Goal: Task Accomplishment & Management: Manage account settings

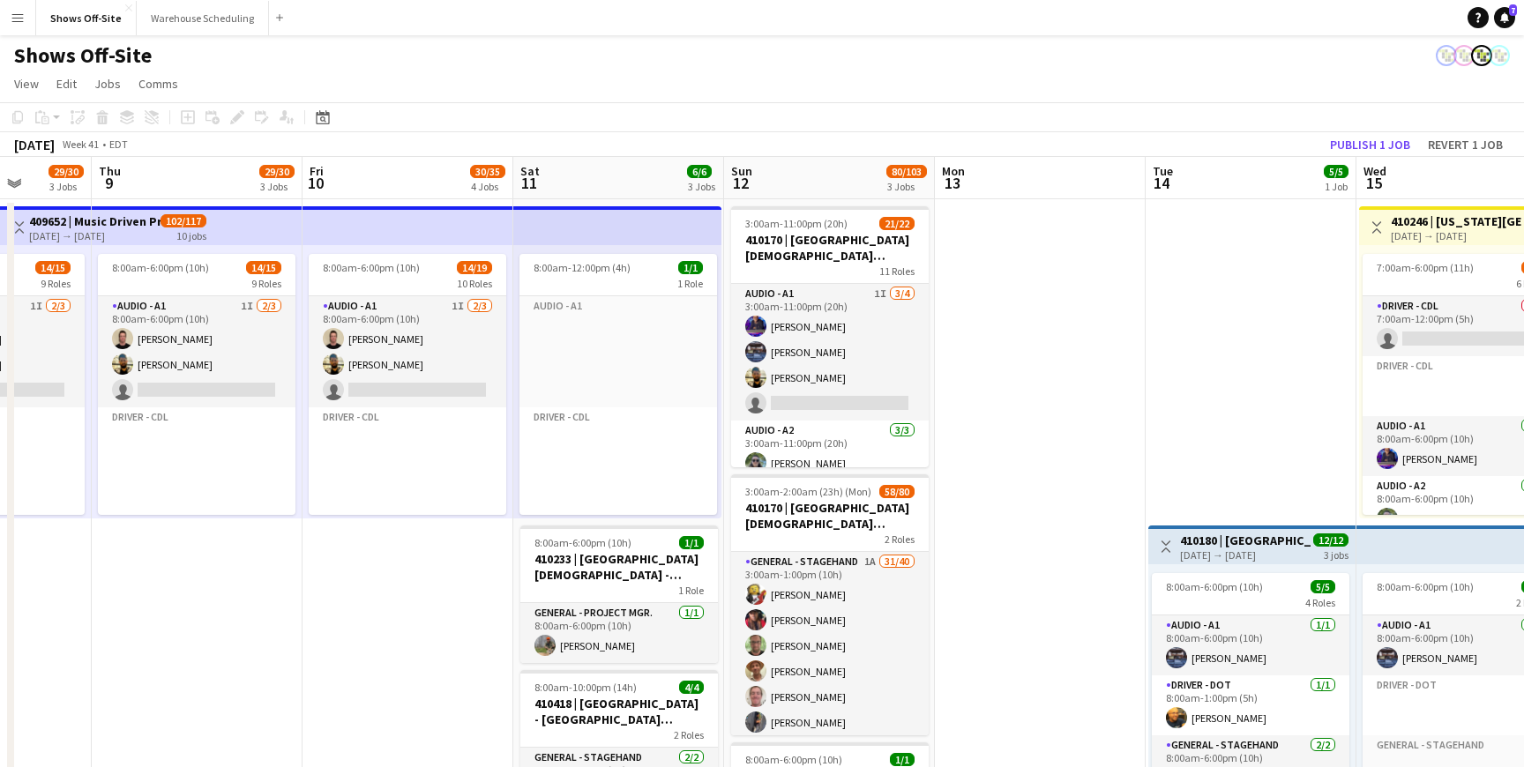
scroll to position [0, 127]
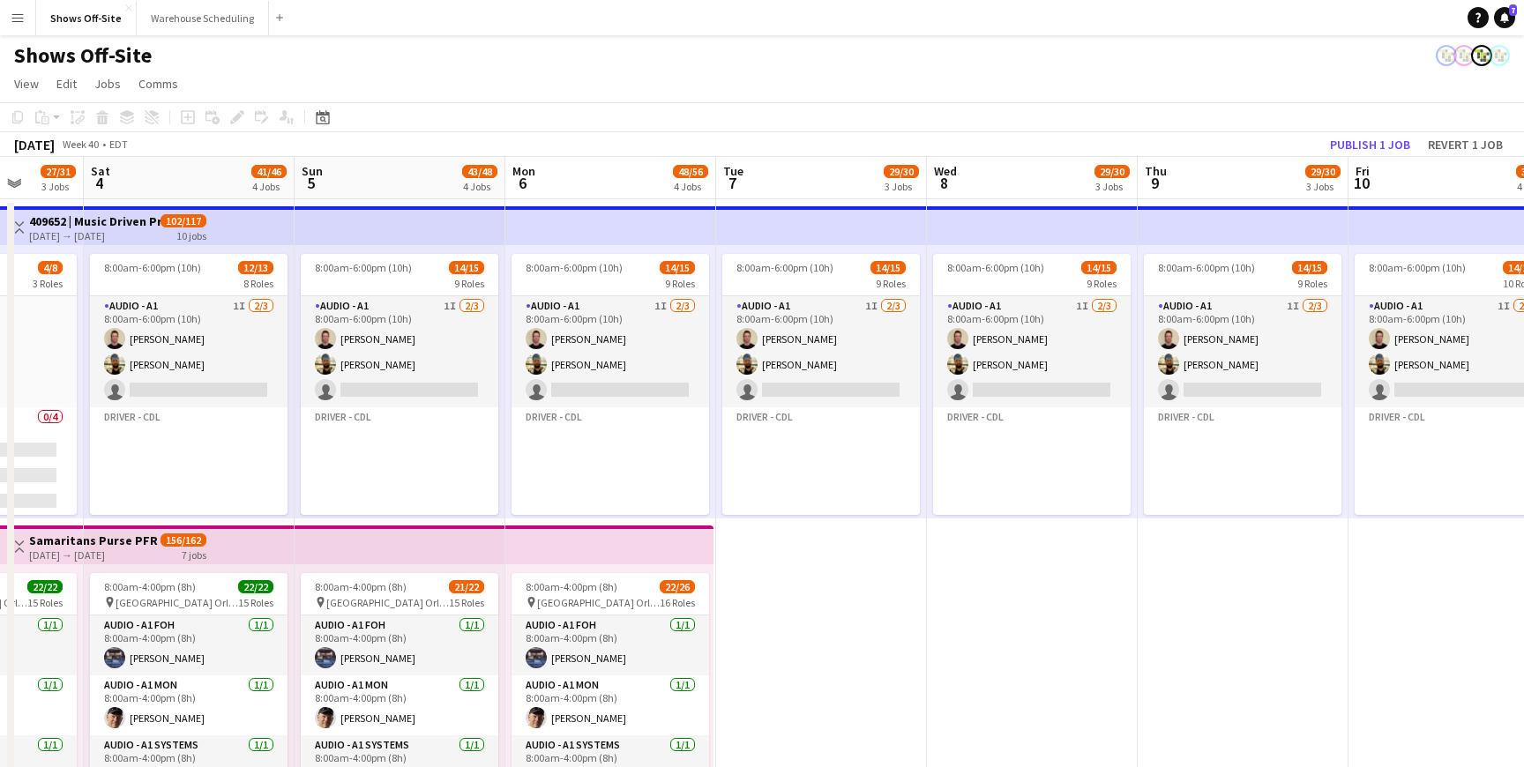
click at [336, 109] on div "Date picker SEP 2025 SEP 2025 Monday M Tuesday T Wednesday W Thursday T Friday …" at bounding box center [317, 117] width 40 height 21
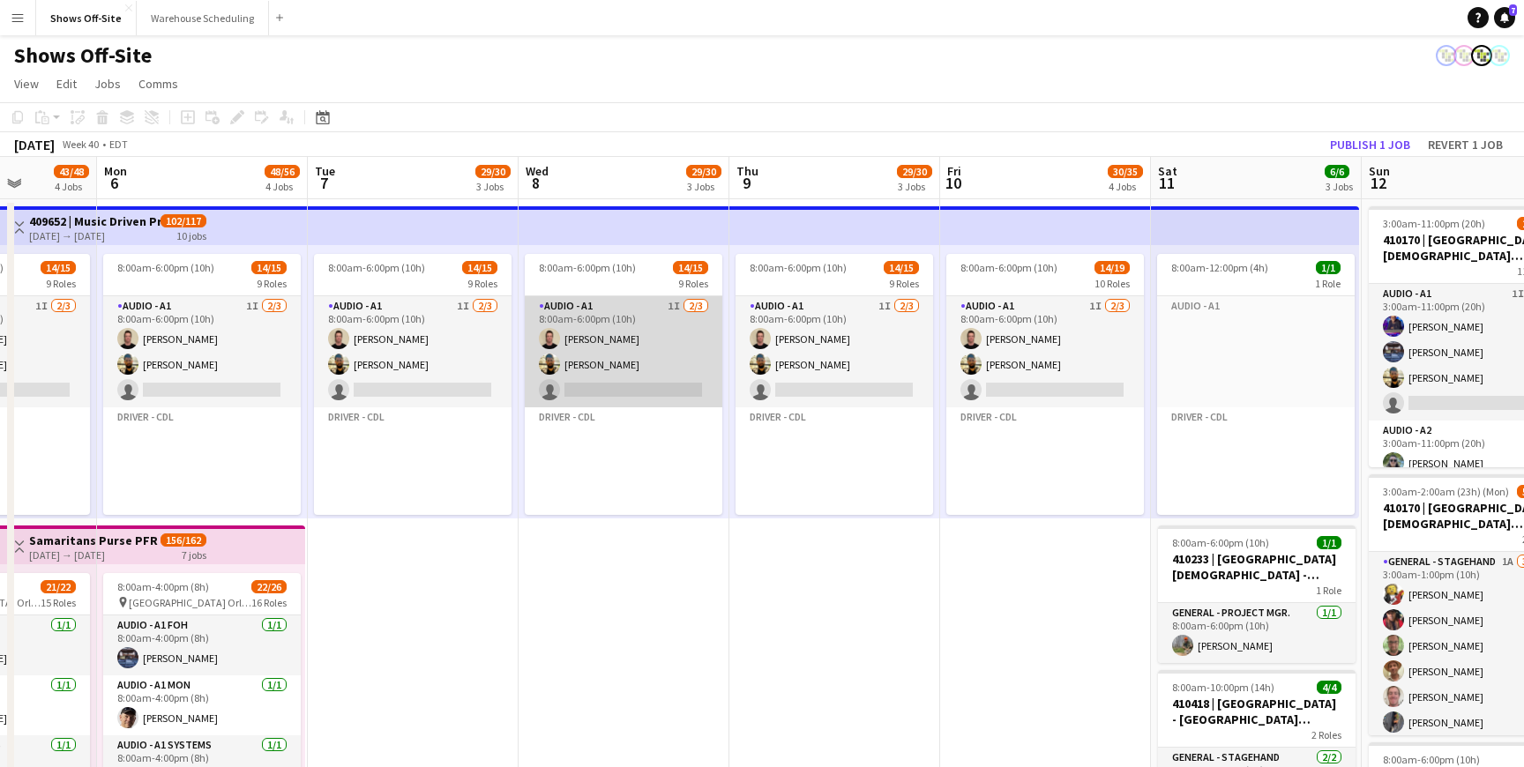
scroll to position [0, 0]
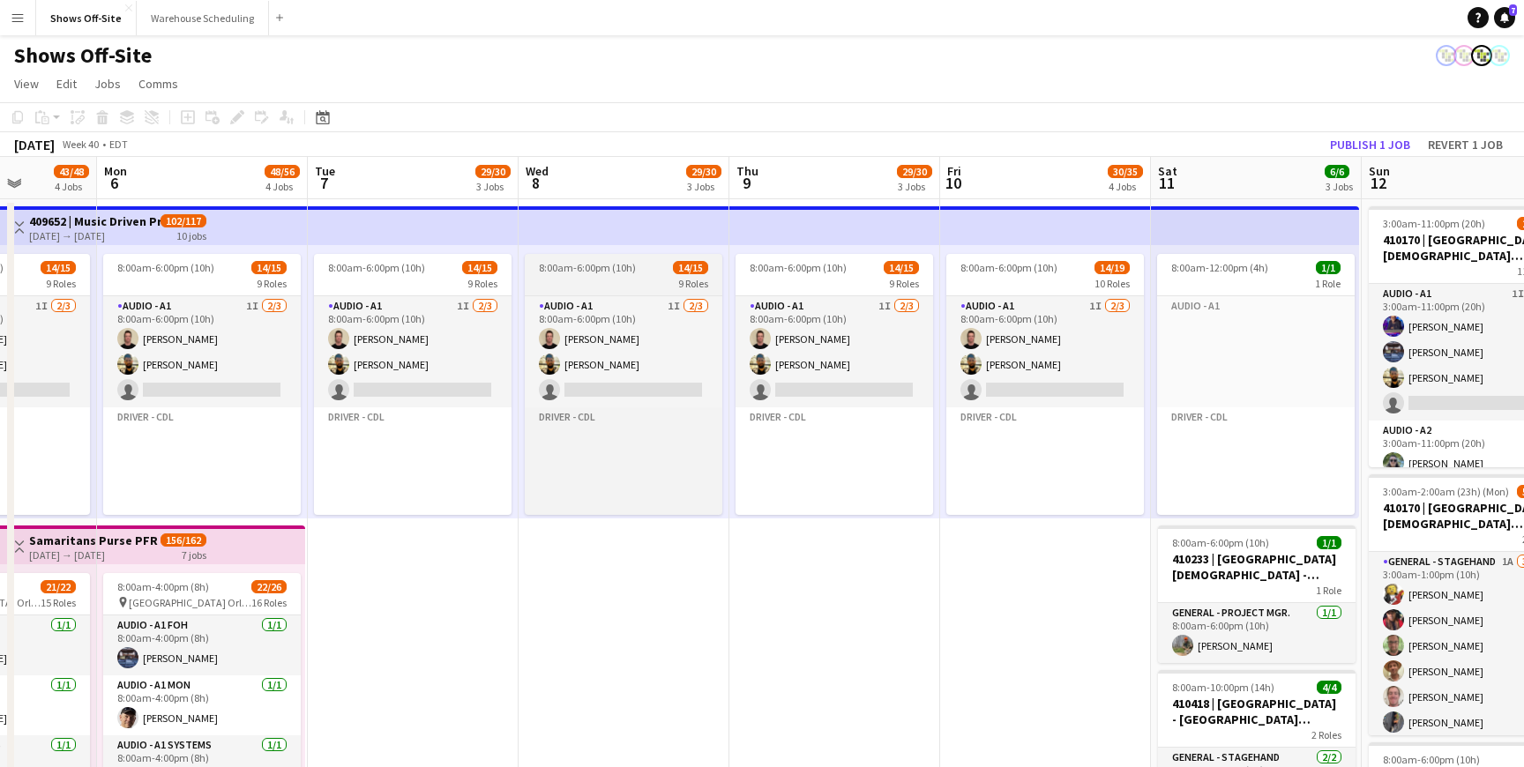
click at [621, 358] on app-card-role "Audio - A1 1I [DATE] 8:00am-6:00pm (10h) [PERSON_NAME] [PERSON_NAME] single-neu…" at bounding box center [624, 351] width 198 height 111
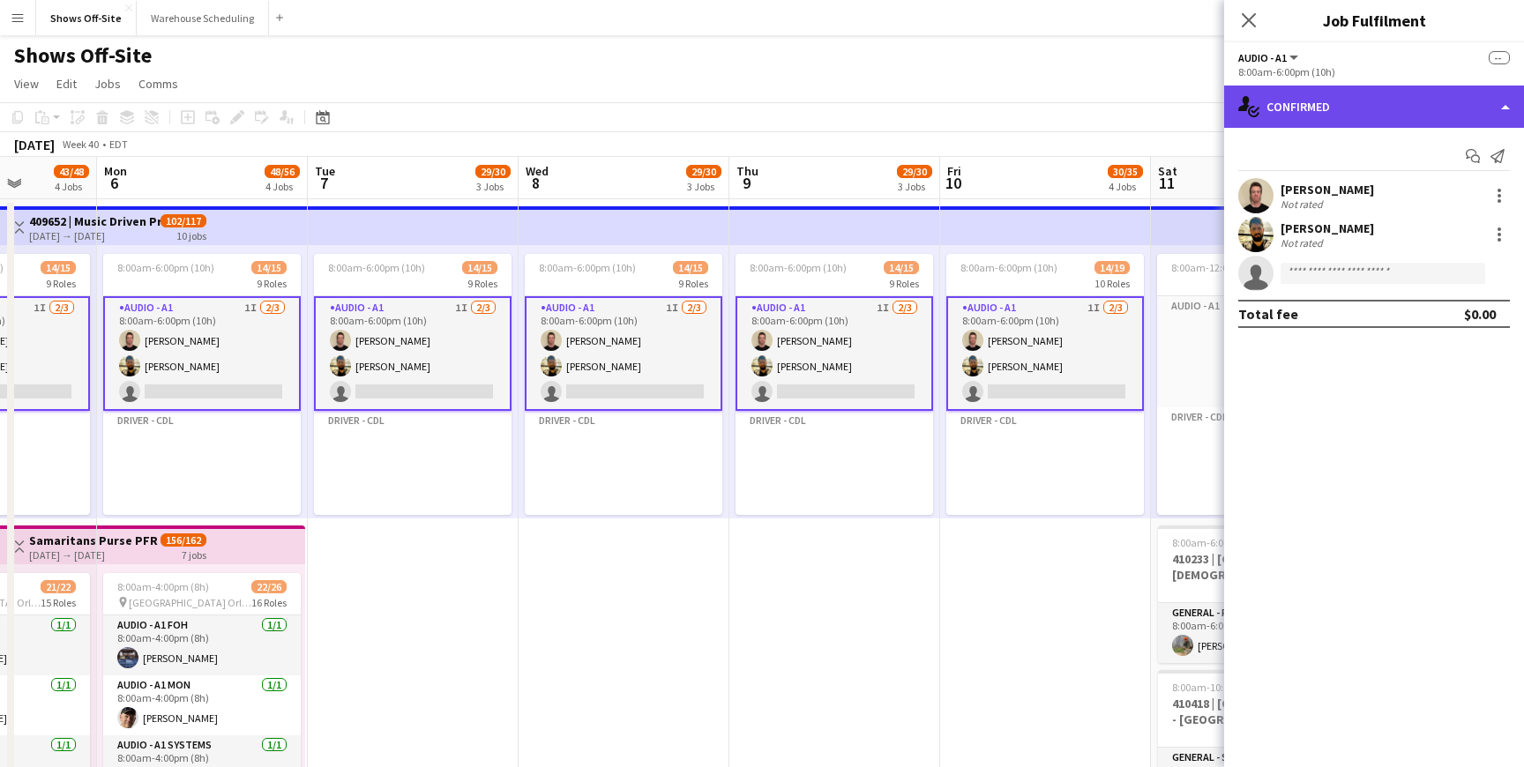
click at [1357, 108] on div "single-neutral-actions-check-2 Confirmed" at bounding box center [1374, 107] width 300 height 42
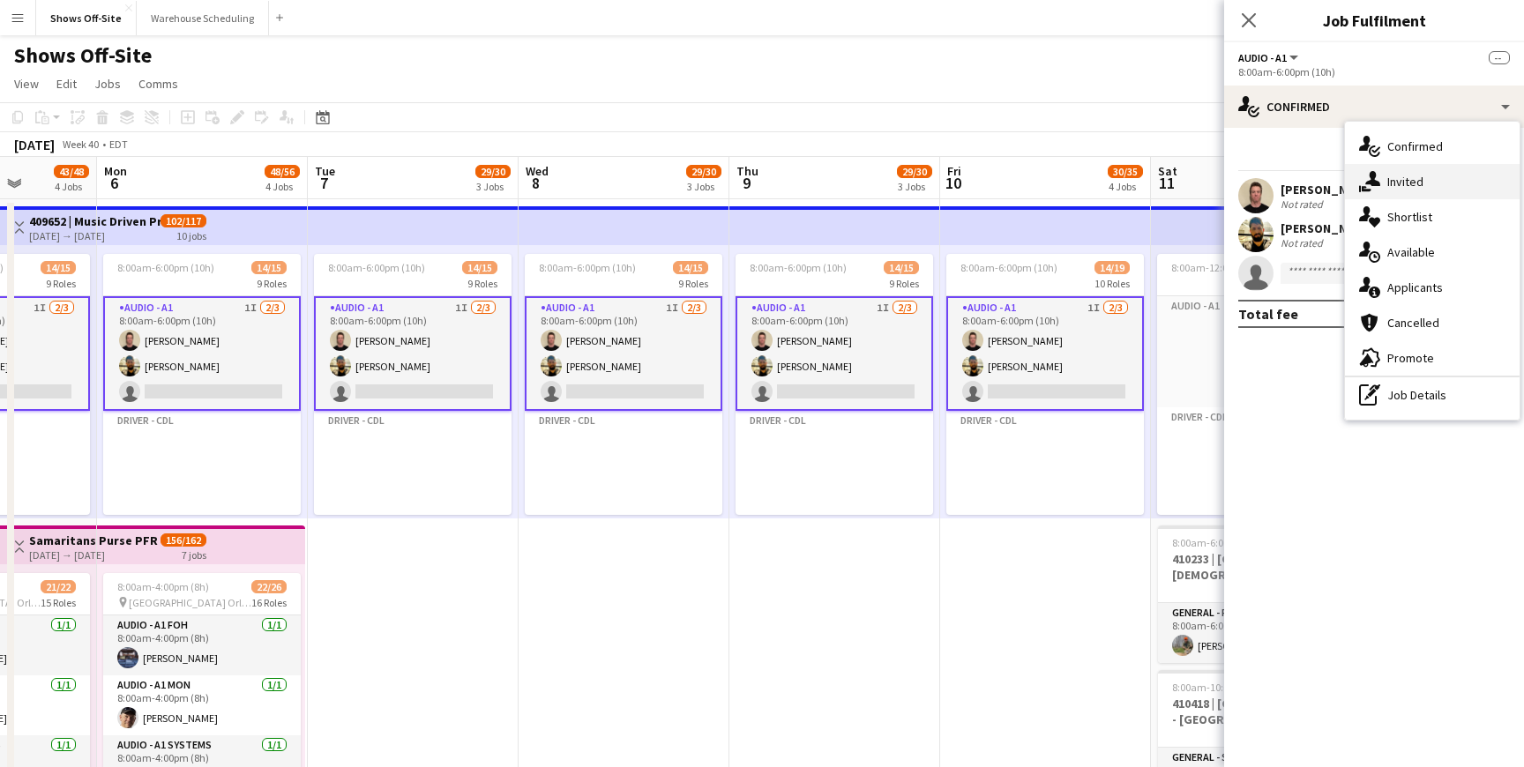
click at [1393, 178] on span "Invited" at bounding box center [1405, 182] width 36 height 16
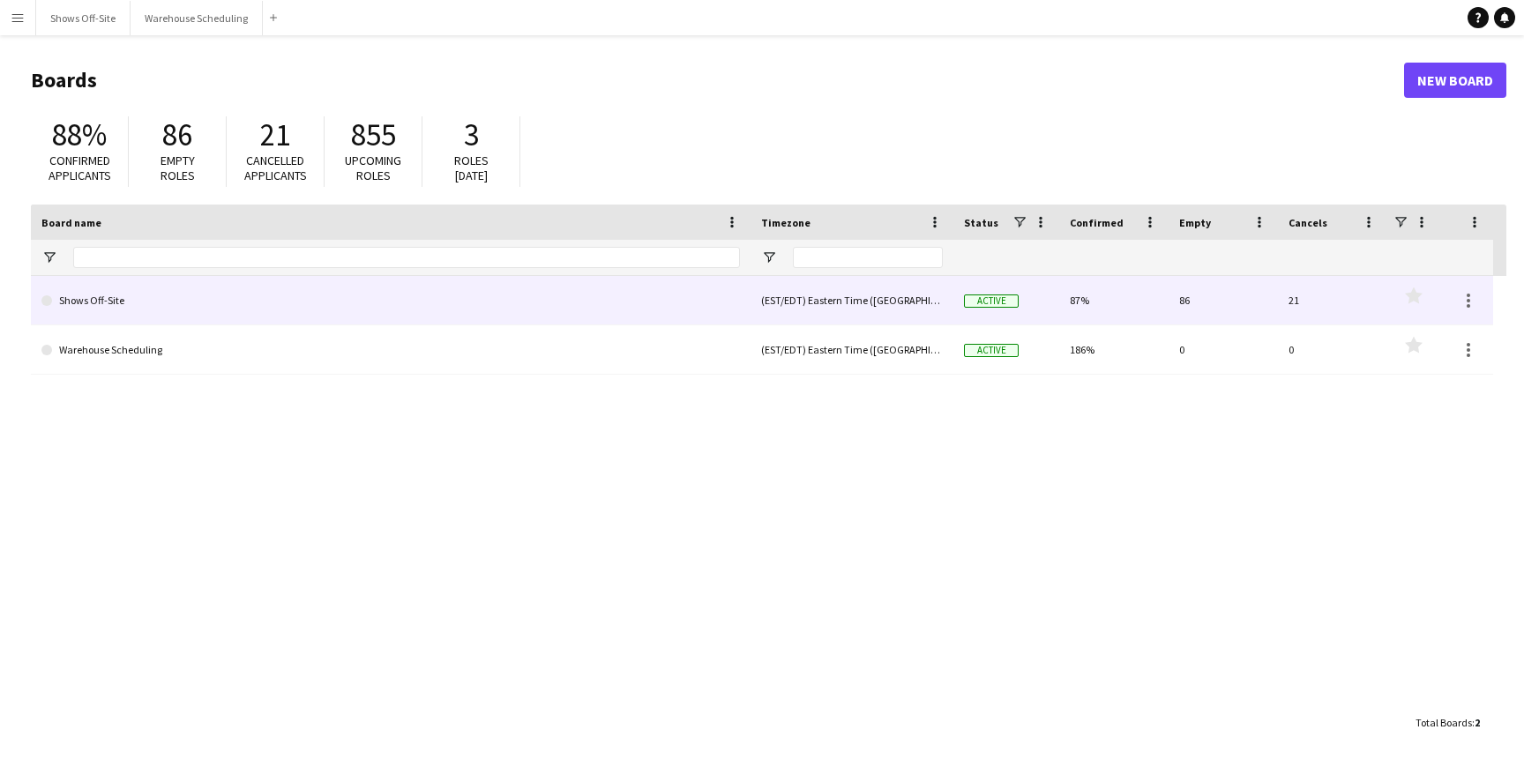
click at [226, 301] on link "Shows Off-Site" at bounding box center [390, 300] width 699 height 49
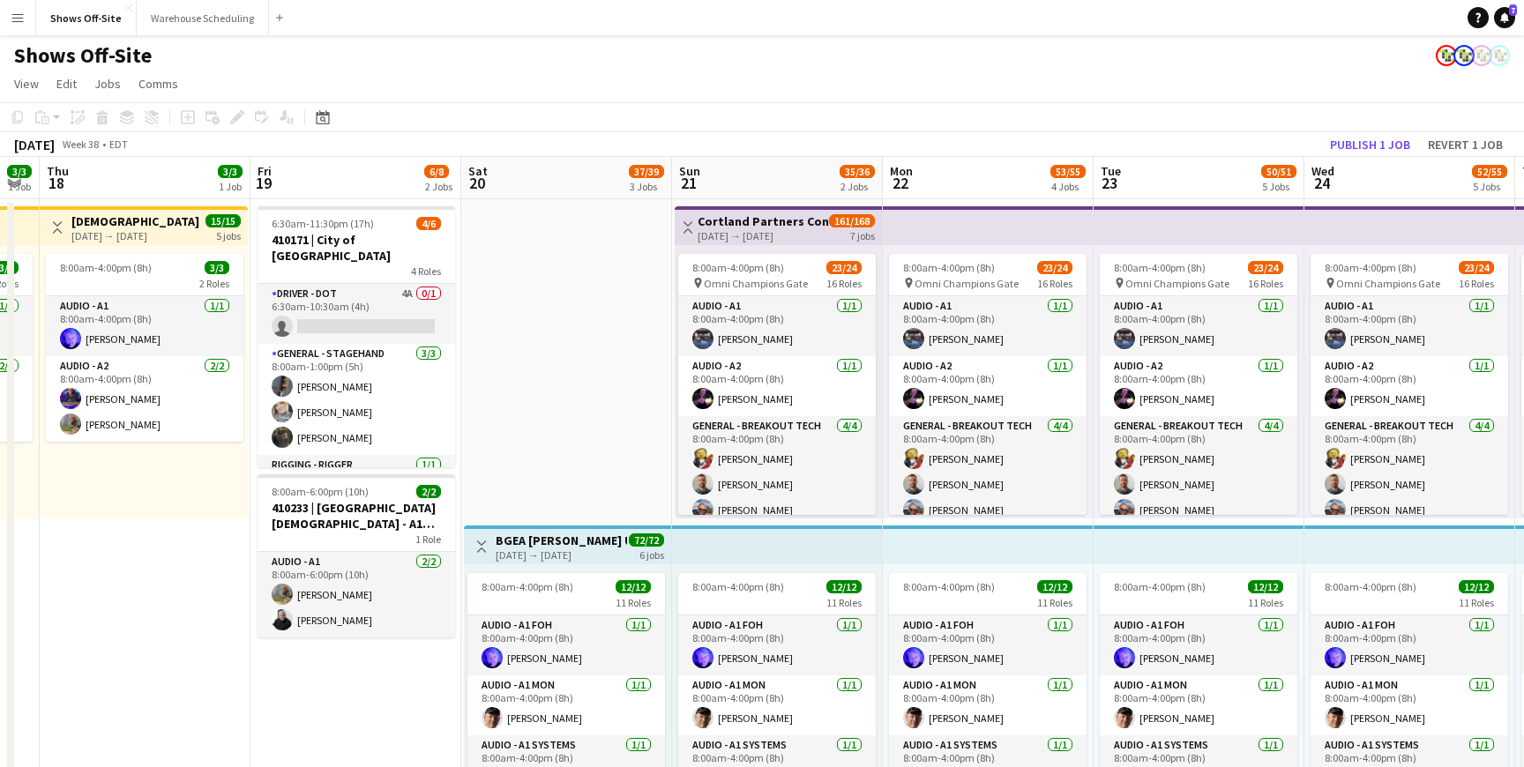
scroll to position [0, 527]
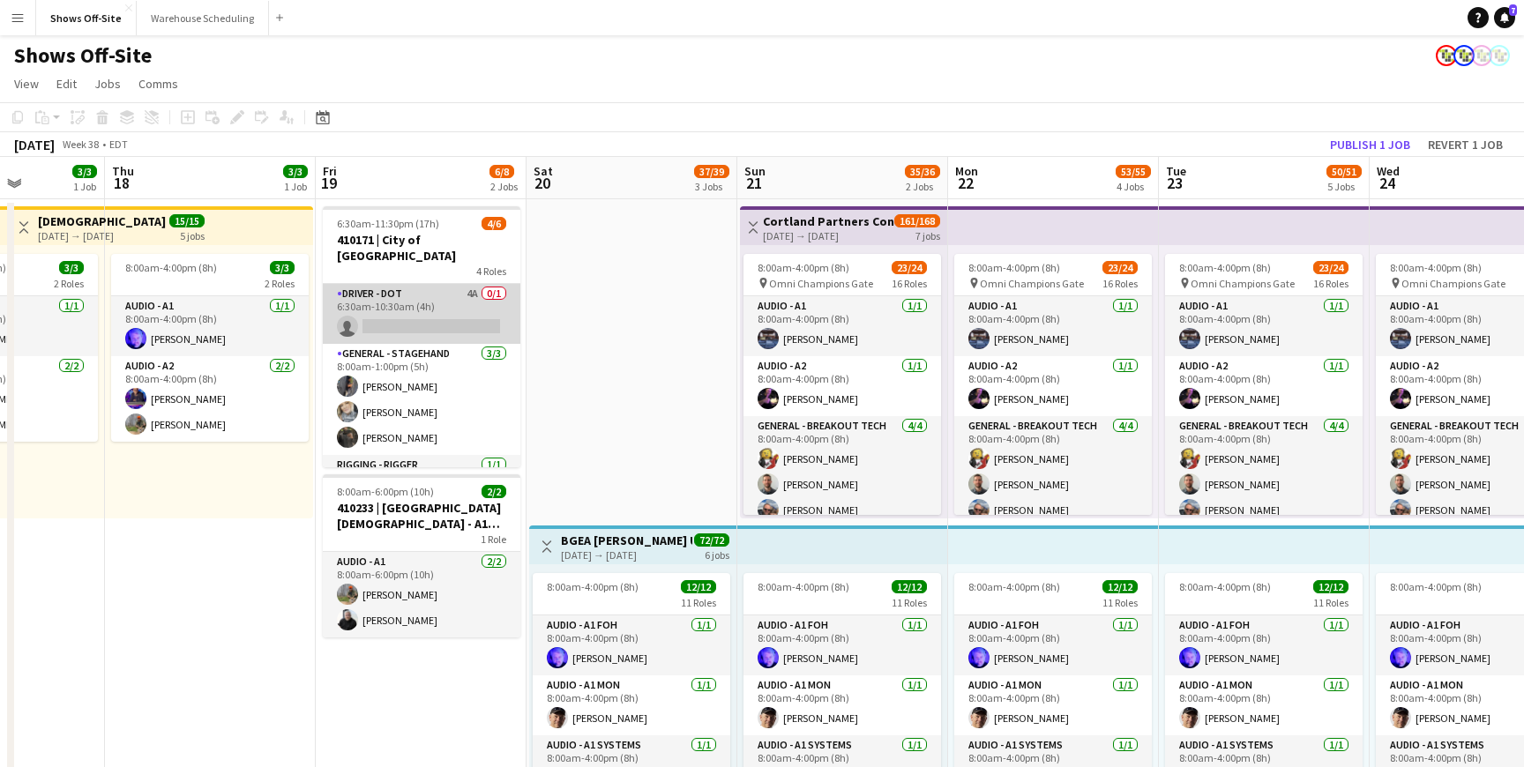
click at [386, 295] on app-card-role "Driver - DOT 4A 0/1 6:30am-10:30am (4h) single-neutral-actions" at bounding box center [422, 314] width 198 height 60
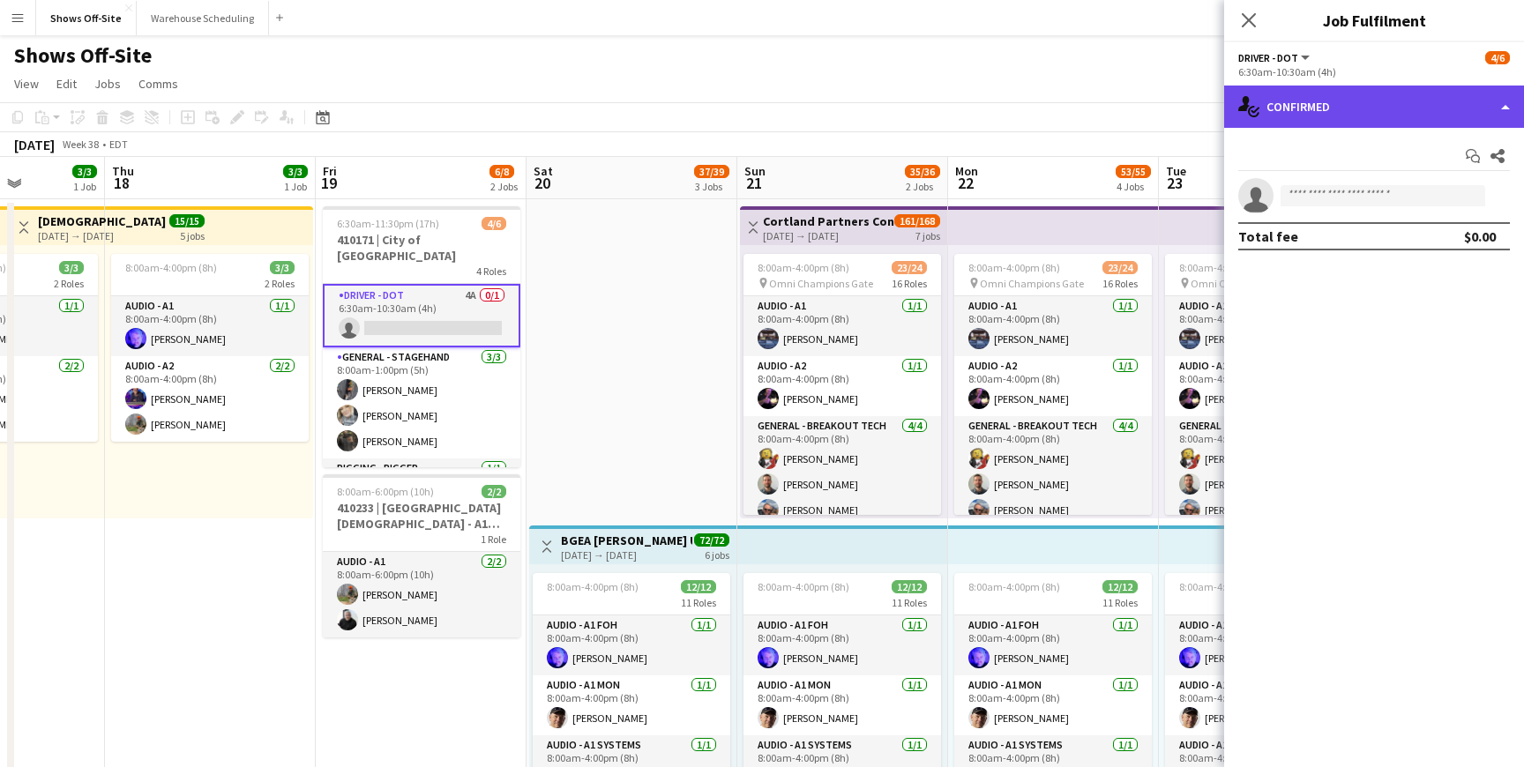
click at [1386, 98] on div "single-neutral-actions-check-2 Confirmed" at bounding box center [1374, 107] width 300 height 42
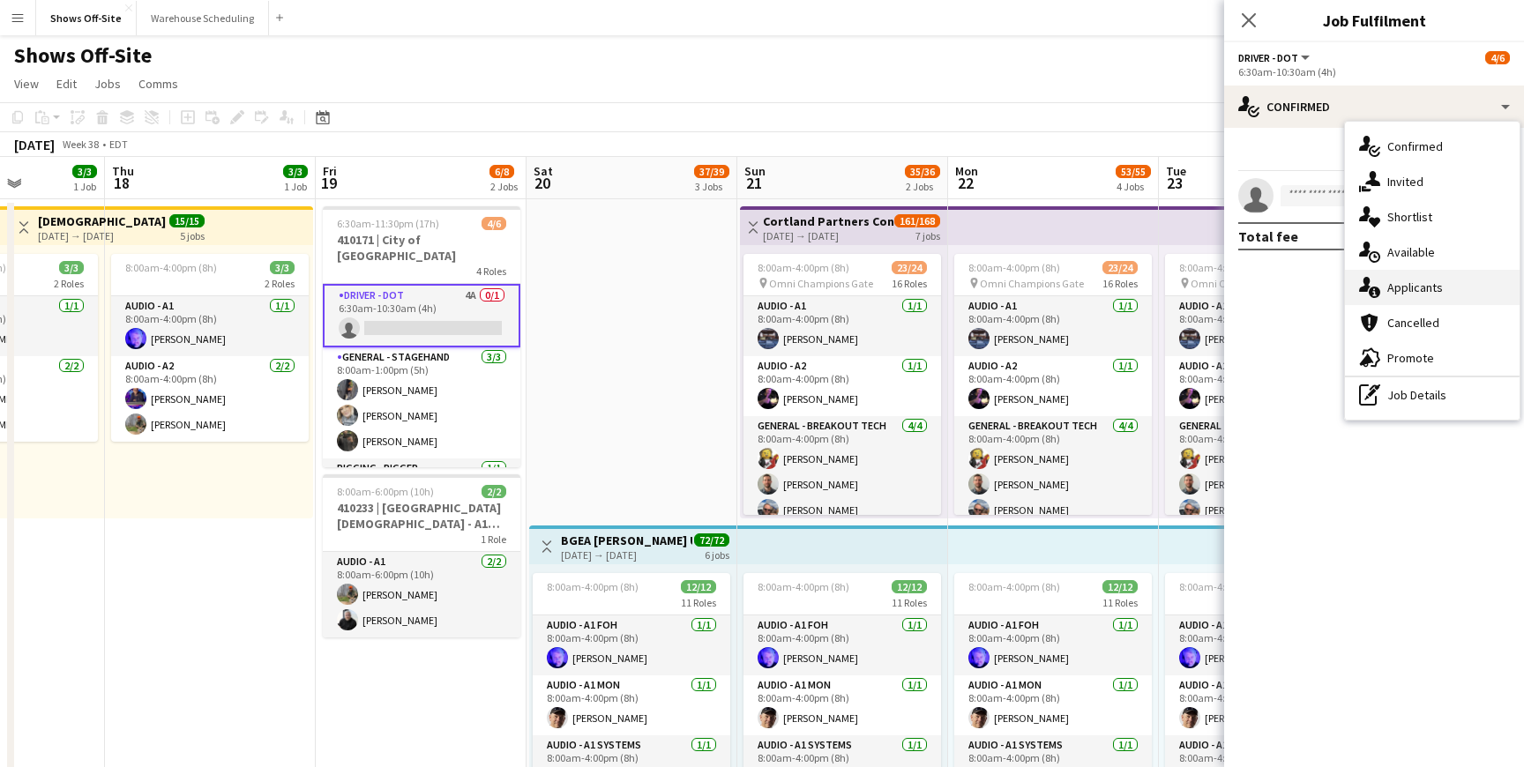
click at [1415, 279] on div "single-neutral-actions-information Applicants" at bounding box center [1432, 287] width 175 height 35
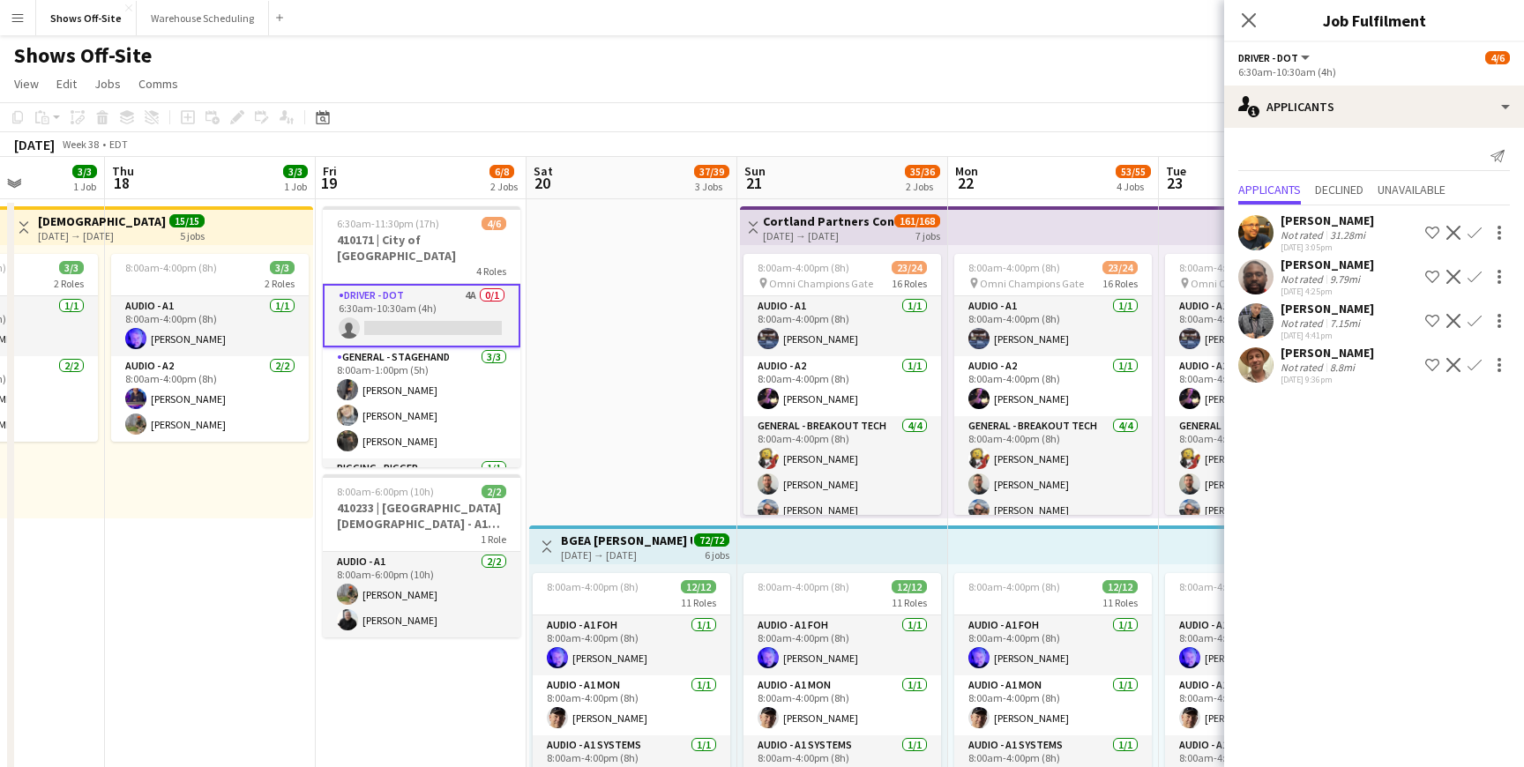
click at [1471, 235] on app-icon "Confirm" at bounding box center [1475, 233] width 14 height 14
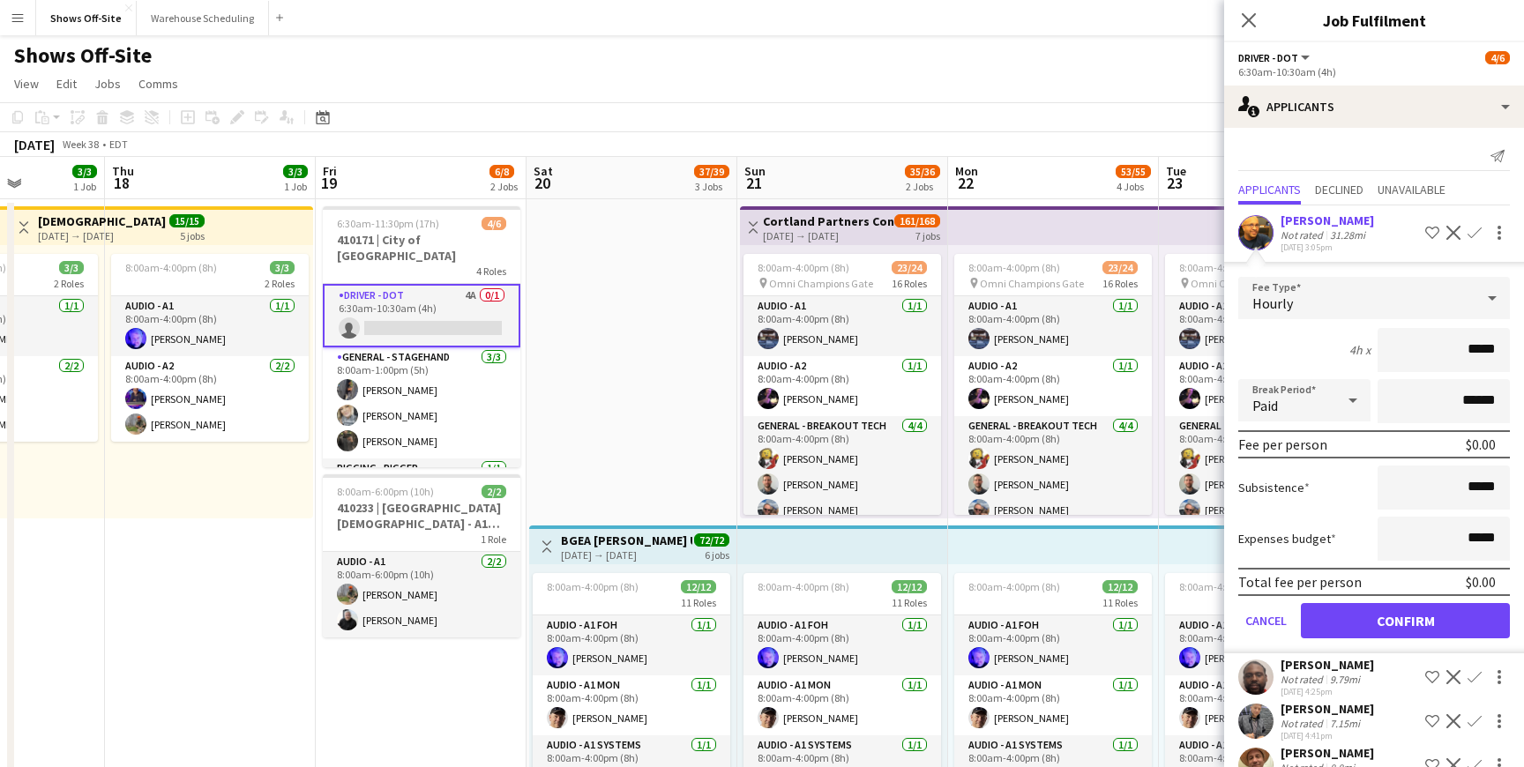
click at [1337, 606] on button "Confirm" at bounding box center [1405, 620] width 209 height 35
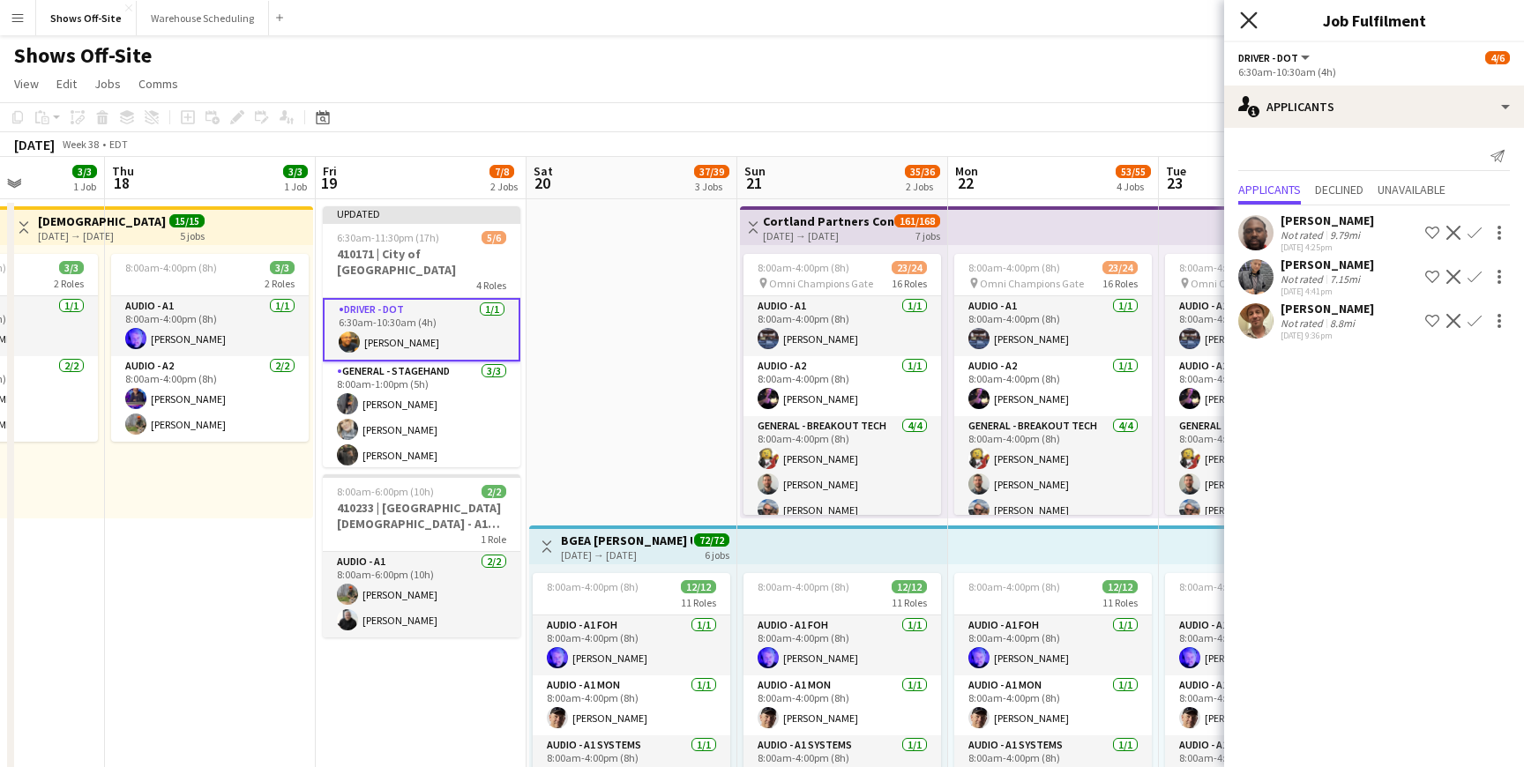
click at [1245, 28] on icon "Close pop-in" at bounding box center [1248, 19] width 17 height 17
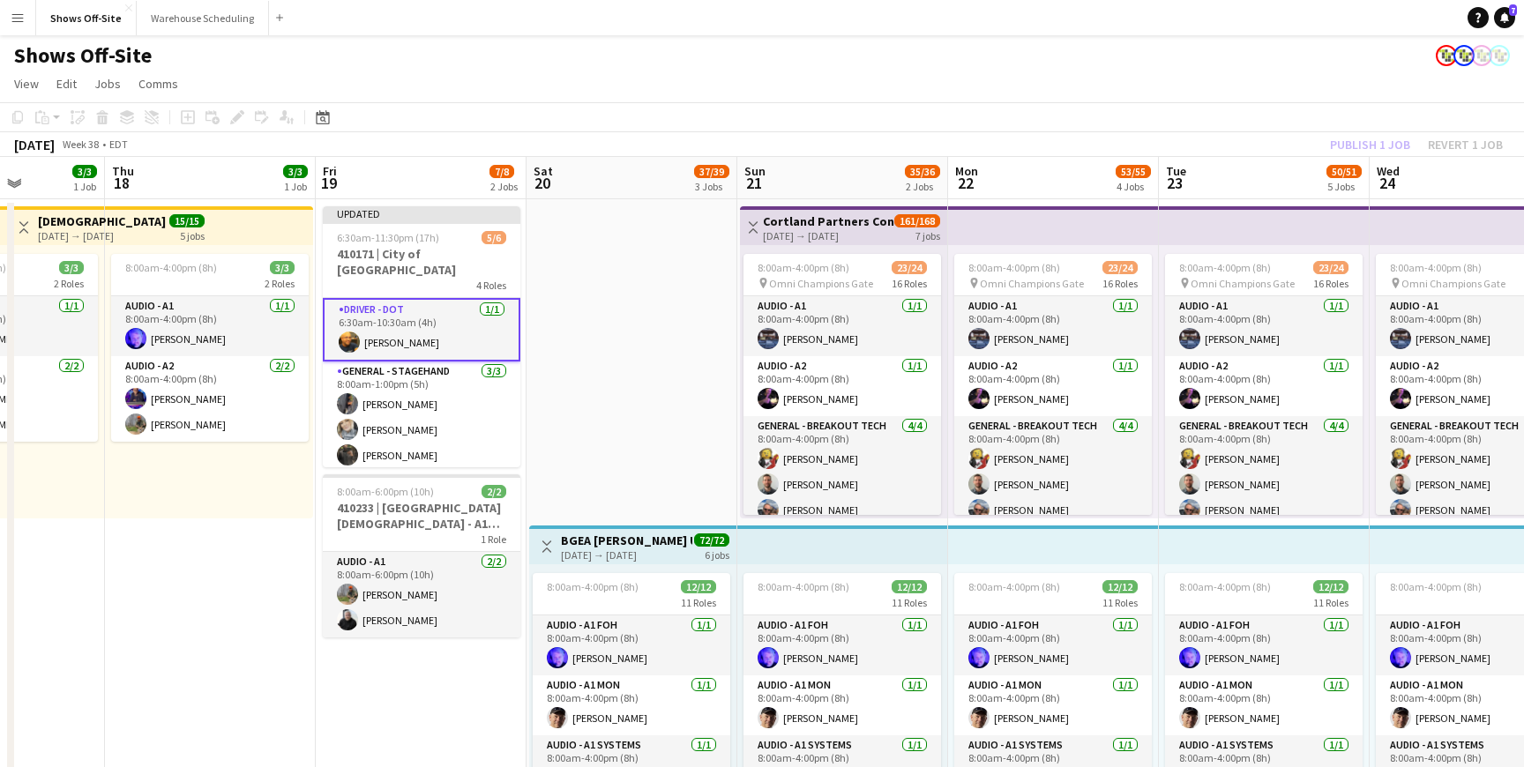
click at [1358, 122] on app-toolbar "Copy Paste Paste Command V Paste with crew Command Shift V Paste linked Job [GE…" at bounding box center [762, 117] width 1524 height 30
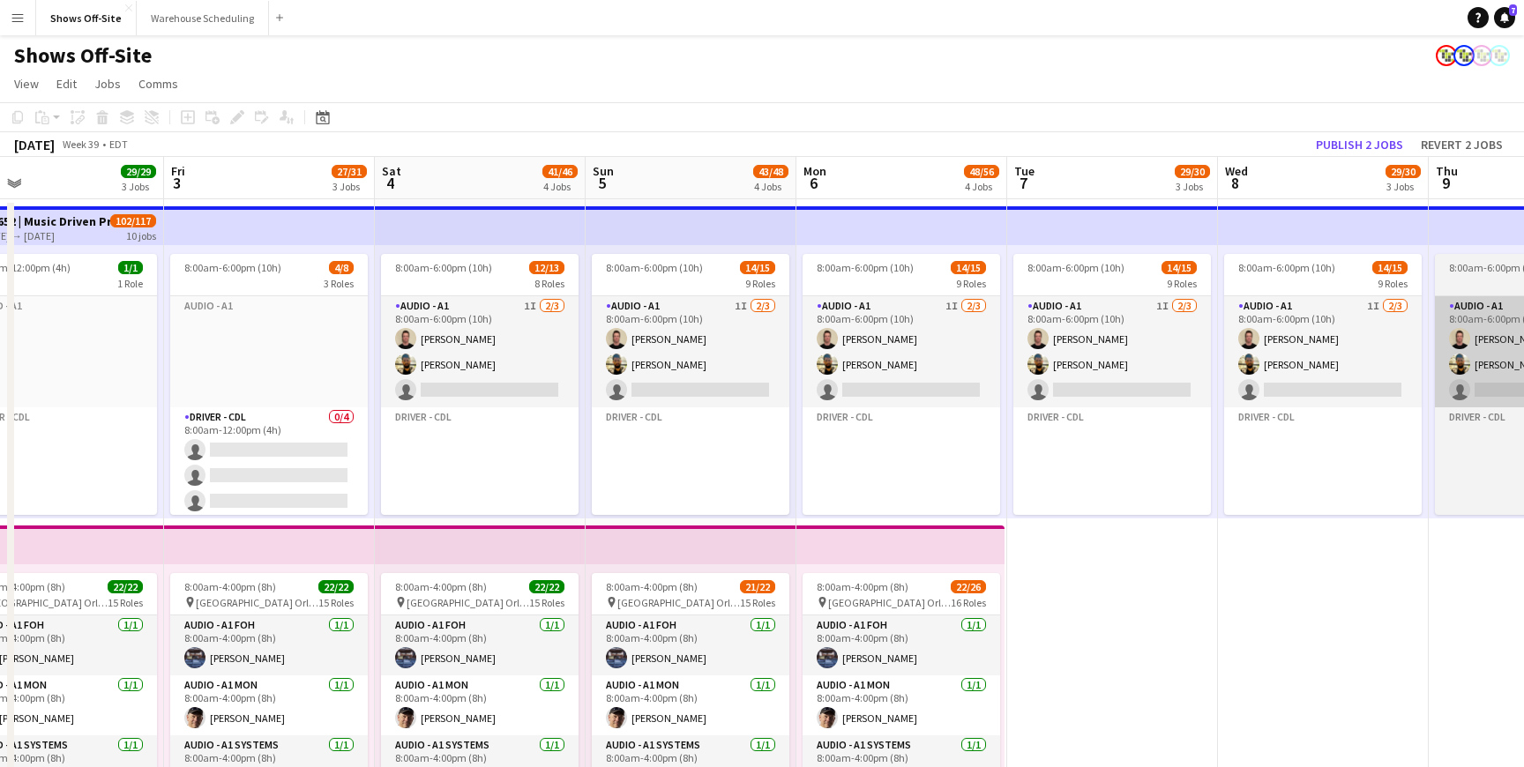
scroll to position [0, 479]
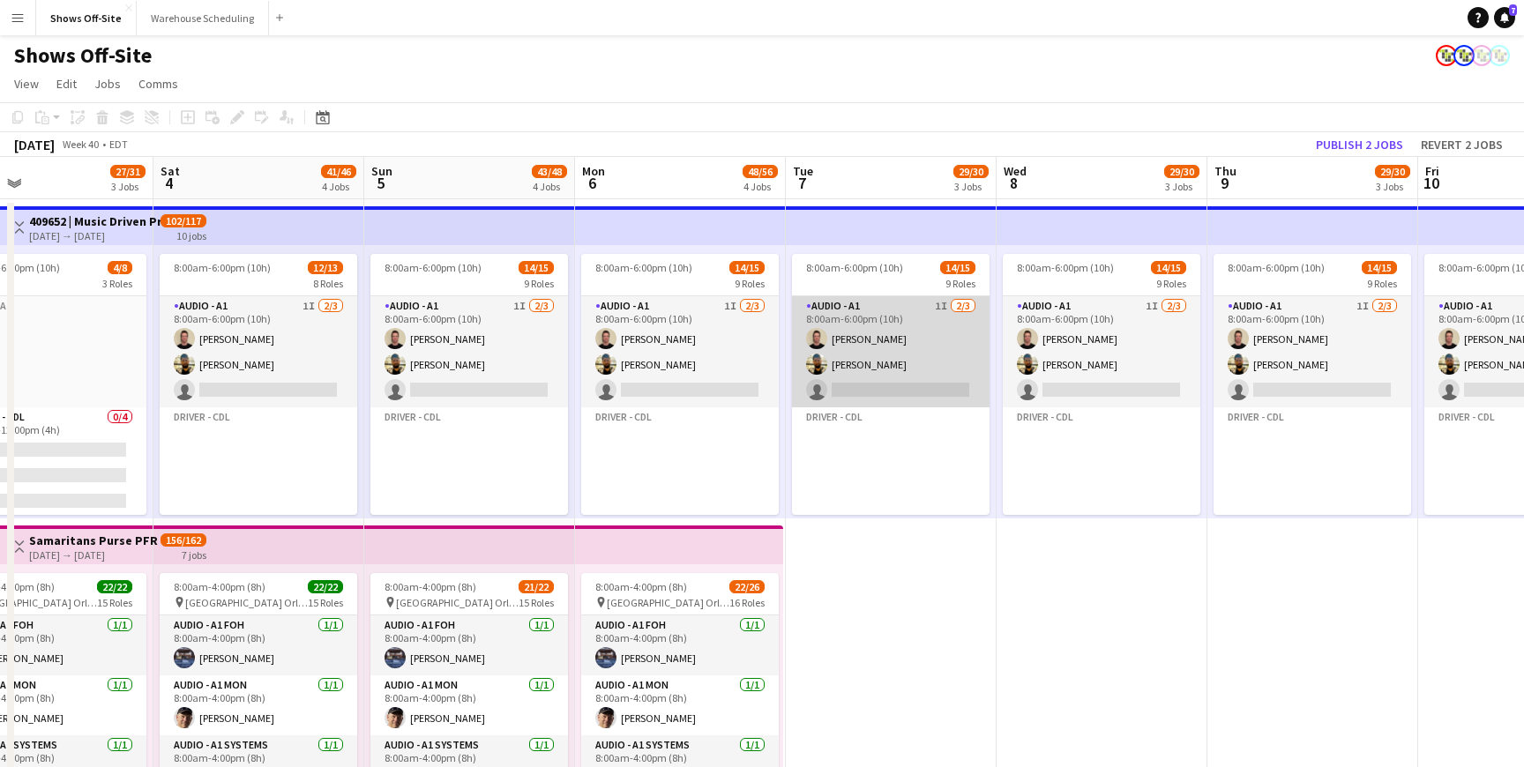
click at [887, 368] on app-card-role "Audio - A1 1I [DATE] 8:00am-6:00pm (10h) [PERSON_NAME] [PERSON_NAME] single-neu…" at bounding box center [891, 351] width 198 height 111
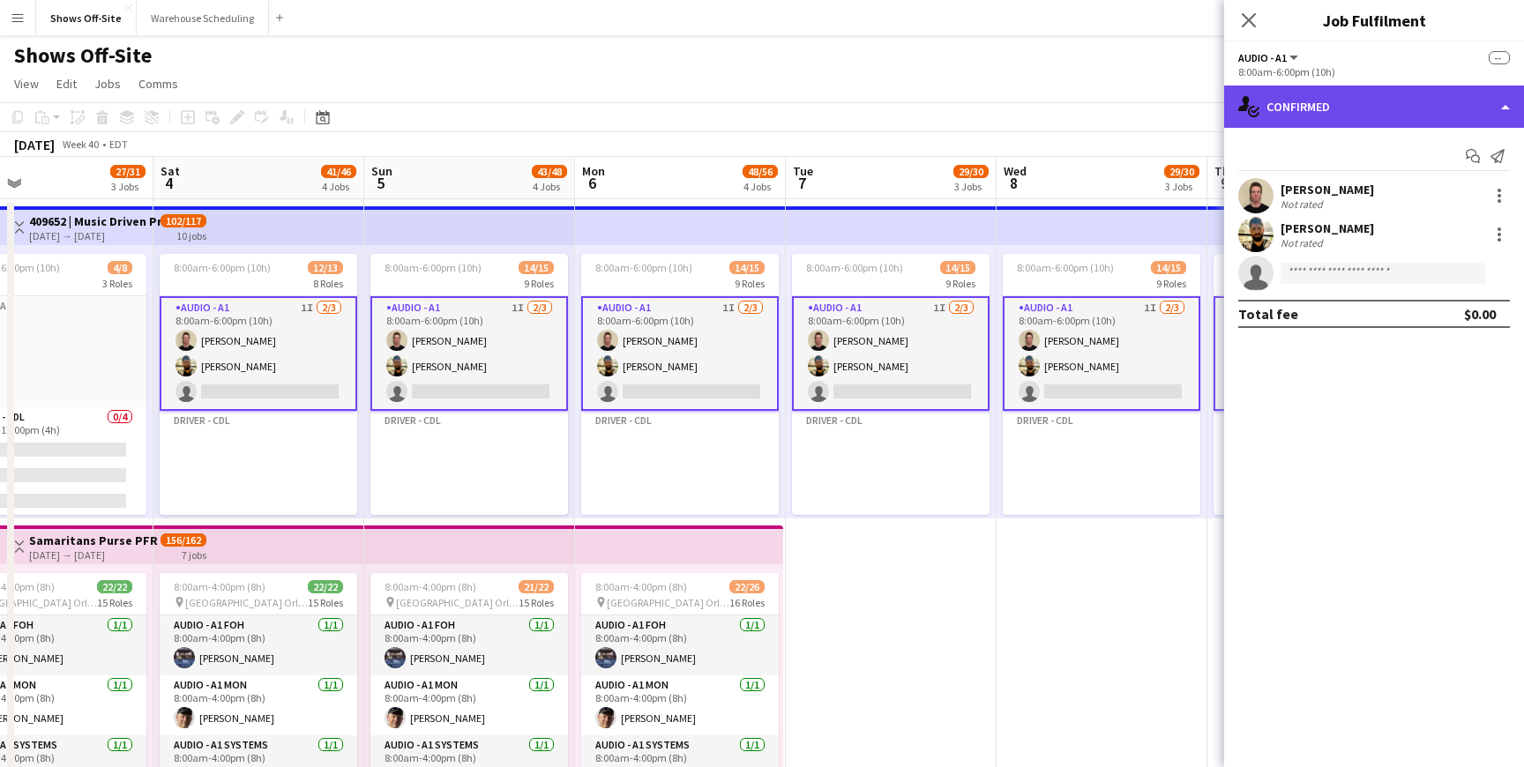
click at [1312, 104] on div "single-neutral-actions-check-2 Confirmed" at bounding box center [1374, 107] width 300 height 42
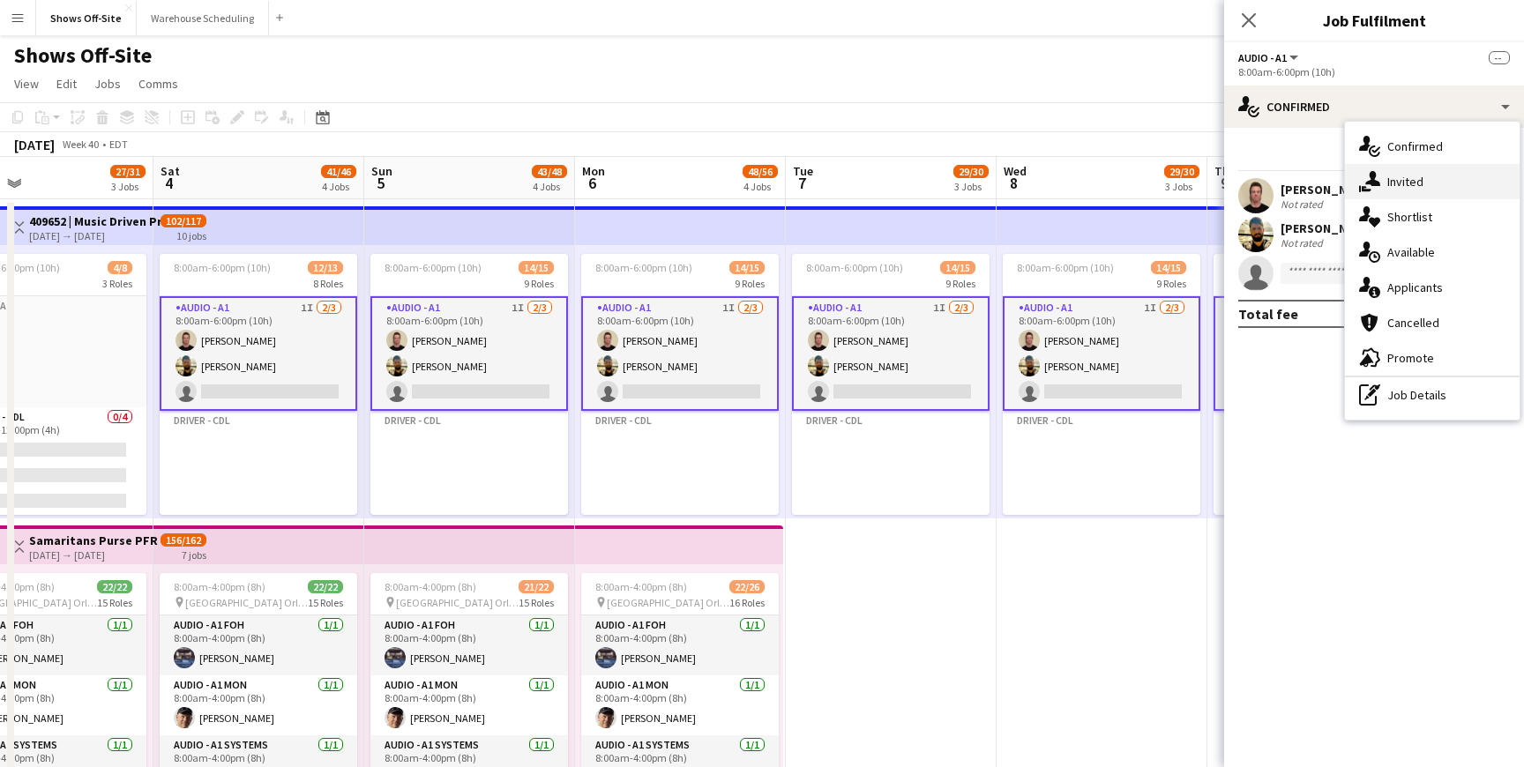
click at [1415, 183] on span "Invited" at bounding box center [1405, 182] width 36 height 16
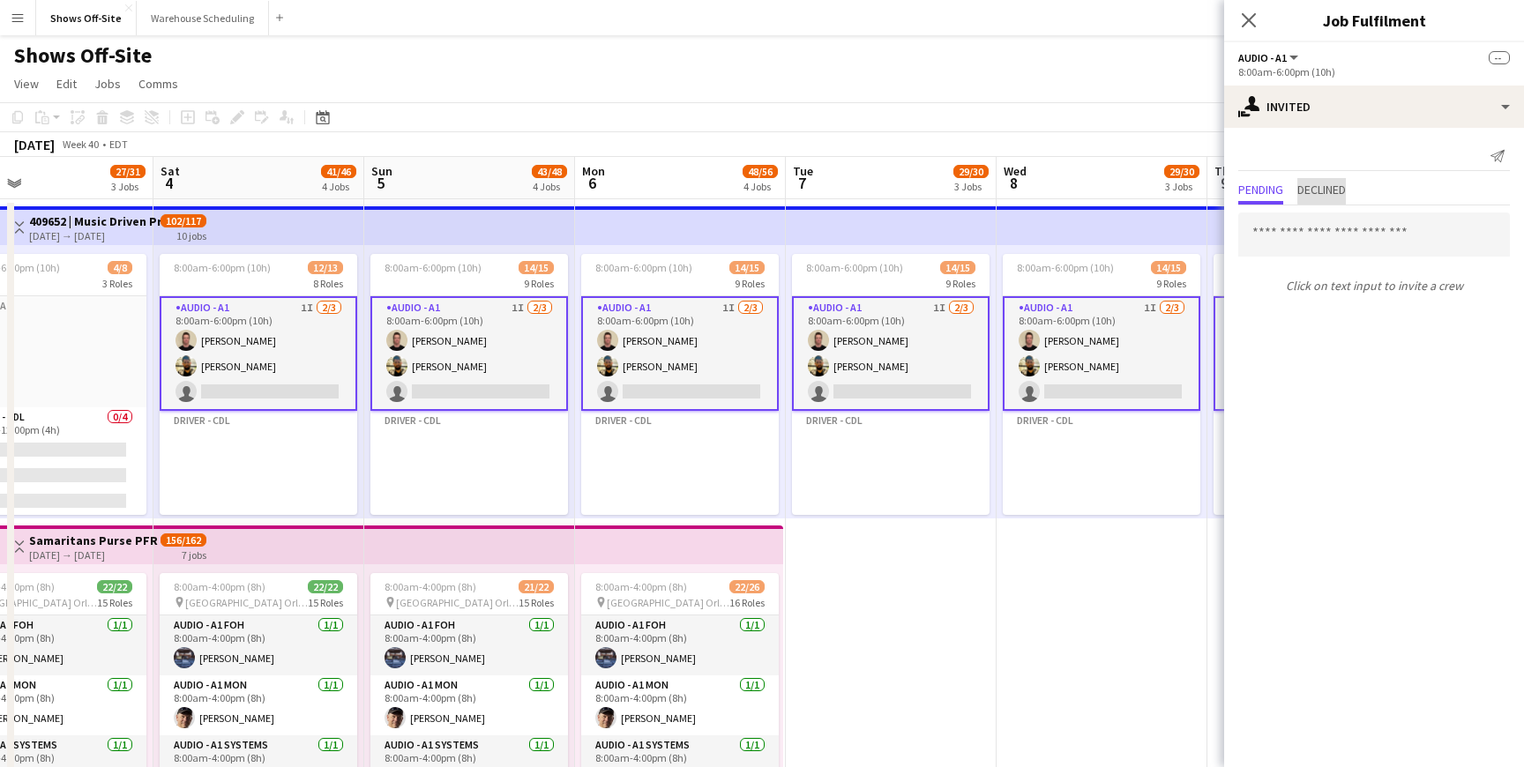
click at [1331, 189] on span "Declined" at bounding box center [1321, 189] width 49 height 12
click at [1268, 189] on span "Pending" at bounding box center [1260, 189] width 45 height 12
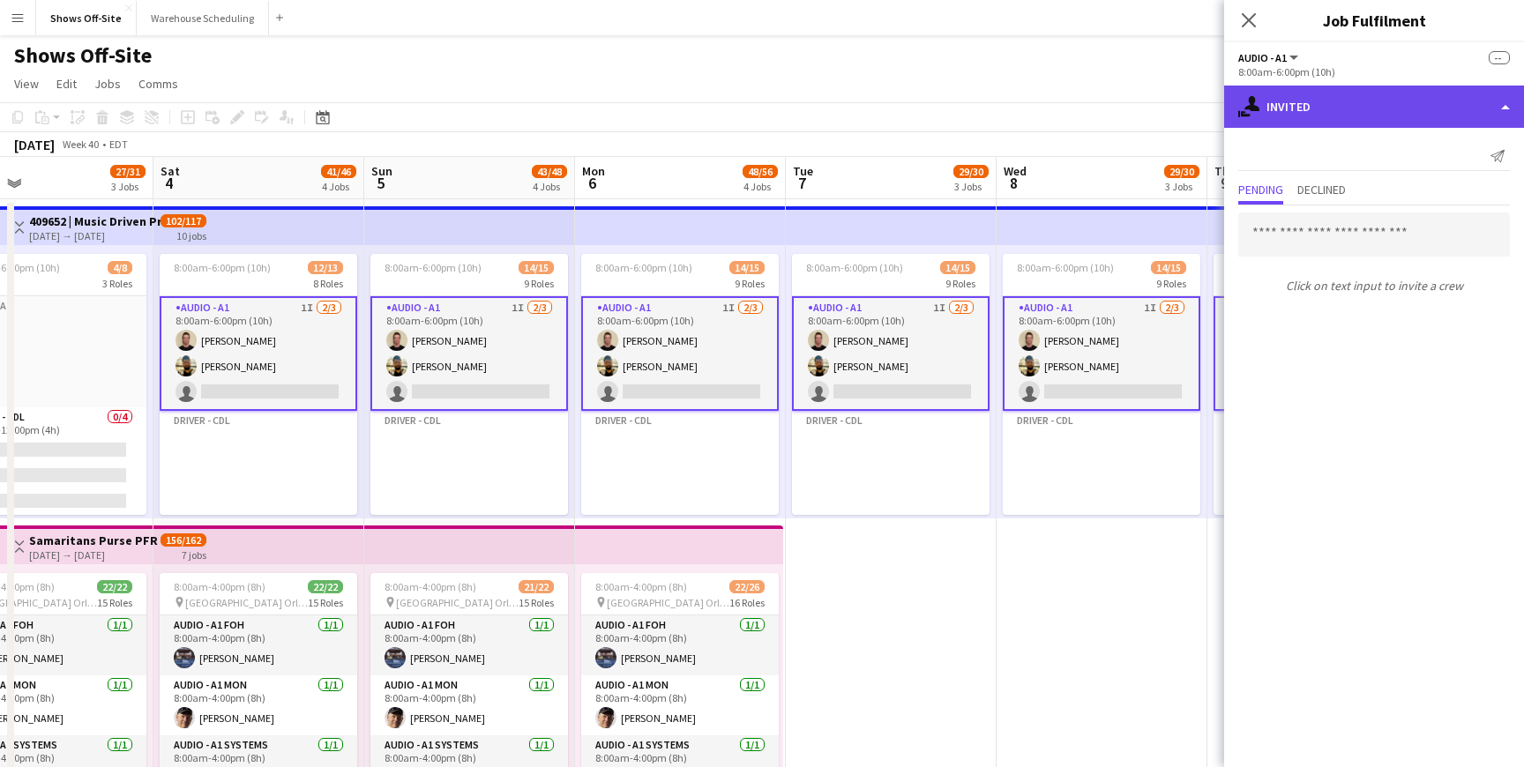
click at [1323, 116] on div "single-neutral-actions-share-1 Invited" at bounding box center [1374, 107] width 300 height 42
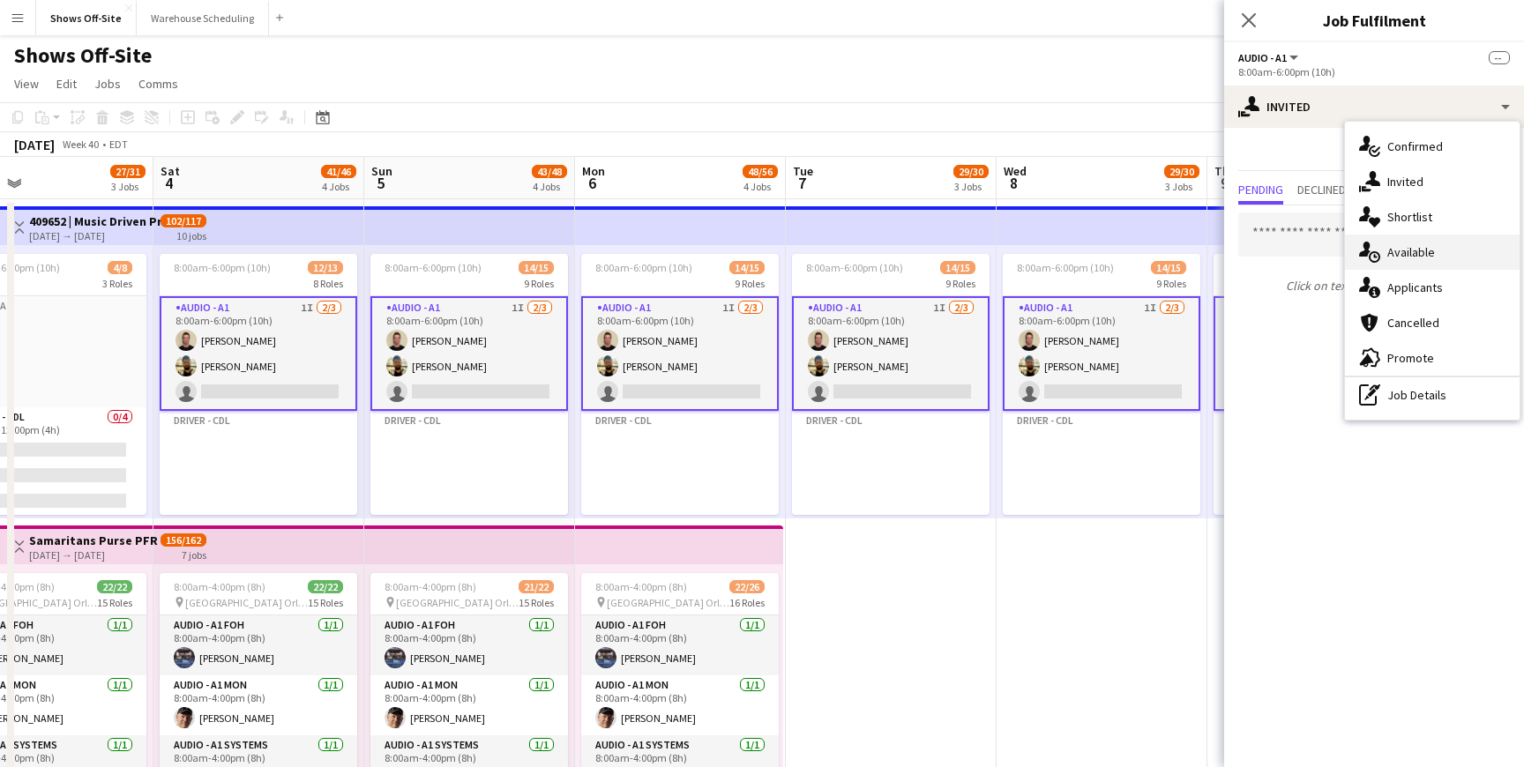
click at [1394, 251] on span "Available" at bounding box center [1411, 252] width 48 height 16
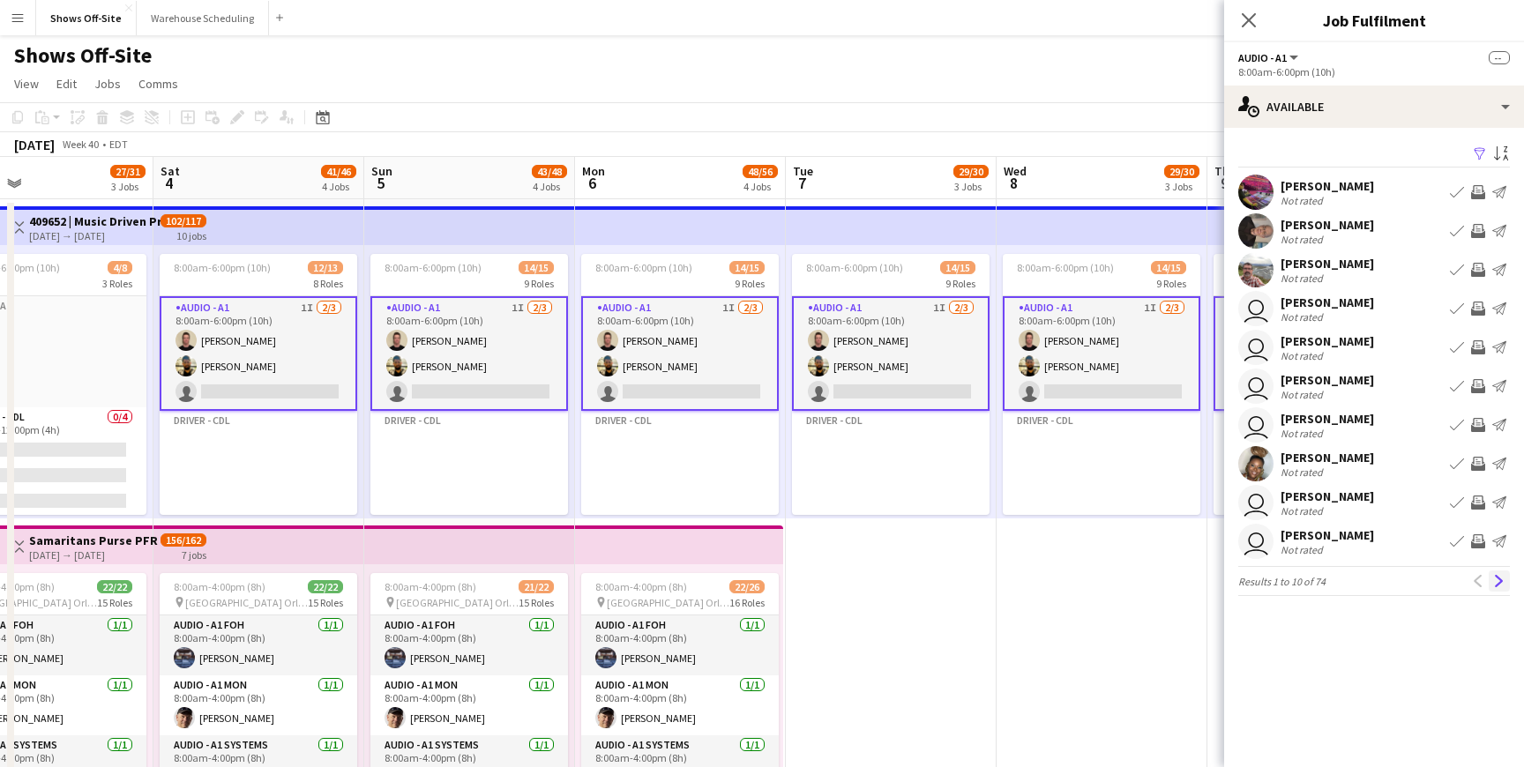
click at [1497, 579] on app-icon "Next" at bounding box center [1499, 581] width 12 height 12
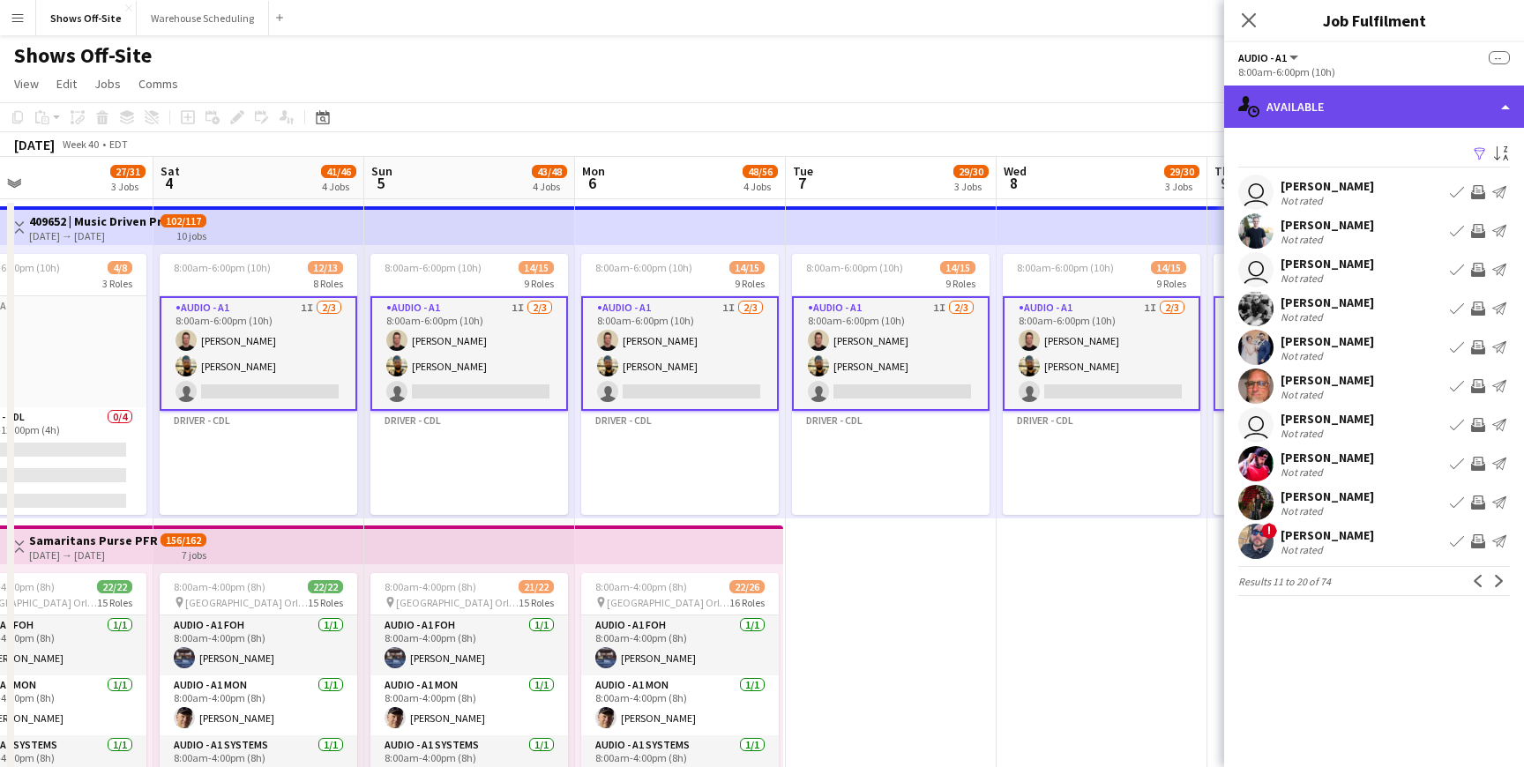
click at [1347, 127] on div "single-neutral-actions-upload Available" at bounding box center [1374, 107] width 300 height 42
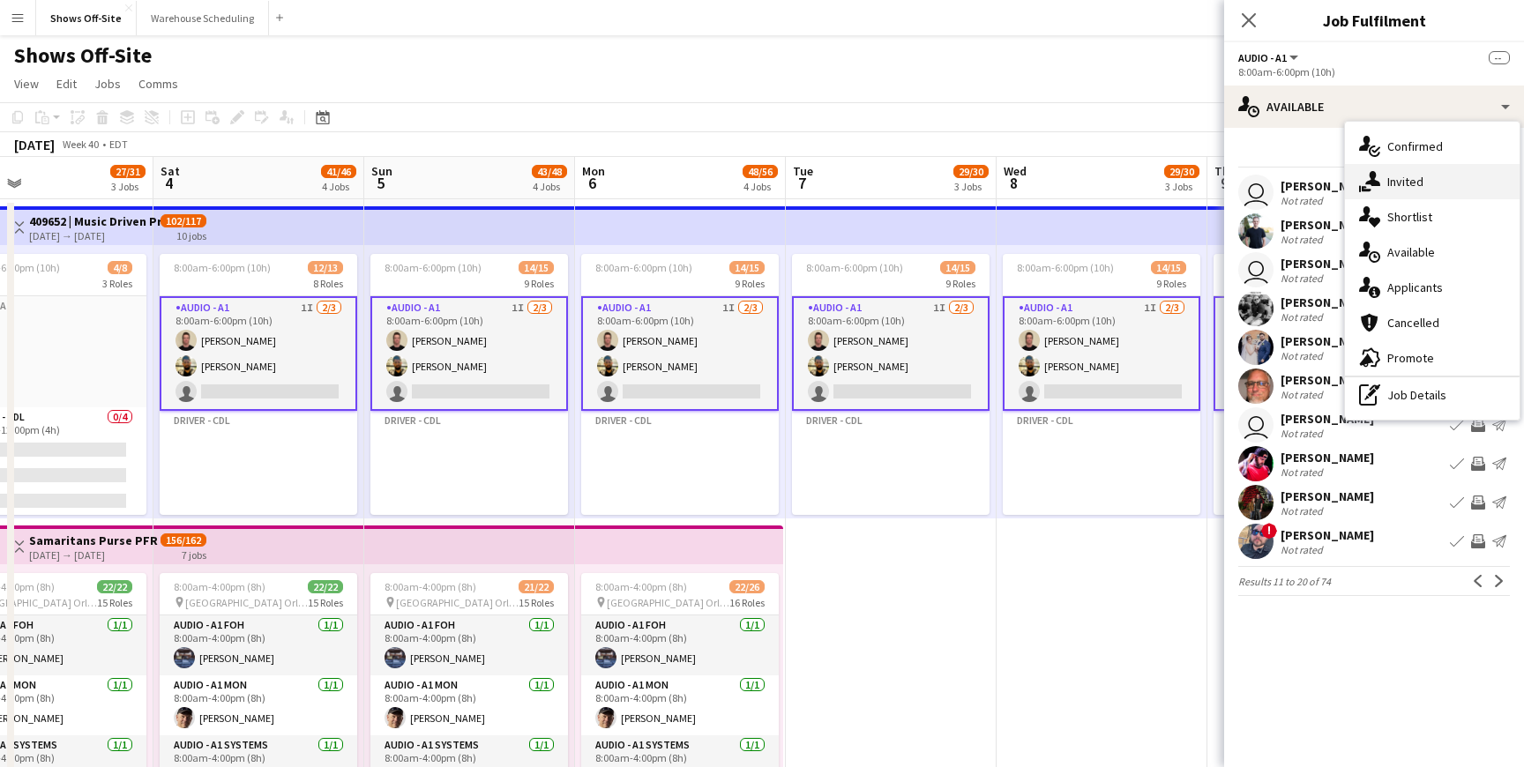
click at [1389, 193] on div "single-neutral-actions-share-1 Invited" at bounding box center [1432, 181] width 175 height 35
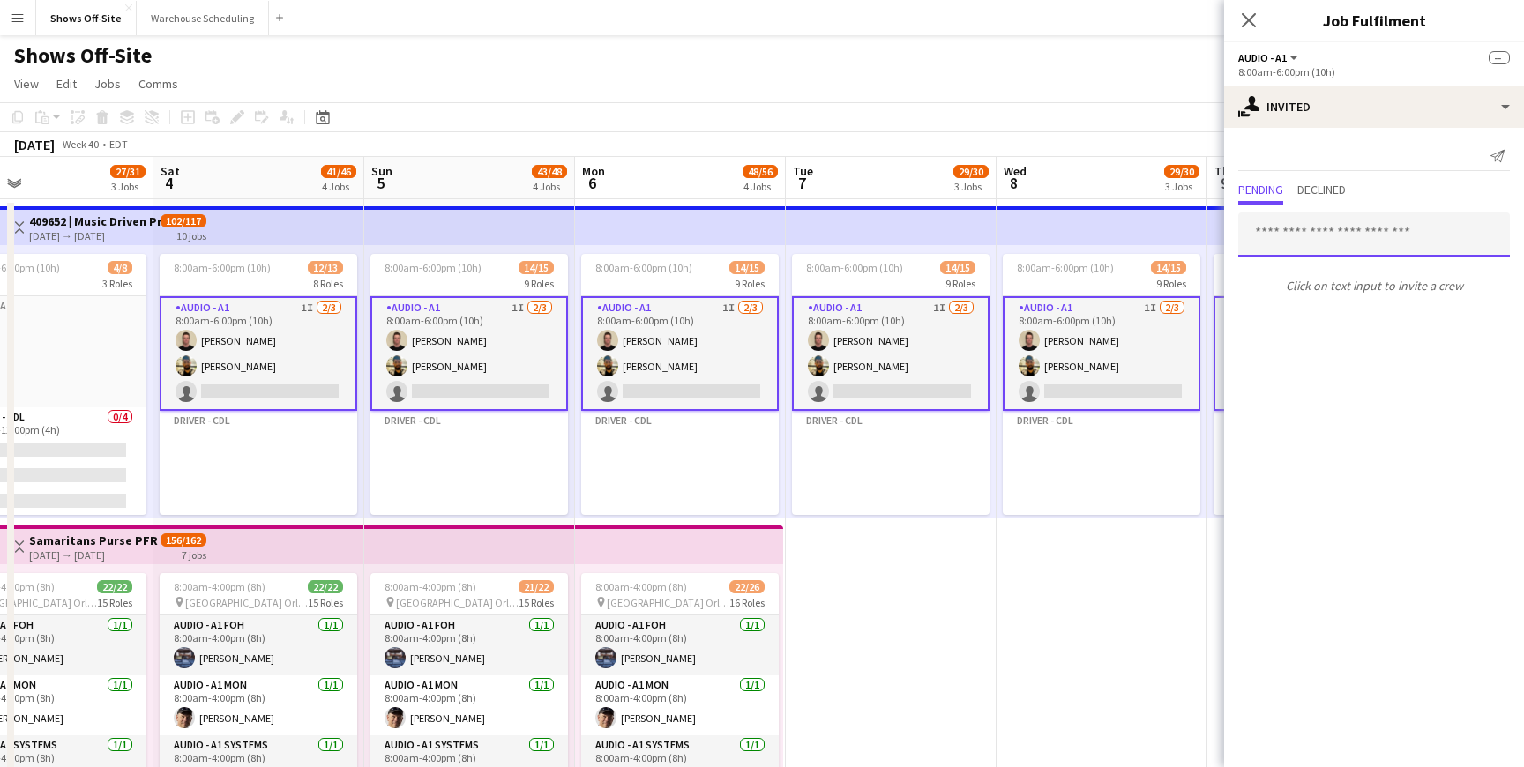
click at [1320, 234] on input "text" at bounding box center [1374, 235] width 272 height 44
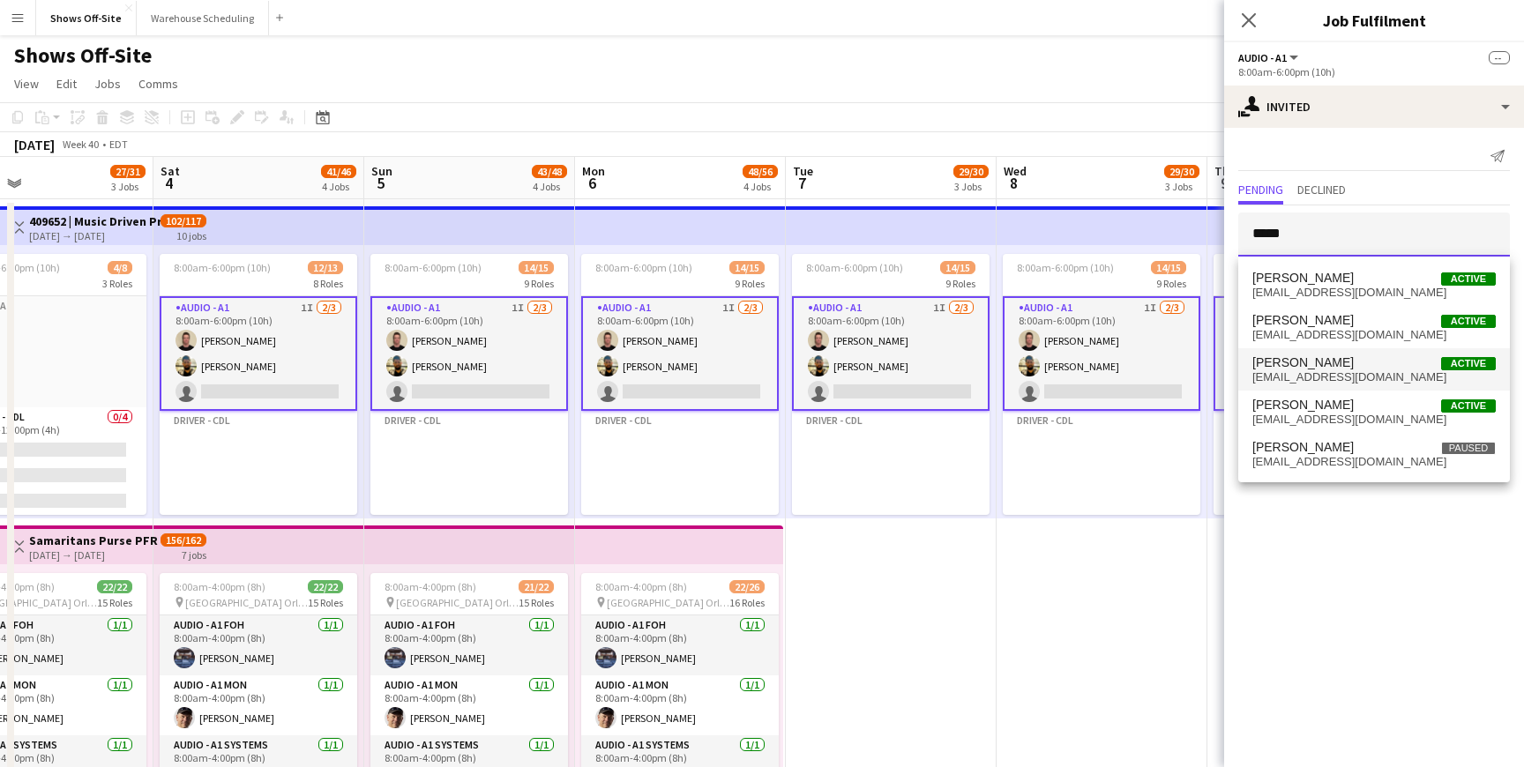
type input "*****"
click at [1350, 370] on span "[PERSON_NAME] Active" at bounding box center [1373, 362] width 243 height 15
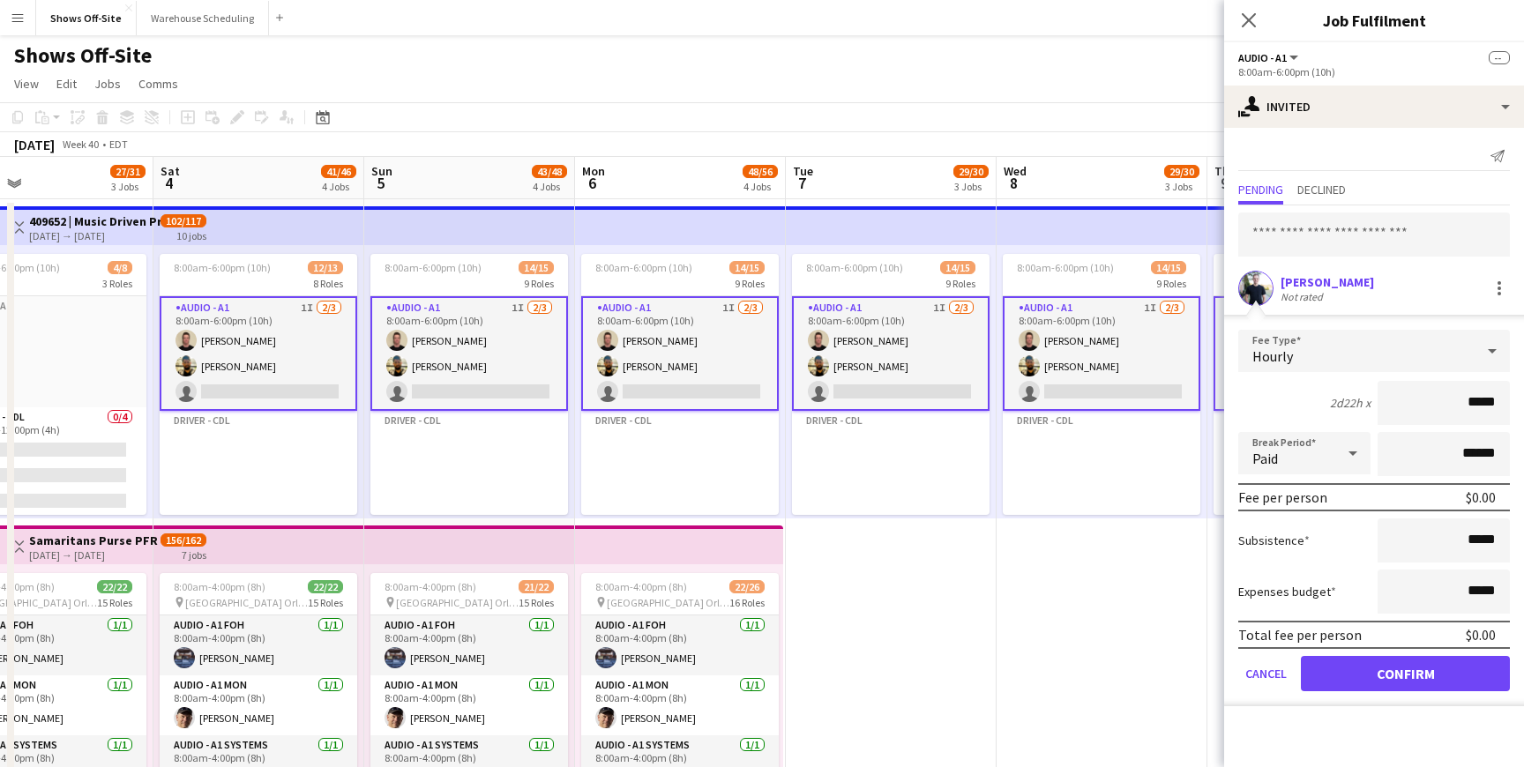
click at [1381, 681] on button "Confirm" at bounding box center [1405, 673] width 209 height 35
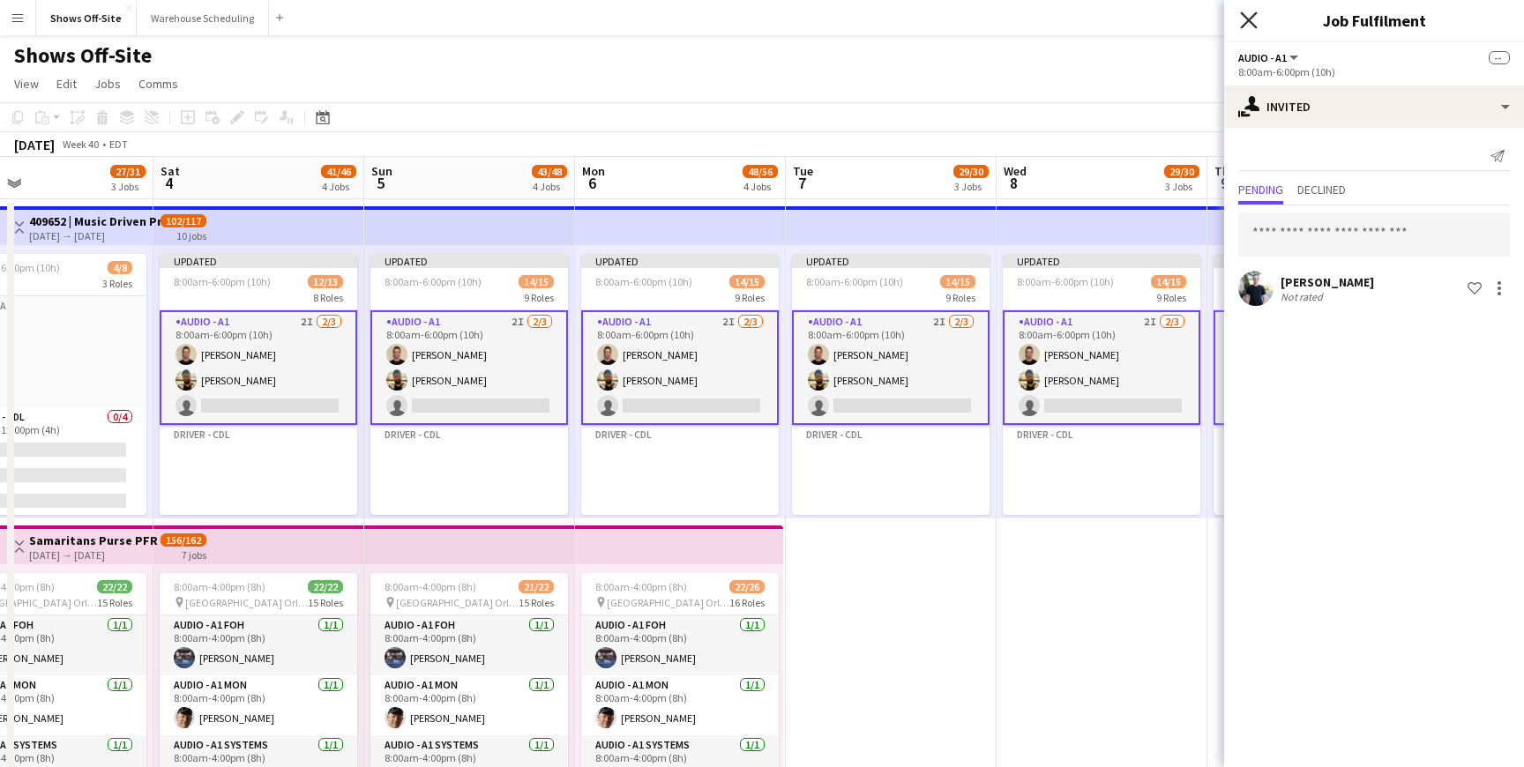
click at [1247, 25] on icon "Close pop-in" at bounding box center [1248, 19] width 17 height 17
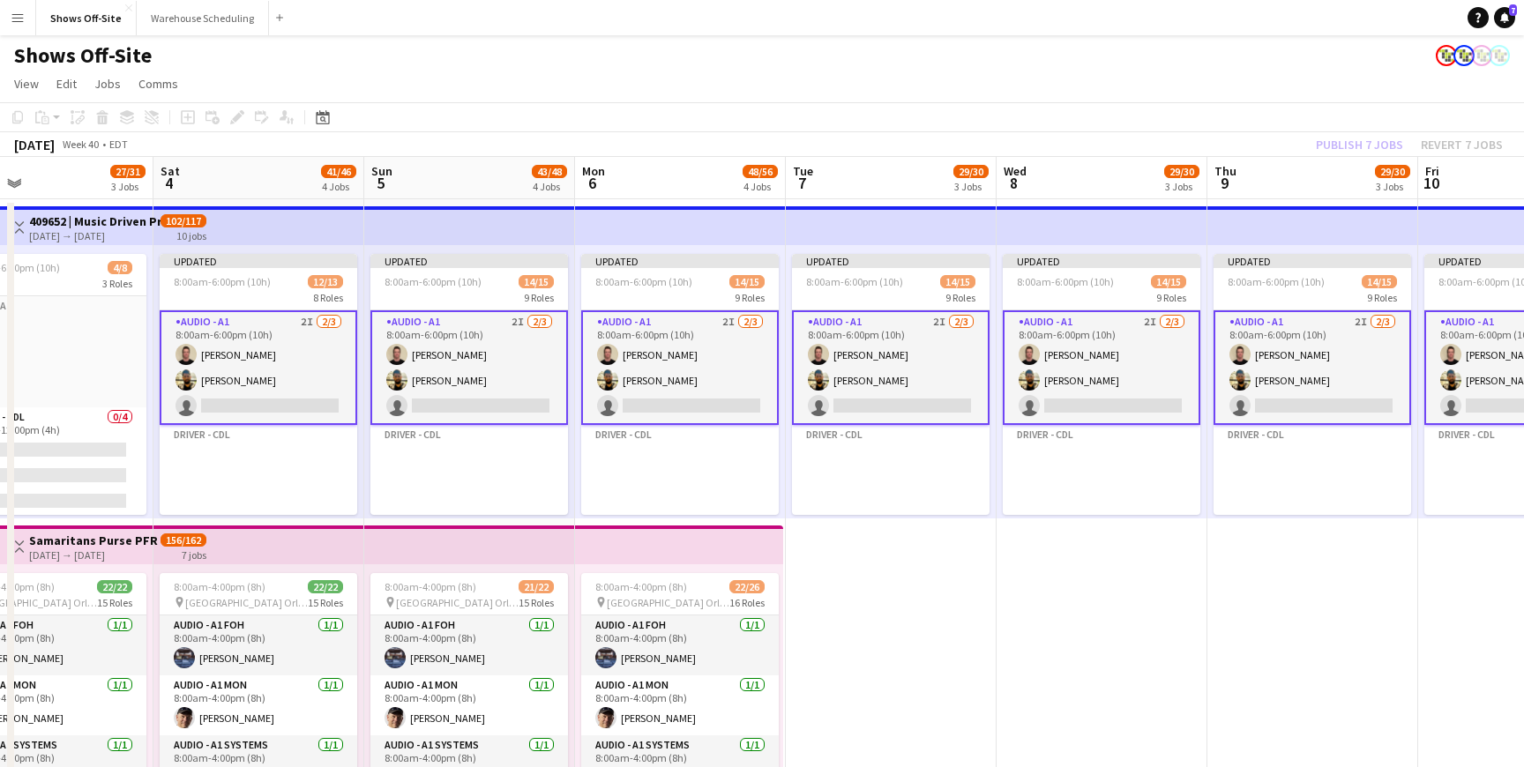
click at [1353, 104] on app-toolbar "Copy Paste Paste Command V Paste with crew Command Shift V Paste linked Job [GE…" at bounding box center [762, 117] width 1524 height 30
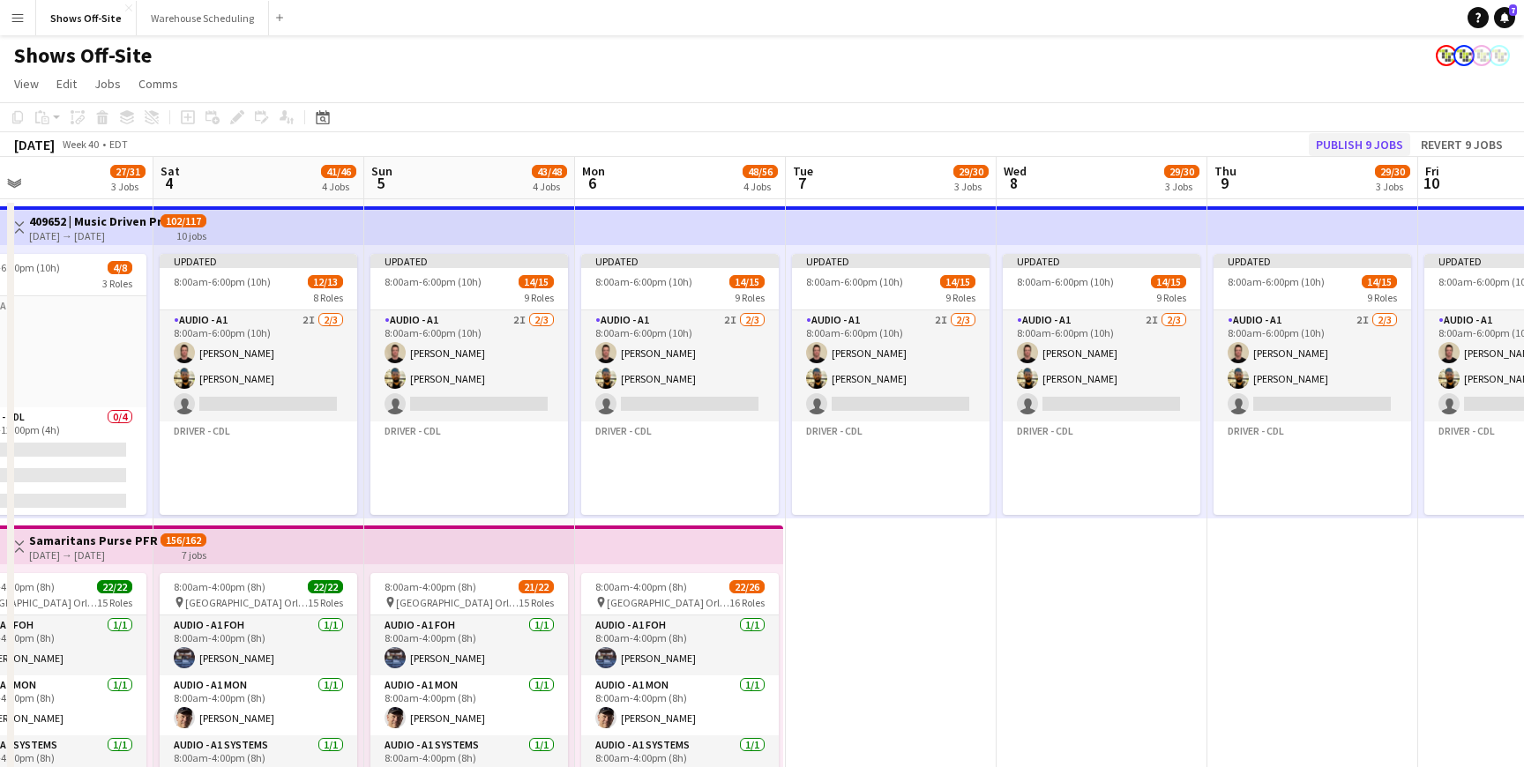
click at [1349, 143] on button "Publish 9 jobs" at bounding box center [1359, 144] width 101 height 23
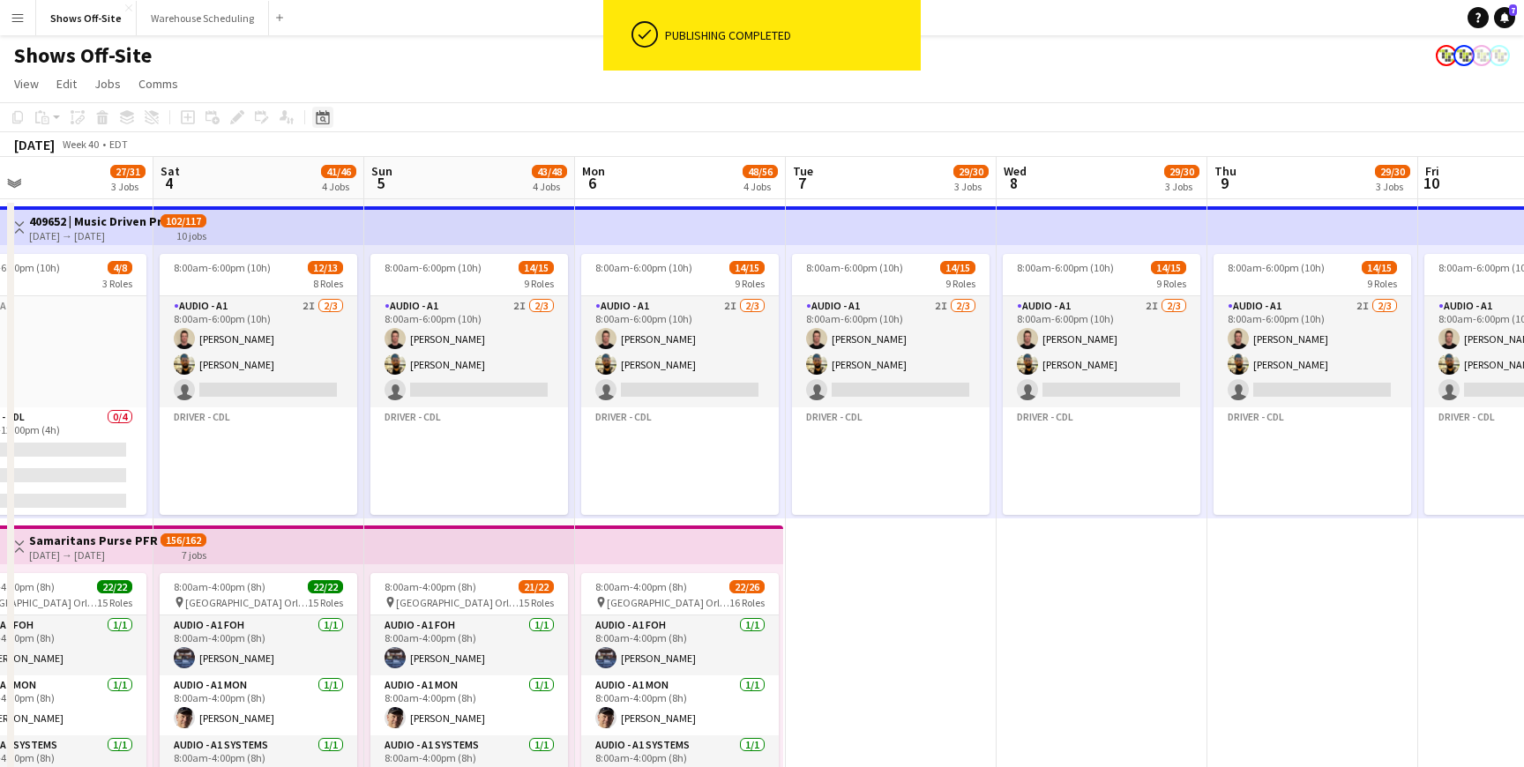
click at [322, 122] on icon "Date picker" at bounding box center [323, 117] width 14 height 14
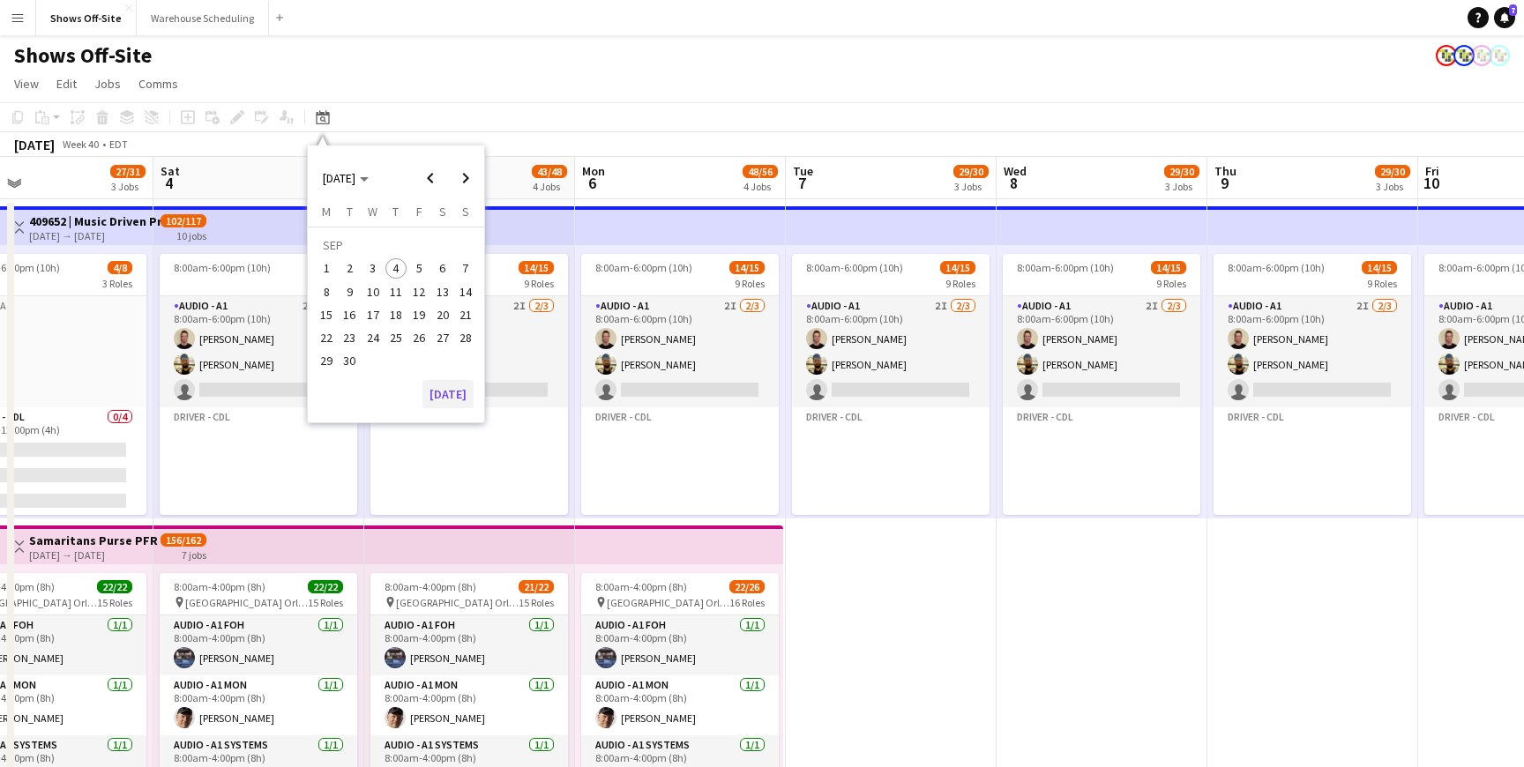
click at [435, 395] on button "[DATE]" at bounding box center [447, 394] width 51 height 28
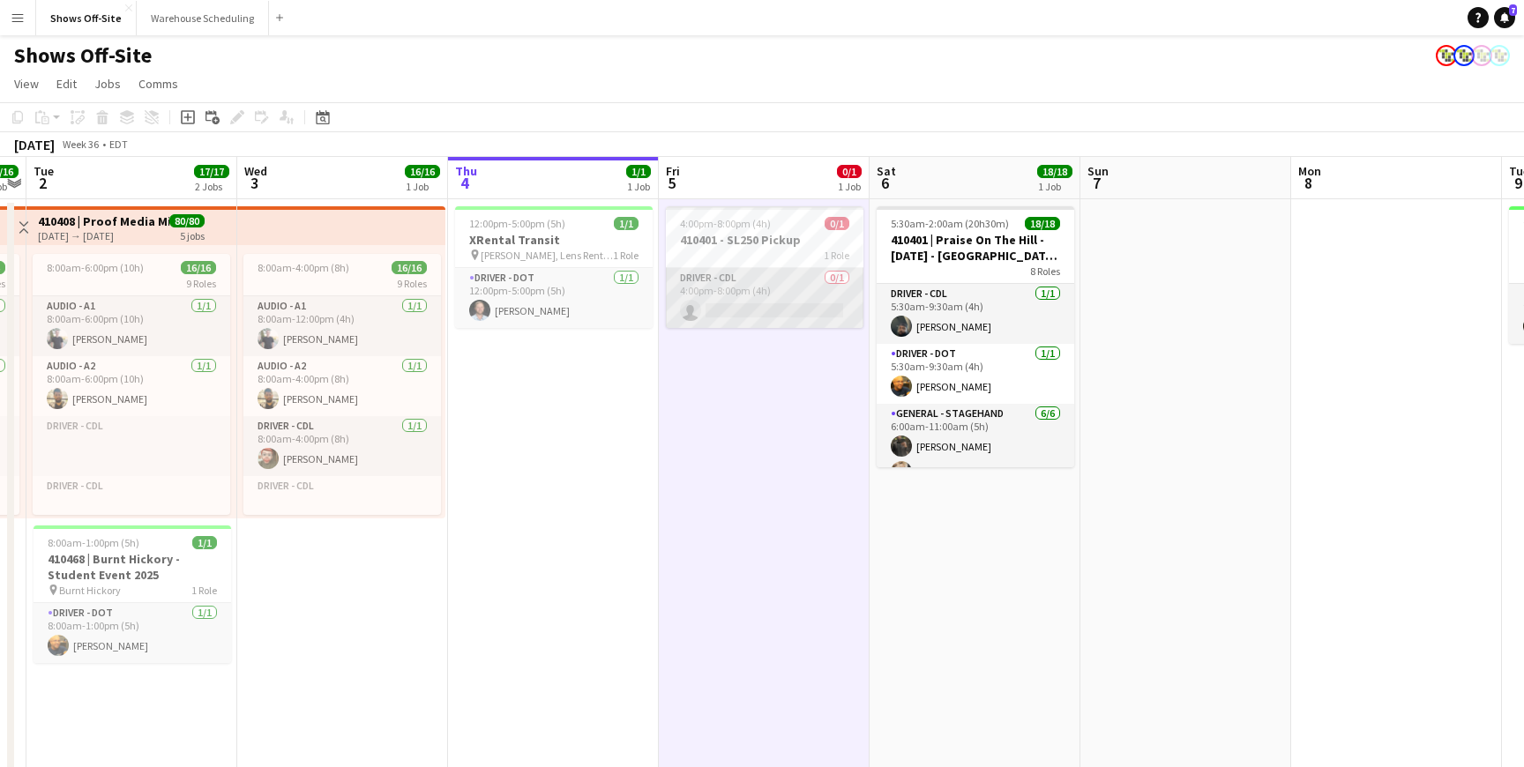
click at [763, 302] on app-card-role "Driver - CDL 0/1 4:00pm-8:00pm (4h) single-neutral-actions" at bounding box center [765, 298] width 198 height 60
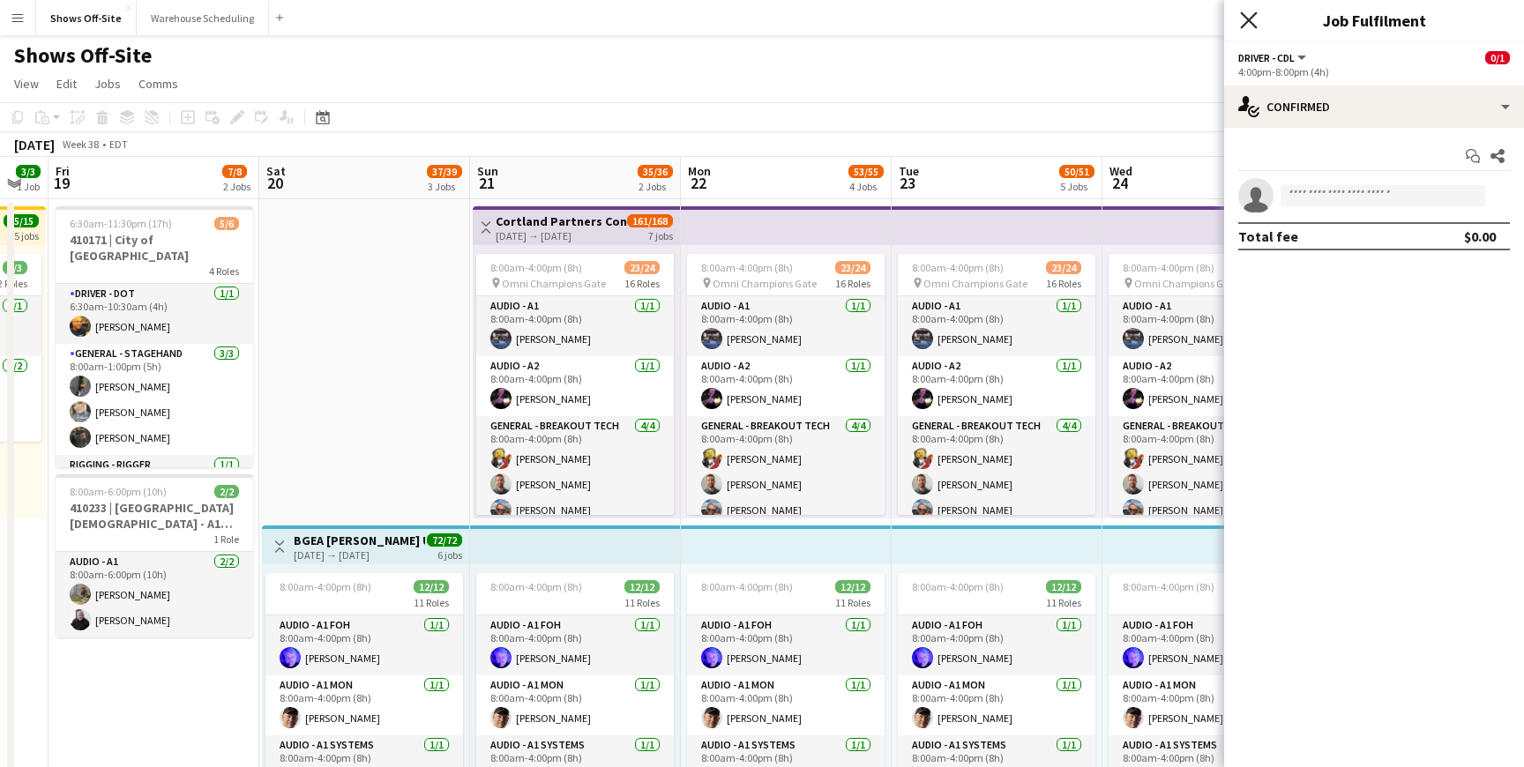
scroll to position [0, 0]
click at [1251, 22] on icon at bounding box center [1248, 19] width 17 height 17
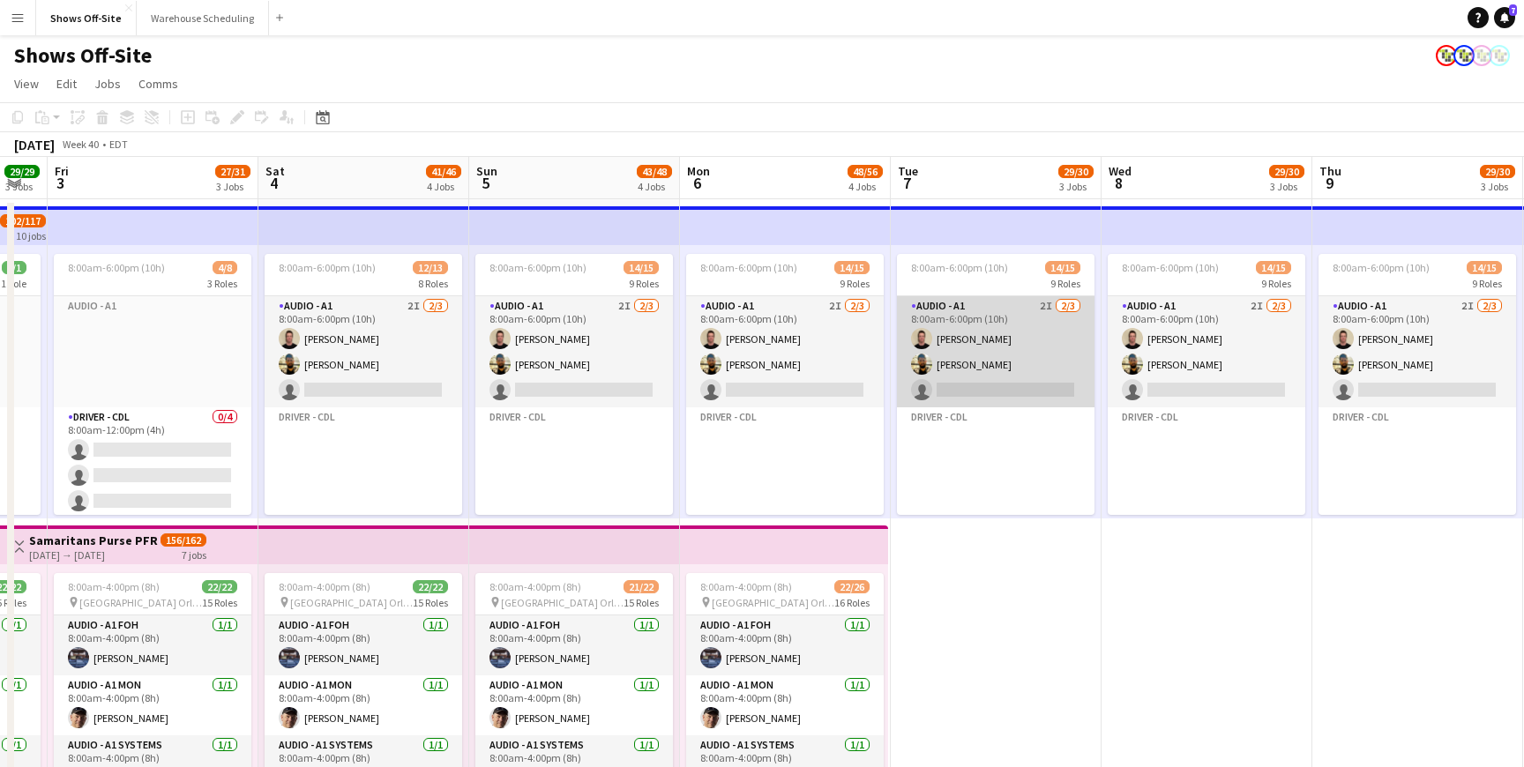
click at [1016, 358] on app-card-role "Audio - A1 2I [DATE] 8:00am-6:00pm (10h) [PERSON_NAME] [PERSON_NAME] single-neu…" at bounding box center [996, 351] width 198 height 111
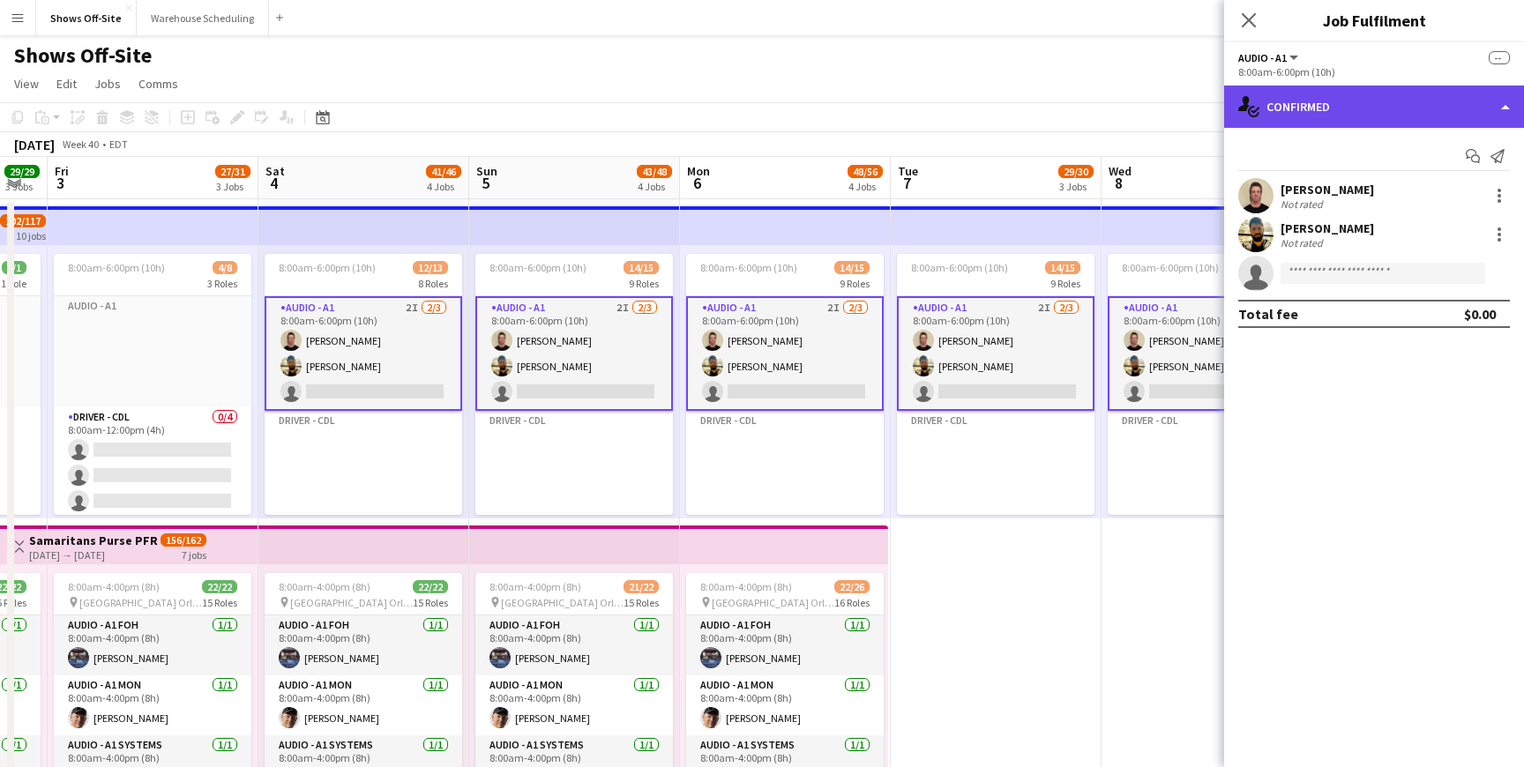
click at [1323, 100] on div "single-neutral-actions-check-2 Confirmed" at bounding box center [1374, 107] width 300 height 42
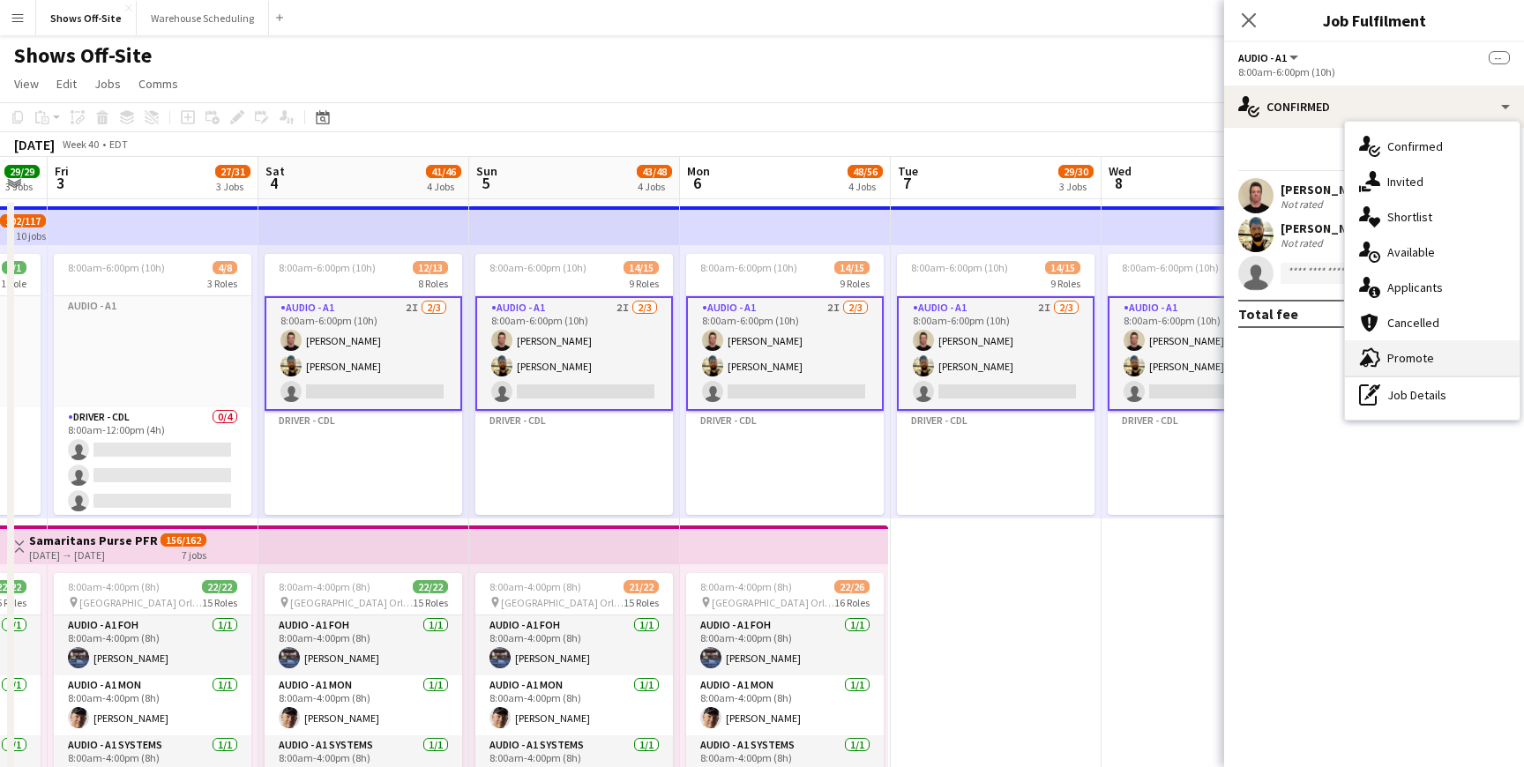
click at [1414, 355] on span "Promote" at bounding box center [1410, 358] width 47 height 16
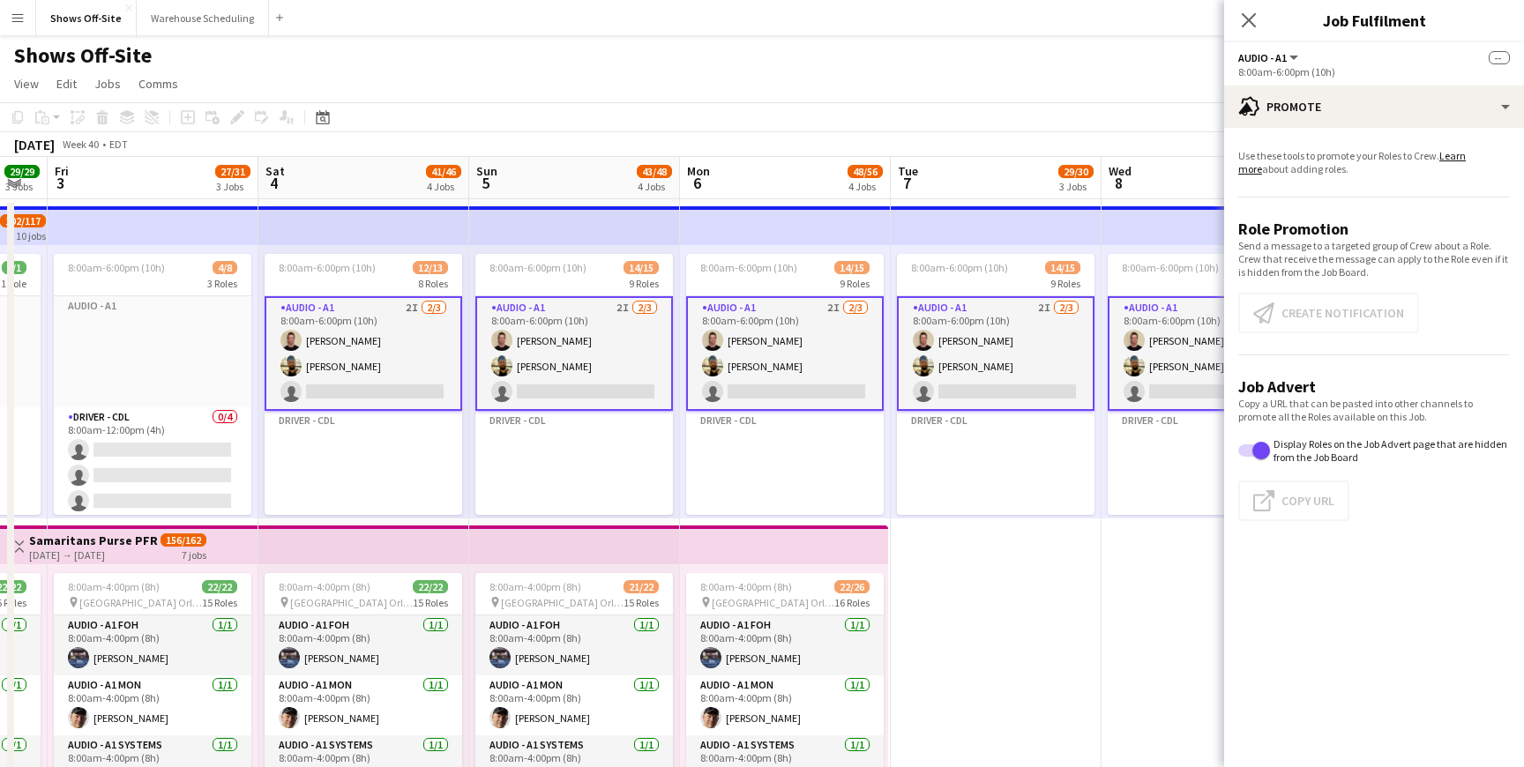
click at [386, 368] on app-card-role "Audio - A1 2I [DATE] 8:00am-6:00pm (10h) [PERSON_NAME] [PERSON_NAME] single-neu…" at bounding box center [364, 353] width 198 height 115
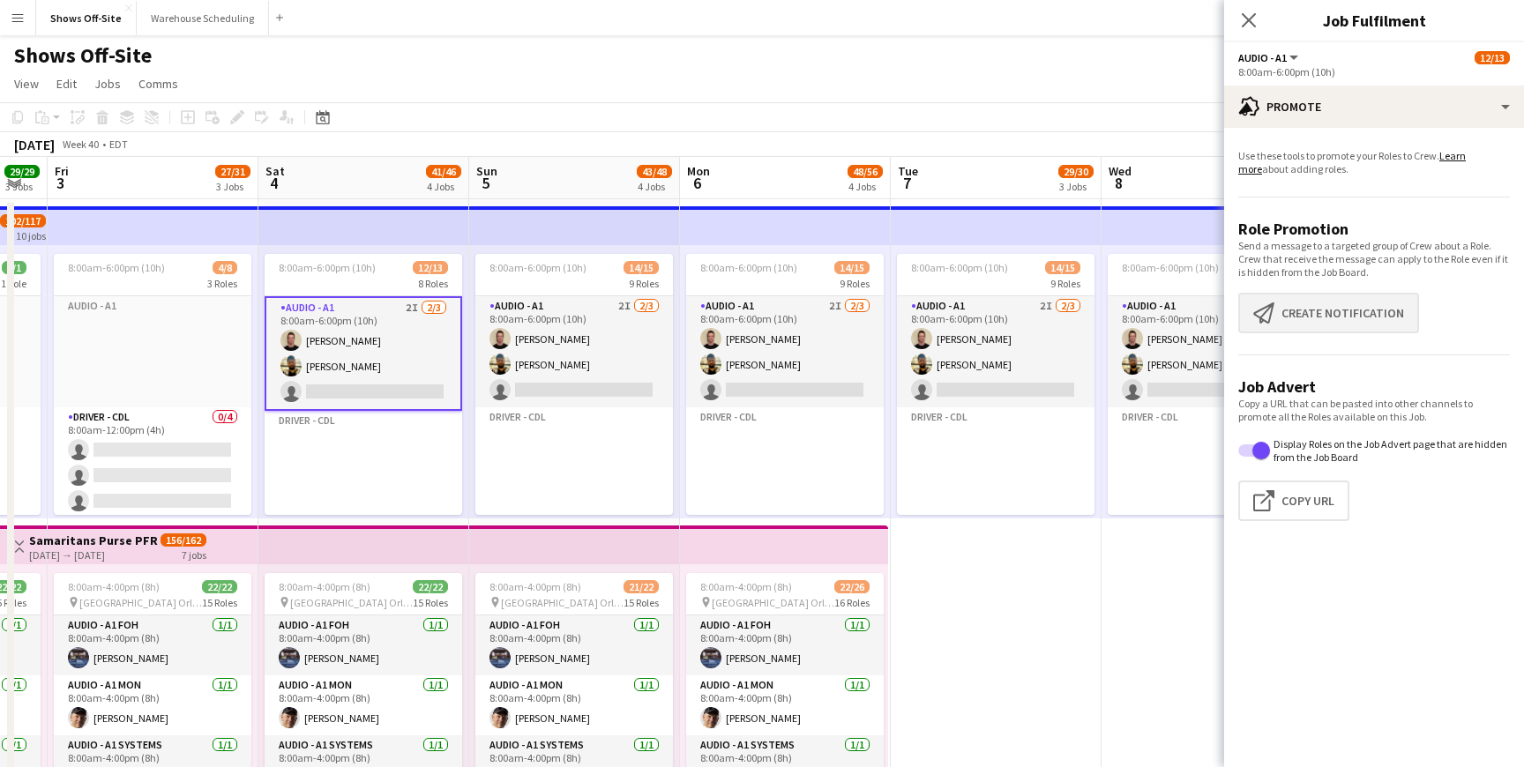
click at [1299, 312] on button "Create notification Create notification" at bounding box center [1328, 313] width 181 height 41
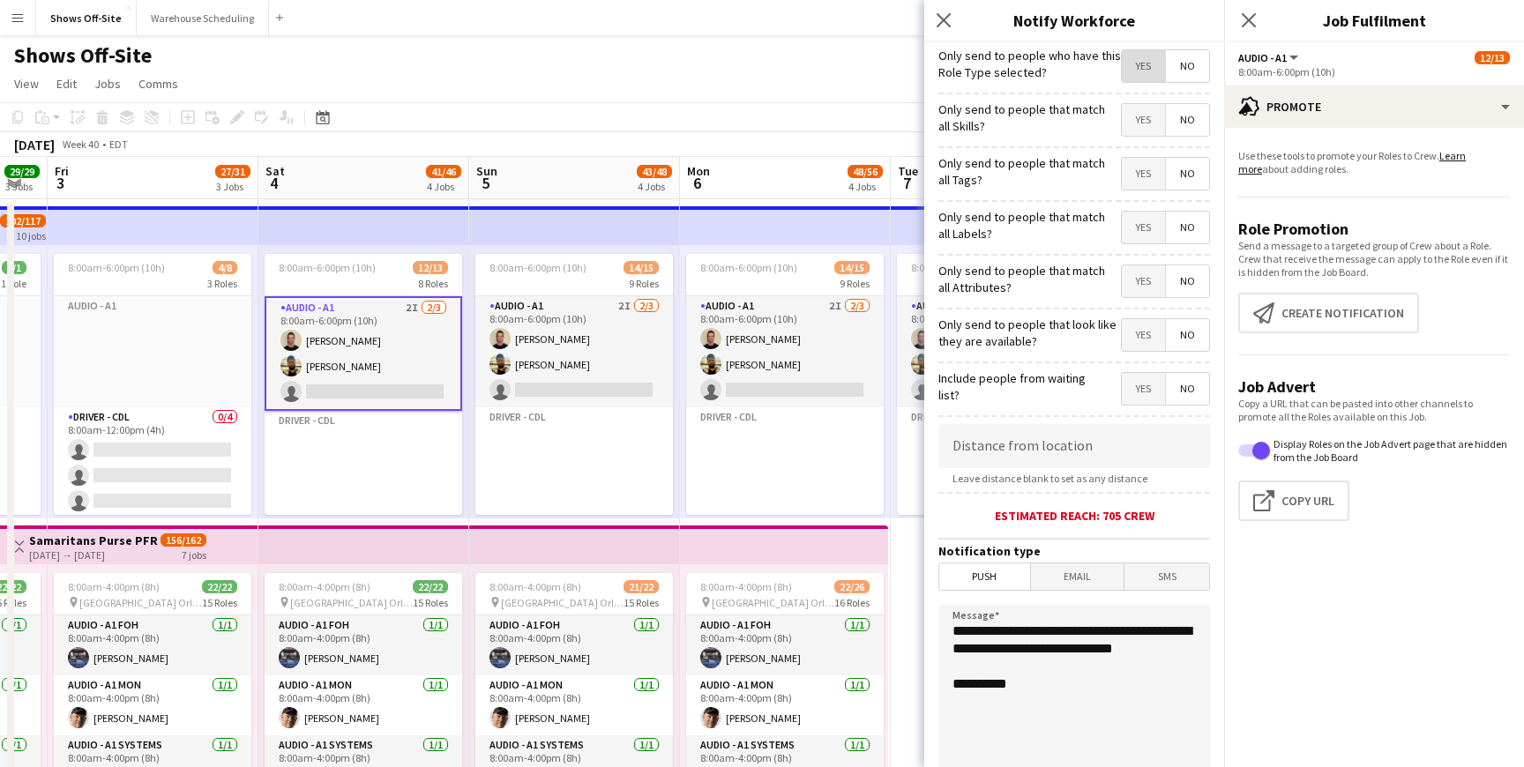
click at [1141, 68] on span "Yes" at bounding box center [1143, 66] width 43 height 32
click at [1154, 126] on span "Yes" at bounding box center [1143, 120] width 43 height 32
click at [1147, 177] on span "Yes" at bounding box center [1143, 174] width 43 height 32
click at [1137, 236] on span "Yes" at bounding box center [1143, 228] width 43 height 32
click at [1134, 275] on span "Yes" at bounding box center [1143, 281] width 43 height 32
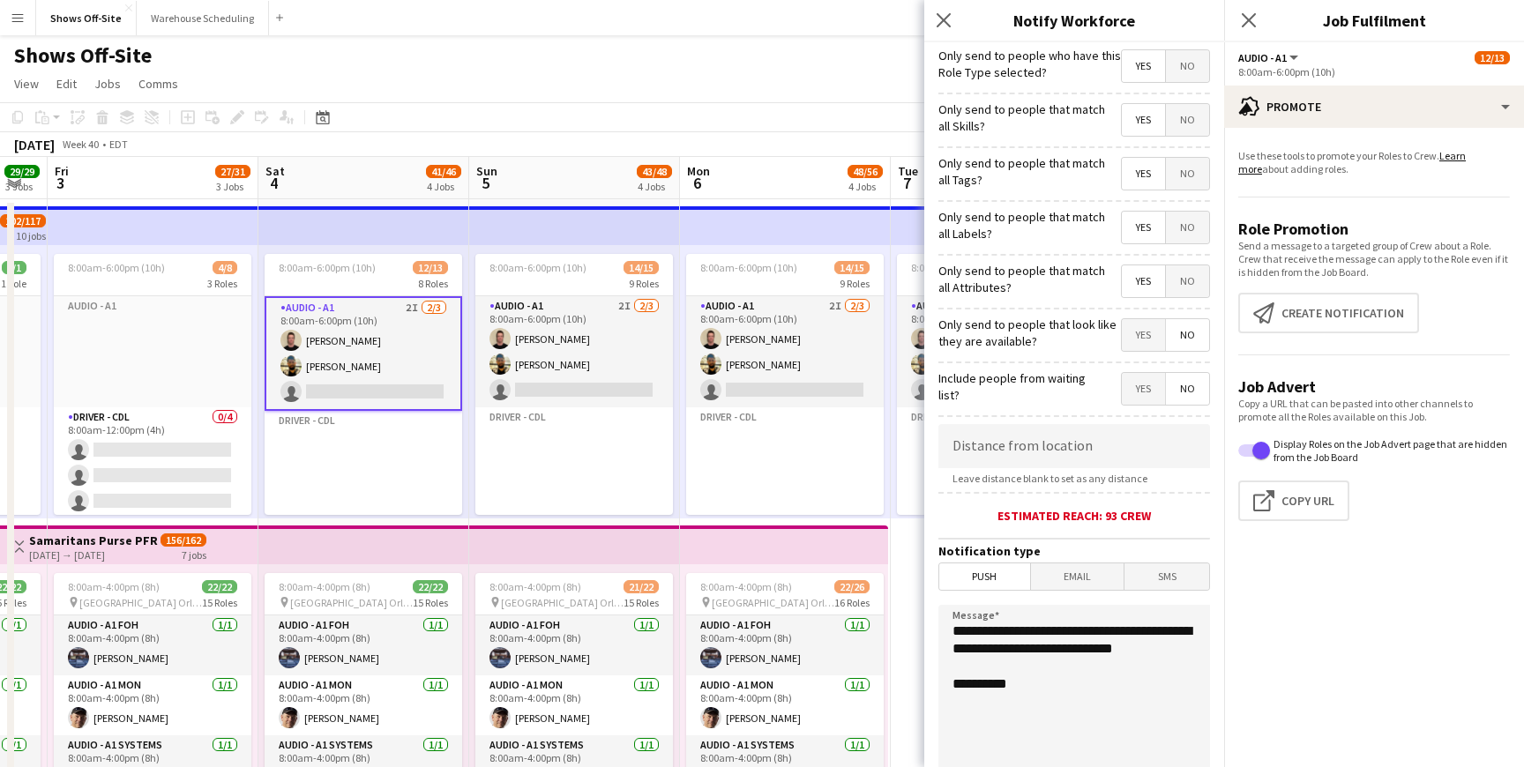
click at [1133, 330] on span "Yes" at bounding box center [1143, 335] width 43 height 32
click at [1127, 382] on span "Yes" at bounding box center [1143, 389] width 43 height 32
click at [1185, 332] on span "No" at bounding box center [1187, 335] width 43 height 32
click at [1052, 446] on input at bounding box center [1074, 446] width 272 height 44
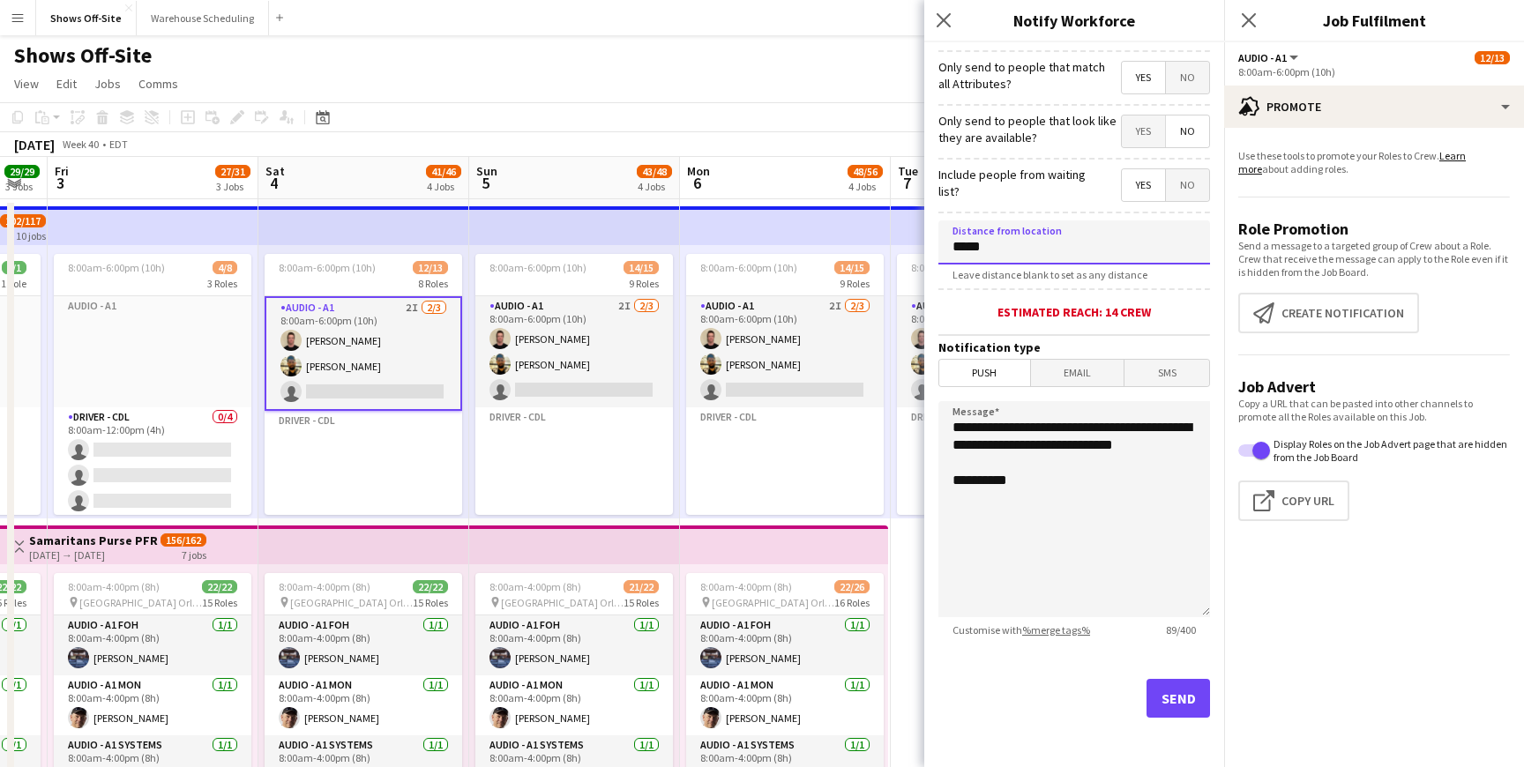
type input "*****"
click at [1180, 695] on button "Send" at bounding box center [1179, 698] width 64 height 39
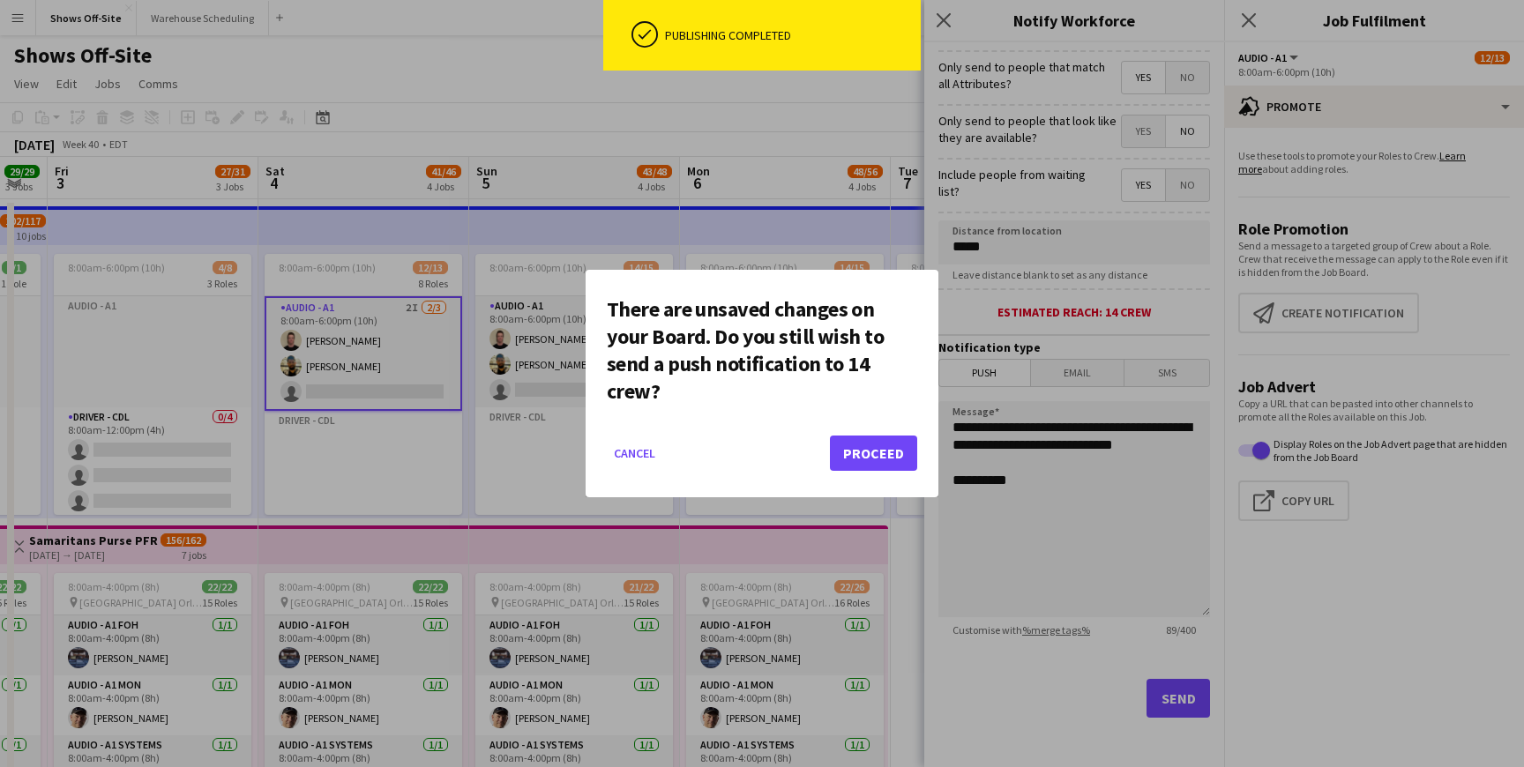
click at [870, 462] on button "Proceed" at bounding box center [873, 453] width 87 height 35
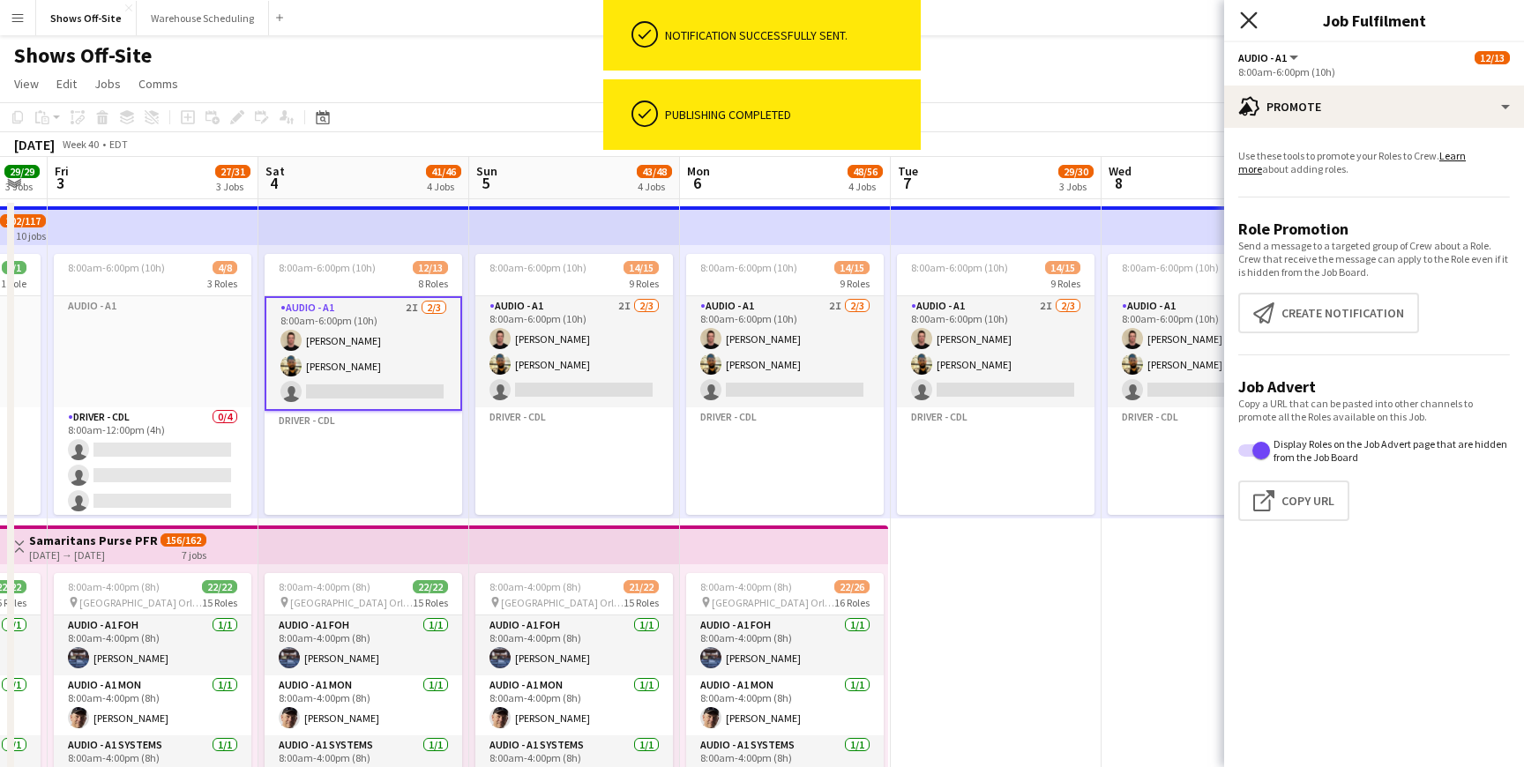
click at [1244, 22] on icon "Close pop-in" at bounding box center [1248, 19] width 17 height 17
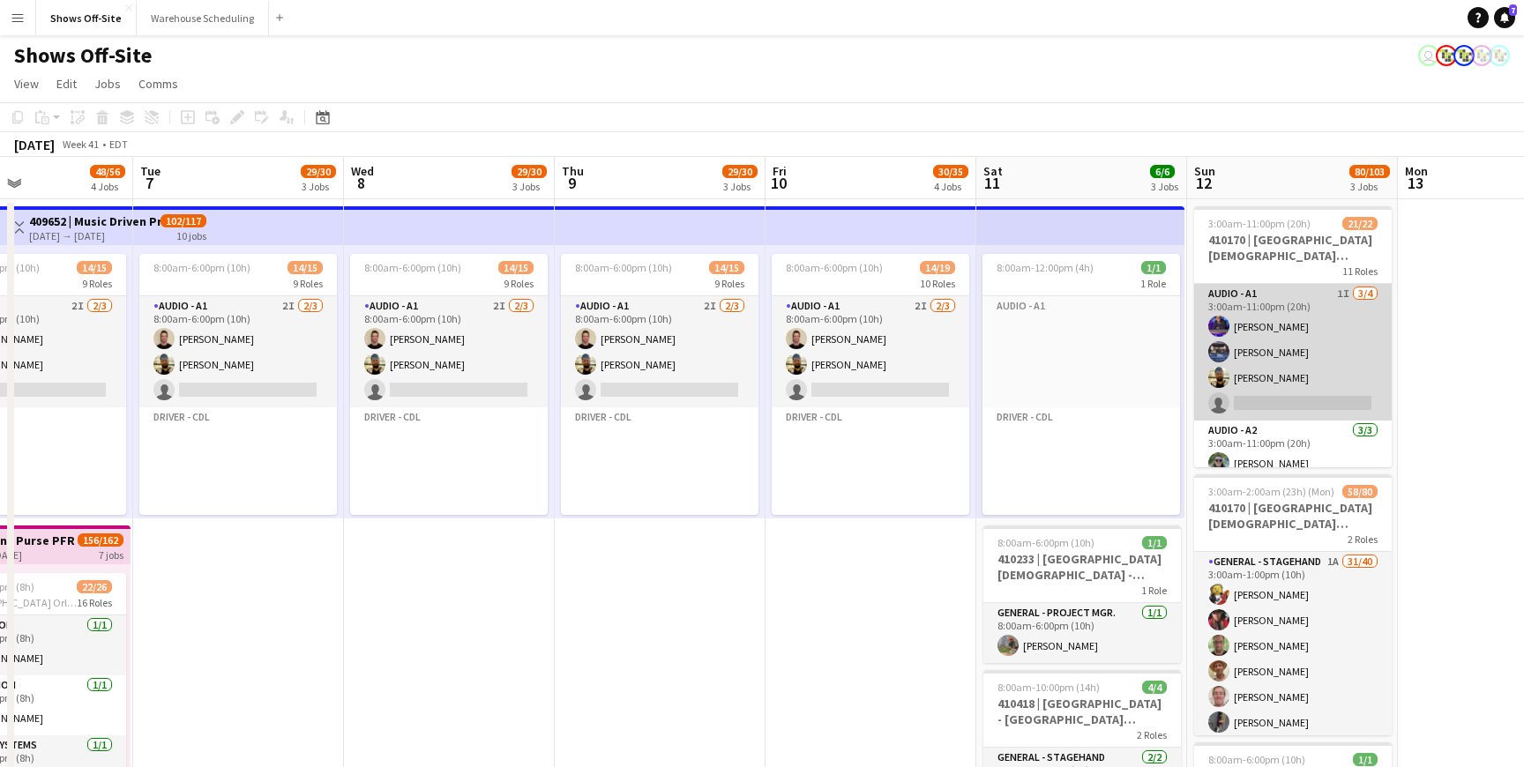
click at [1237, 383] on app-card-role "Audio - A1 1I [DATE] 3:00am-11:00pm (20h) [PERSON_NAME] [PERSON_NAME] [PERSON_N…" at bounding box center [1293, 352] width 198 height 137
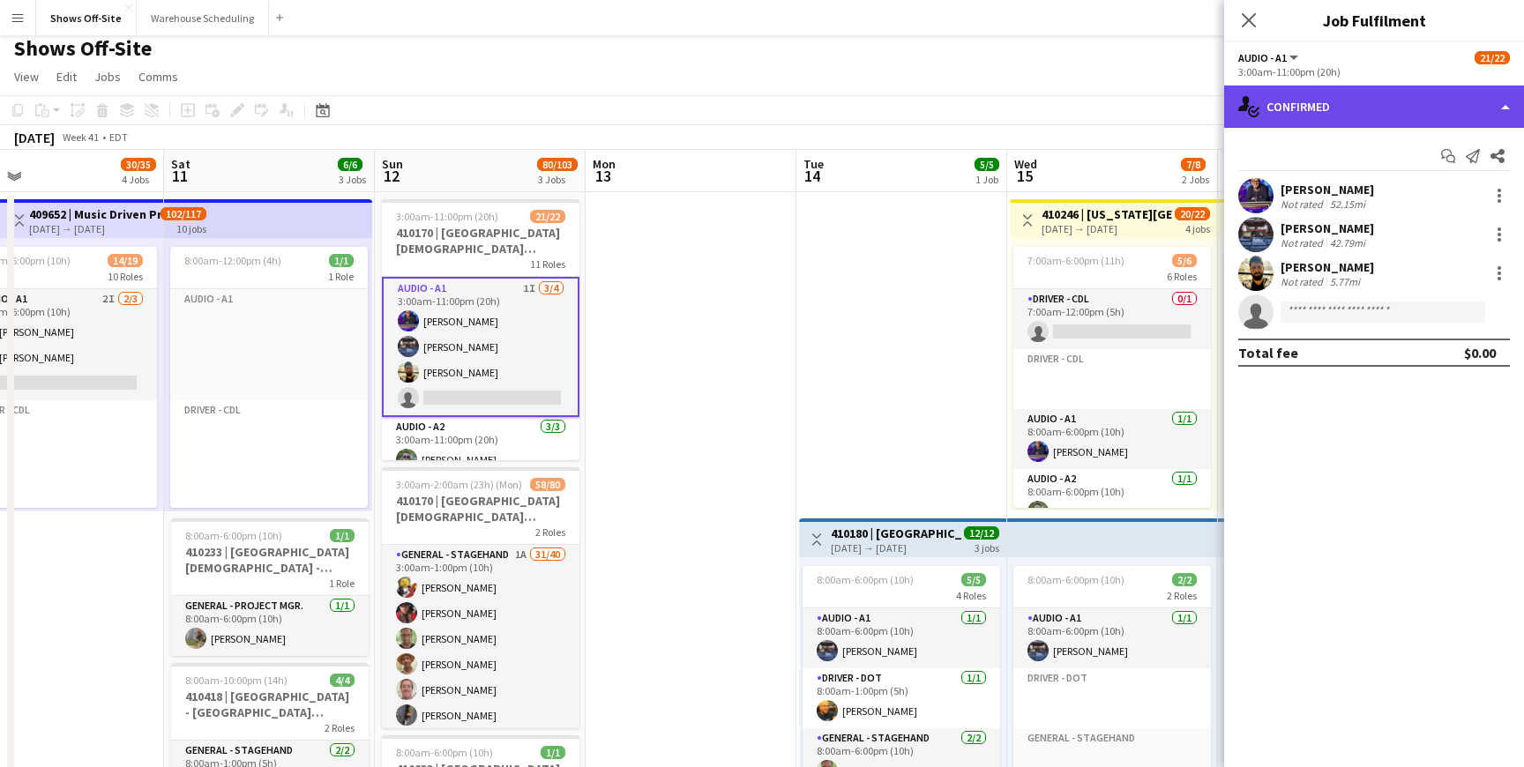
click at [1381, 112] on div "single-neutral-actions-check-2 Confirmed" at bounding box center [1374, 107] width 300 height 42
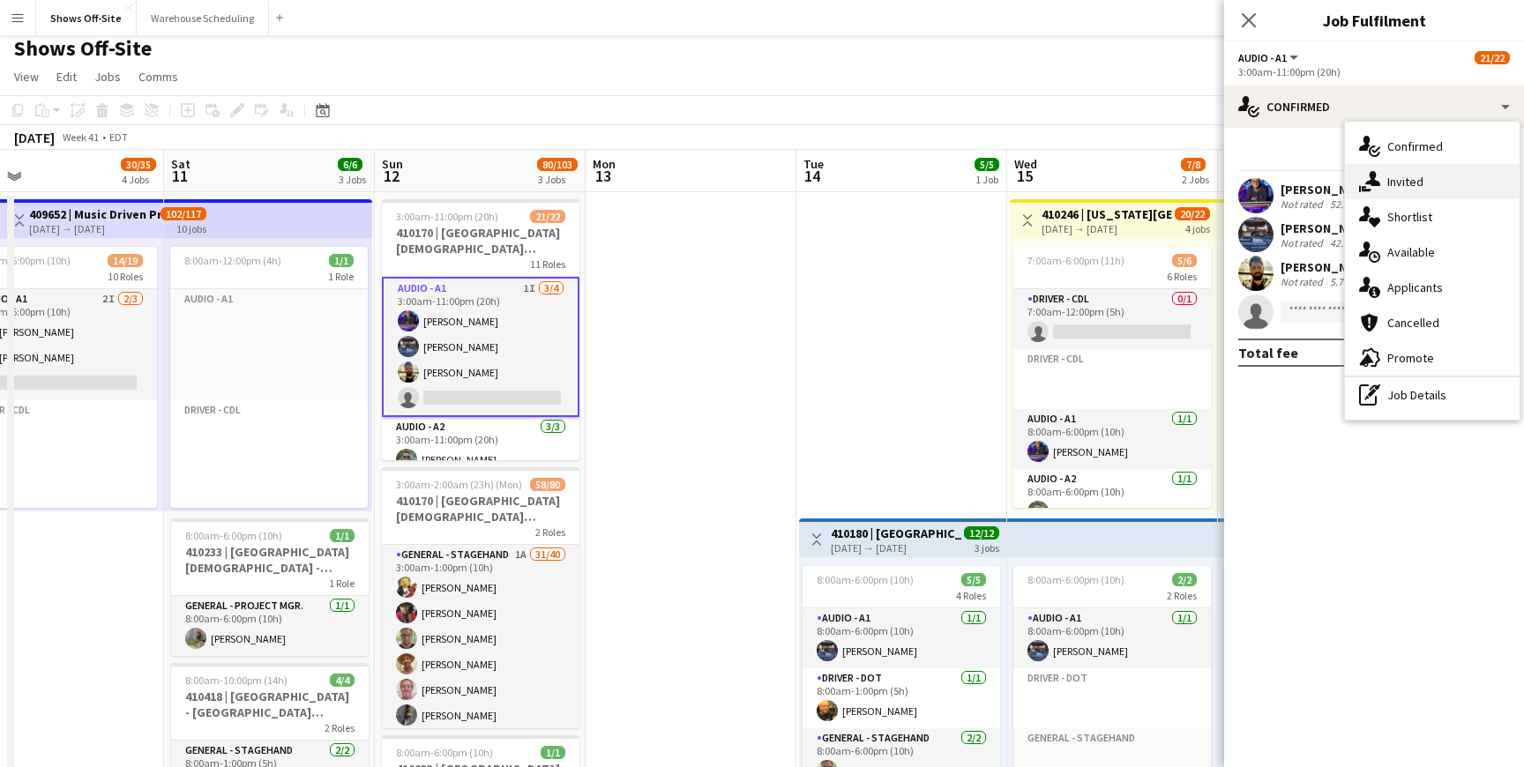
click at [1383, 181] on div "single-neutral-actions-share-1 Invited" at bounding box center [1432, 181] width 175 height 35
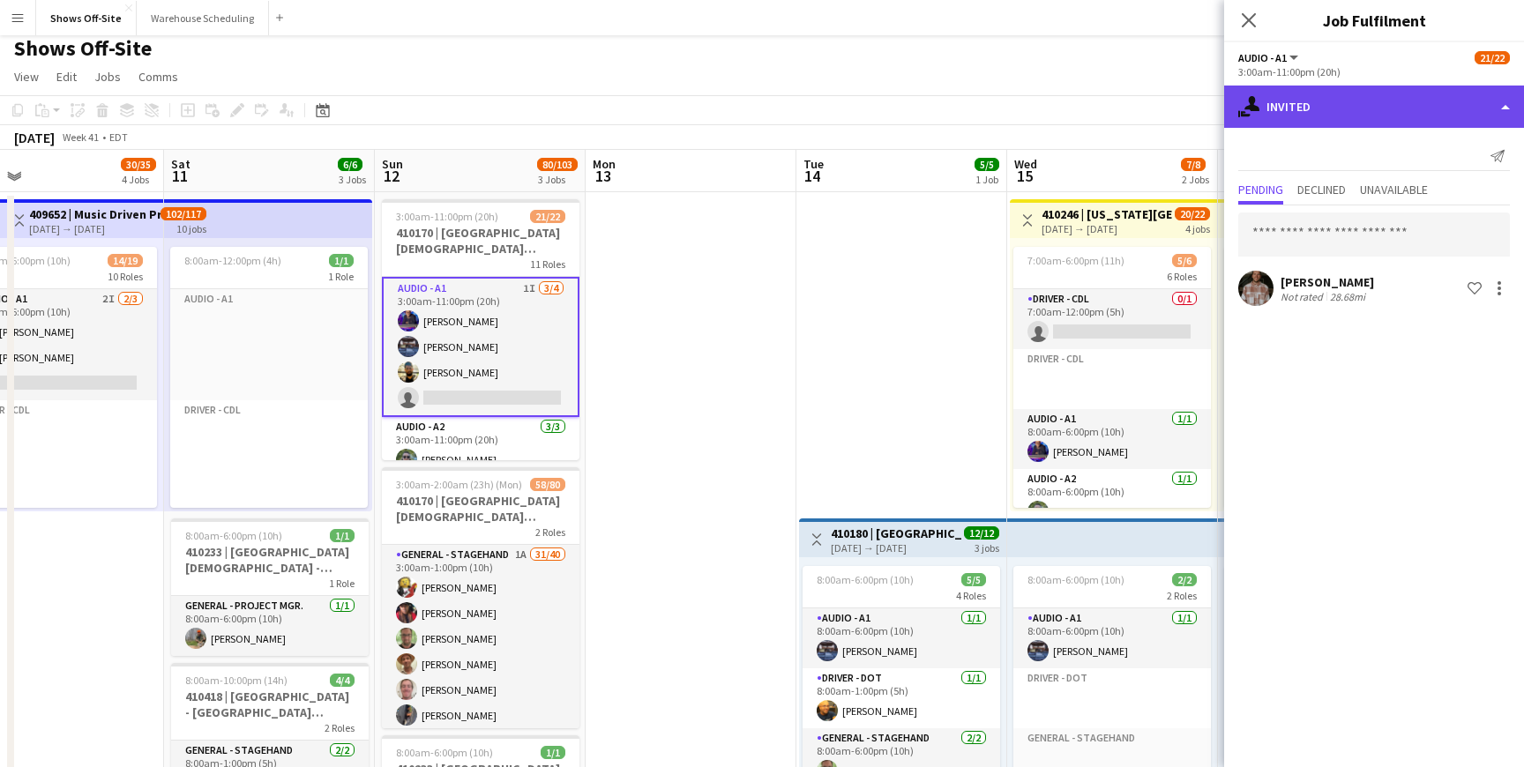
click at [1351, 122] on div "single-neutral-actions-share-1 Invited" at bounding box center [1374, 107] width 300 height 42
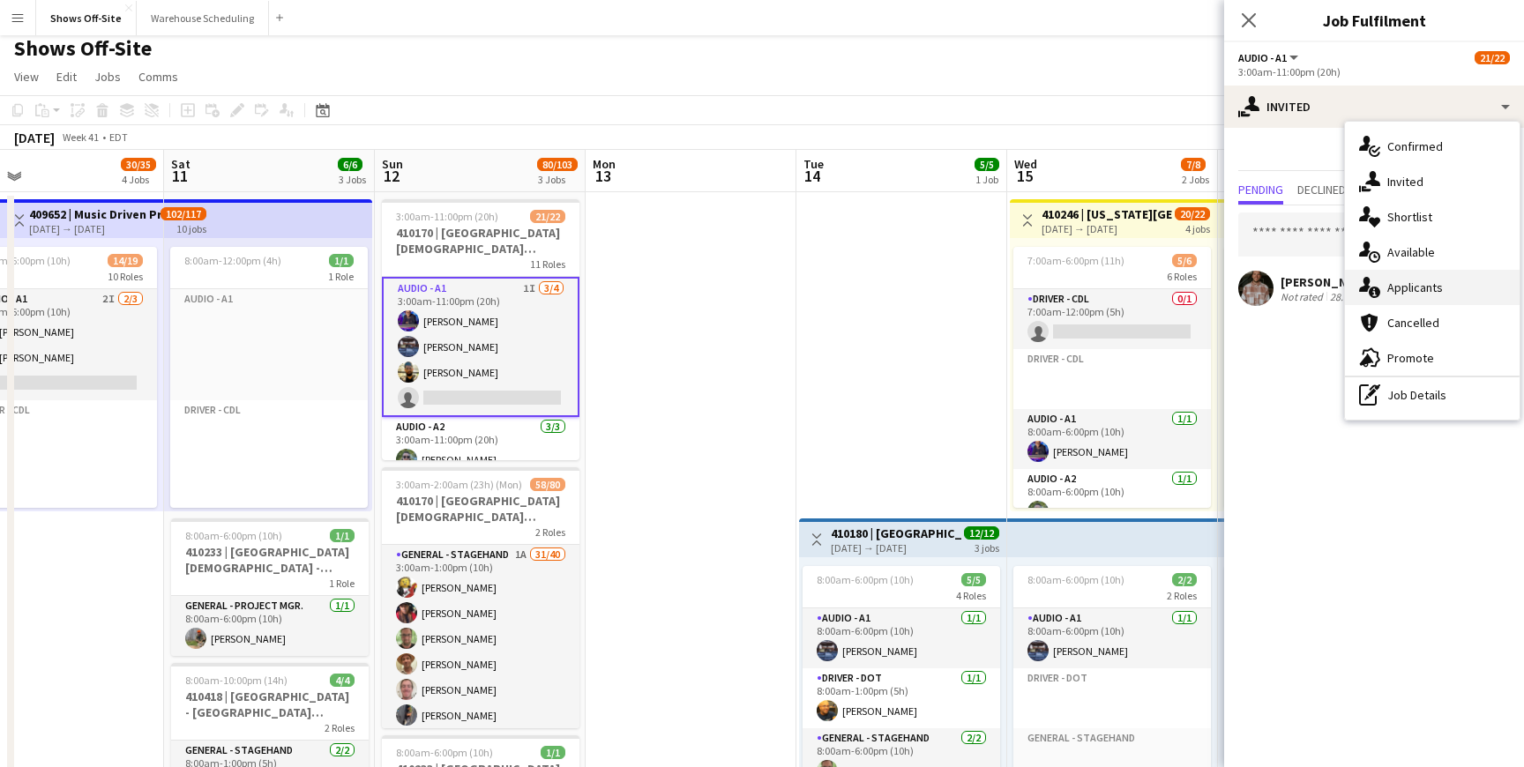
click at [1416, 288] on span "Applicants" at bounding box center [1415, 288] width 56 height 16
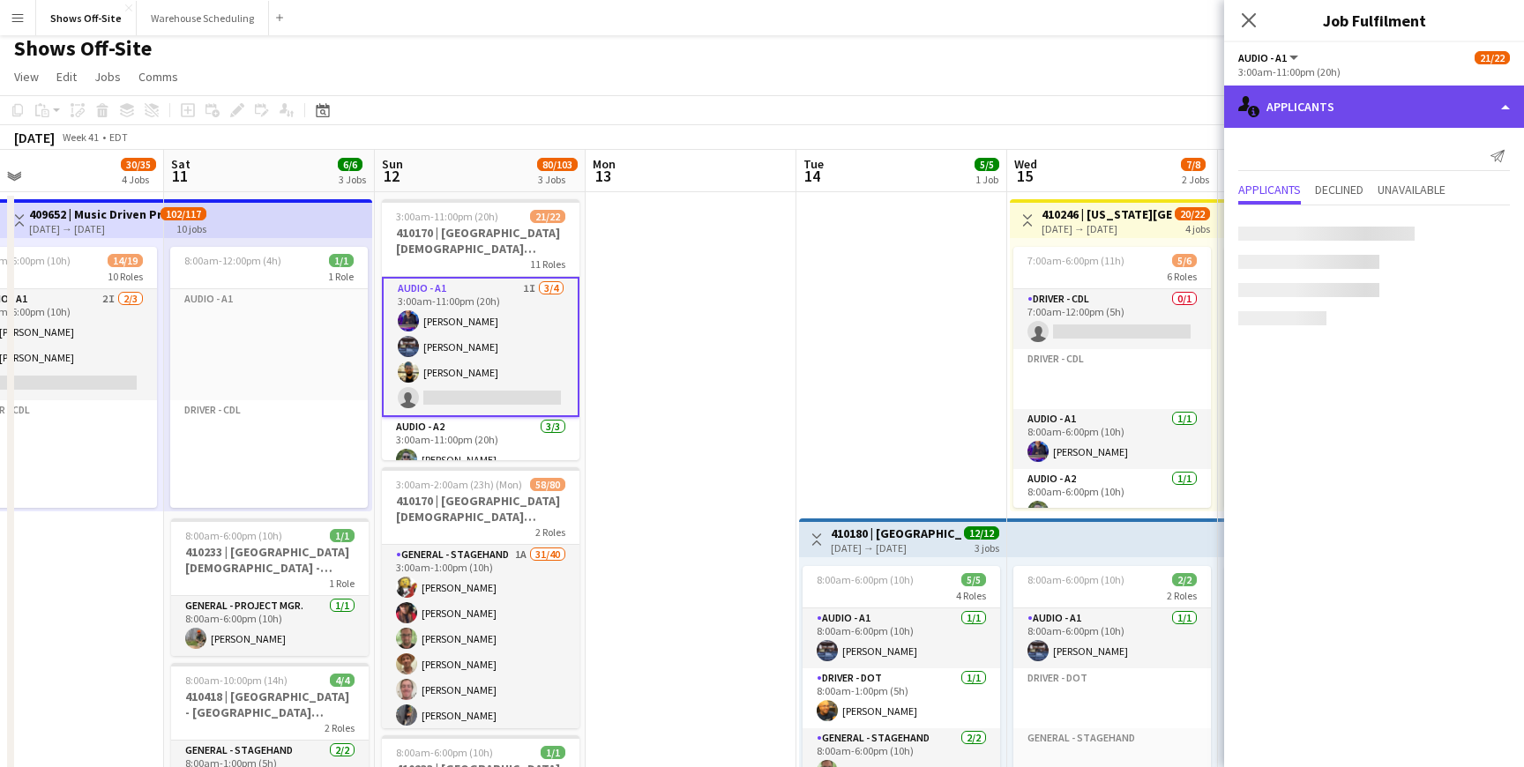
click at [1396, 119] on div "single-neutral-actions-information Applicants" at bounding box center [1374, 107] width 300 height 42
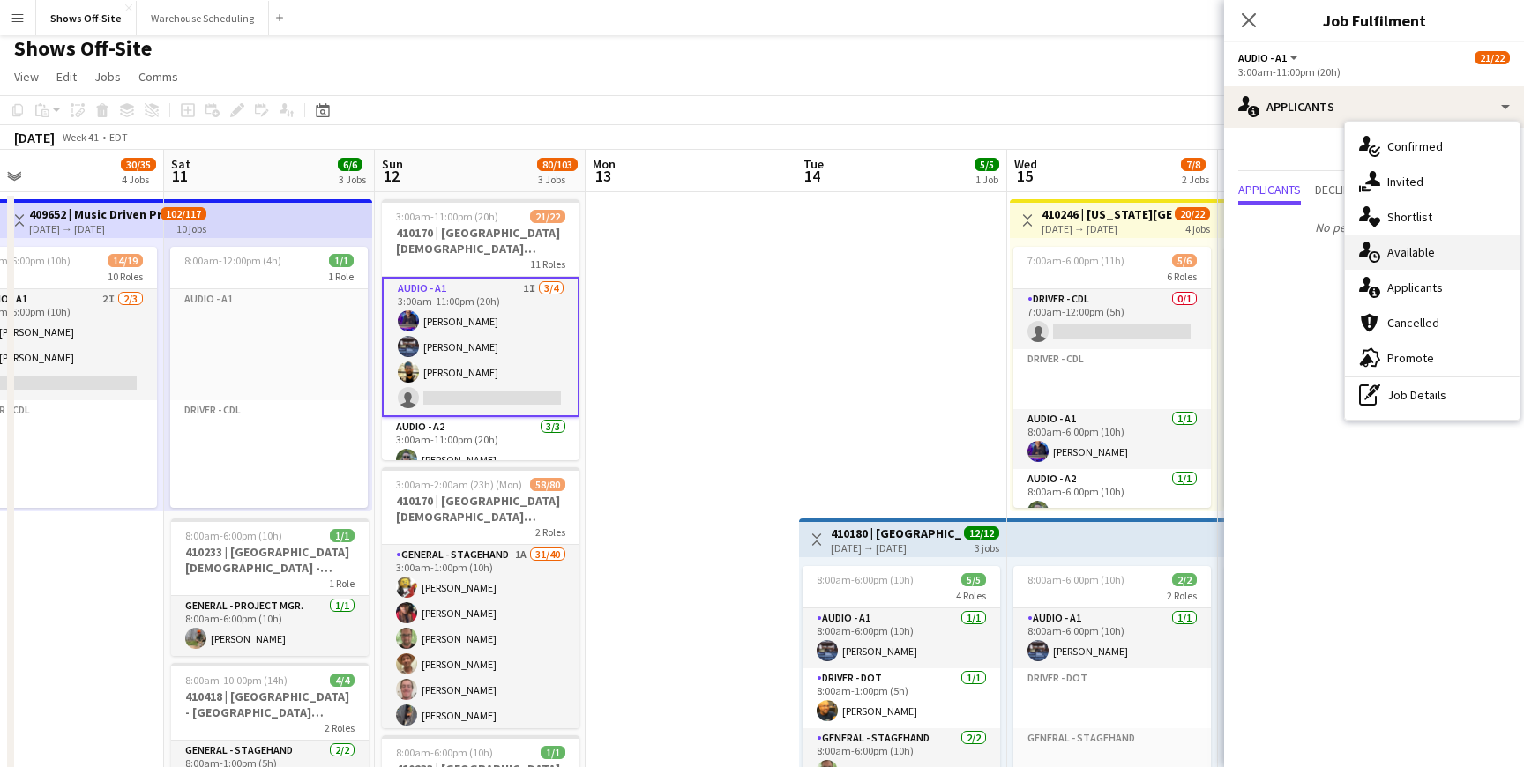
click at [1409, 251] on span "Available" at bounding box center [1411, 252] width 48 height 16
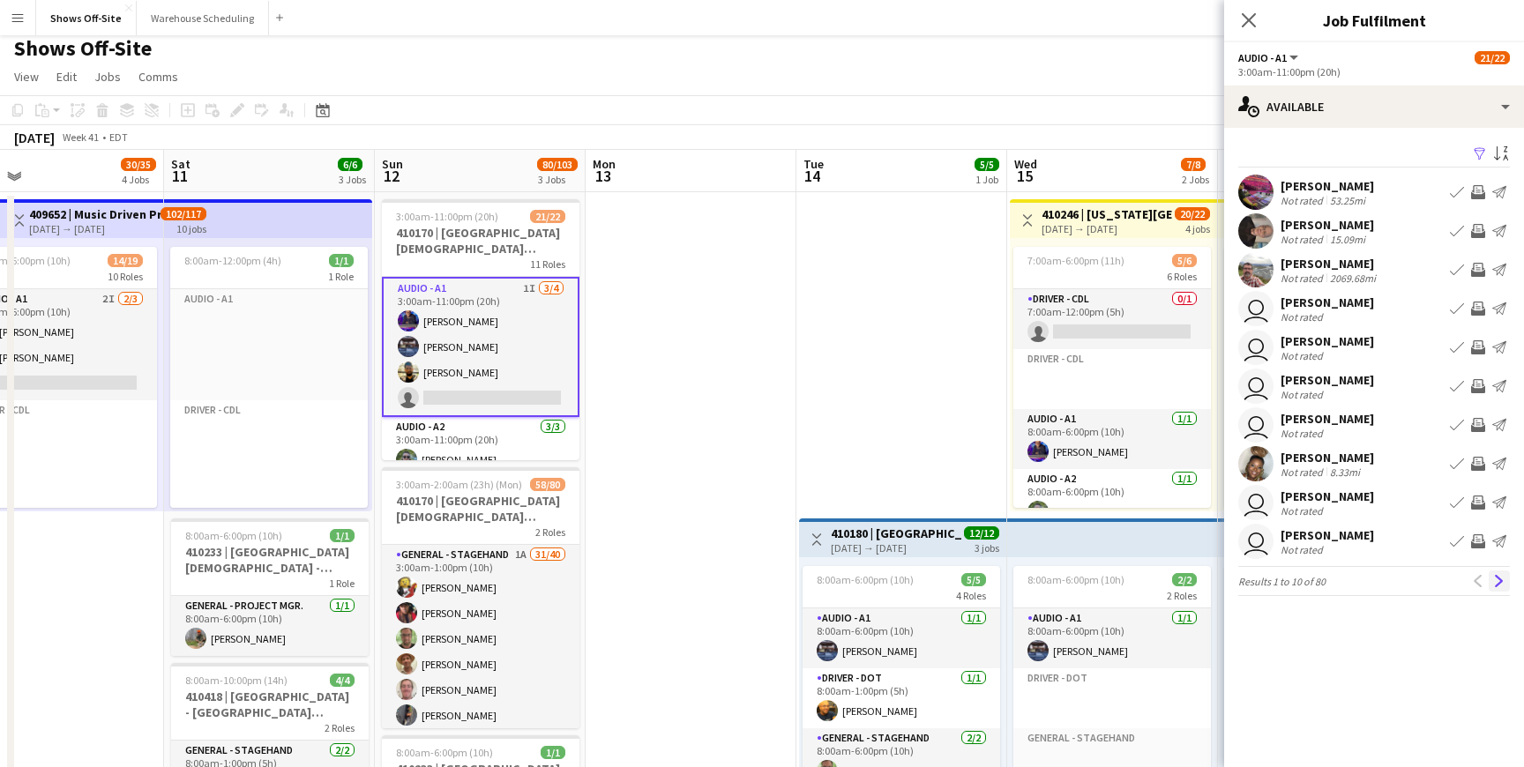
click at [1492, 578] on button "Next" at bounding box center [1499, 581] width 21 height 21
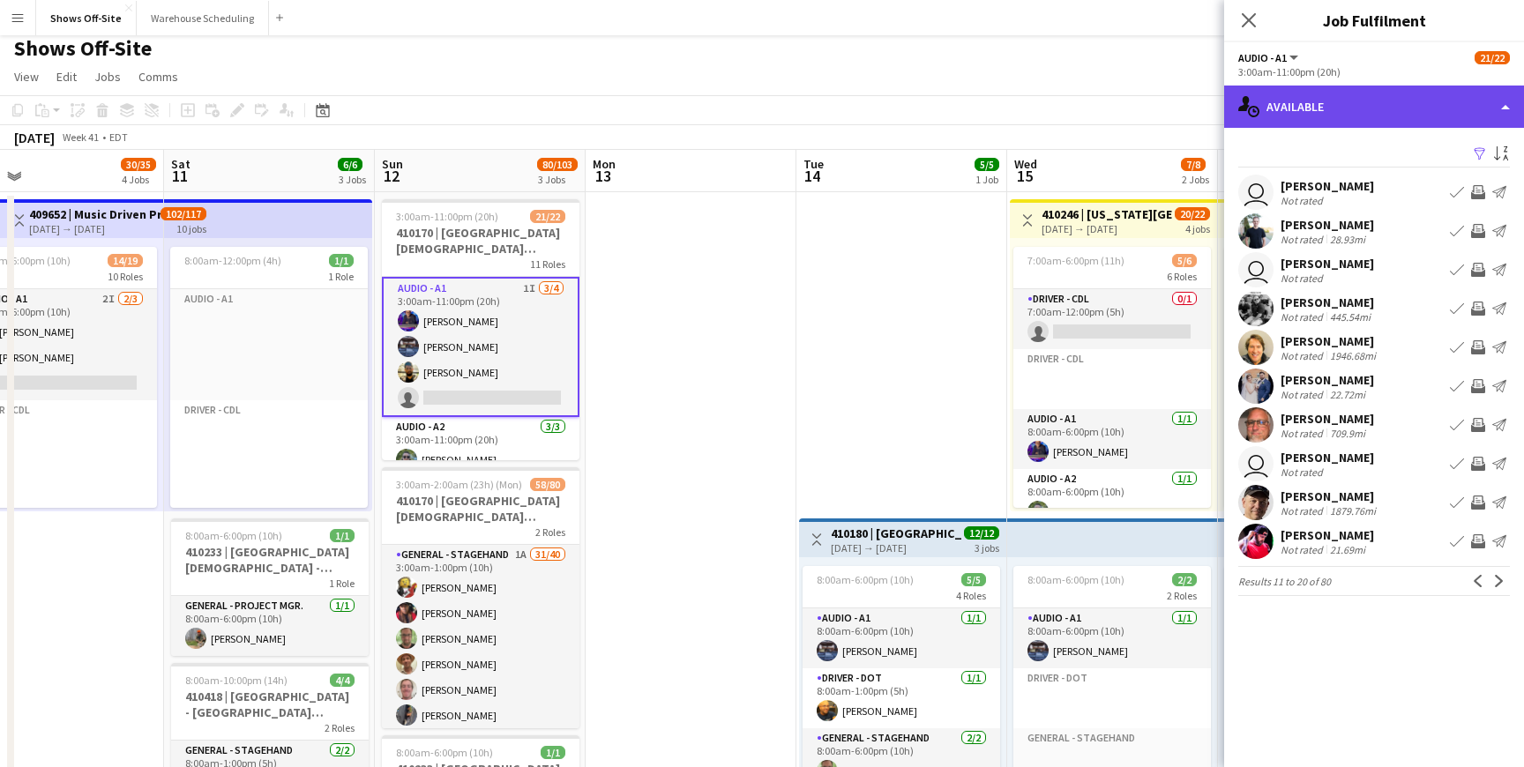
click at [1364, 118] on div "single-neutral-actions-upload Available" at bounding box center [1374, 107] width 300 height 42
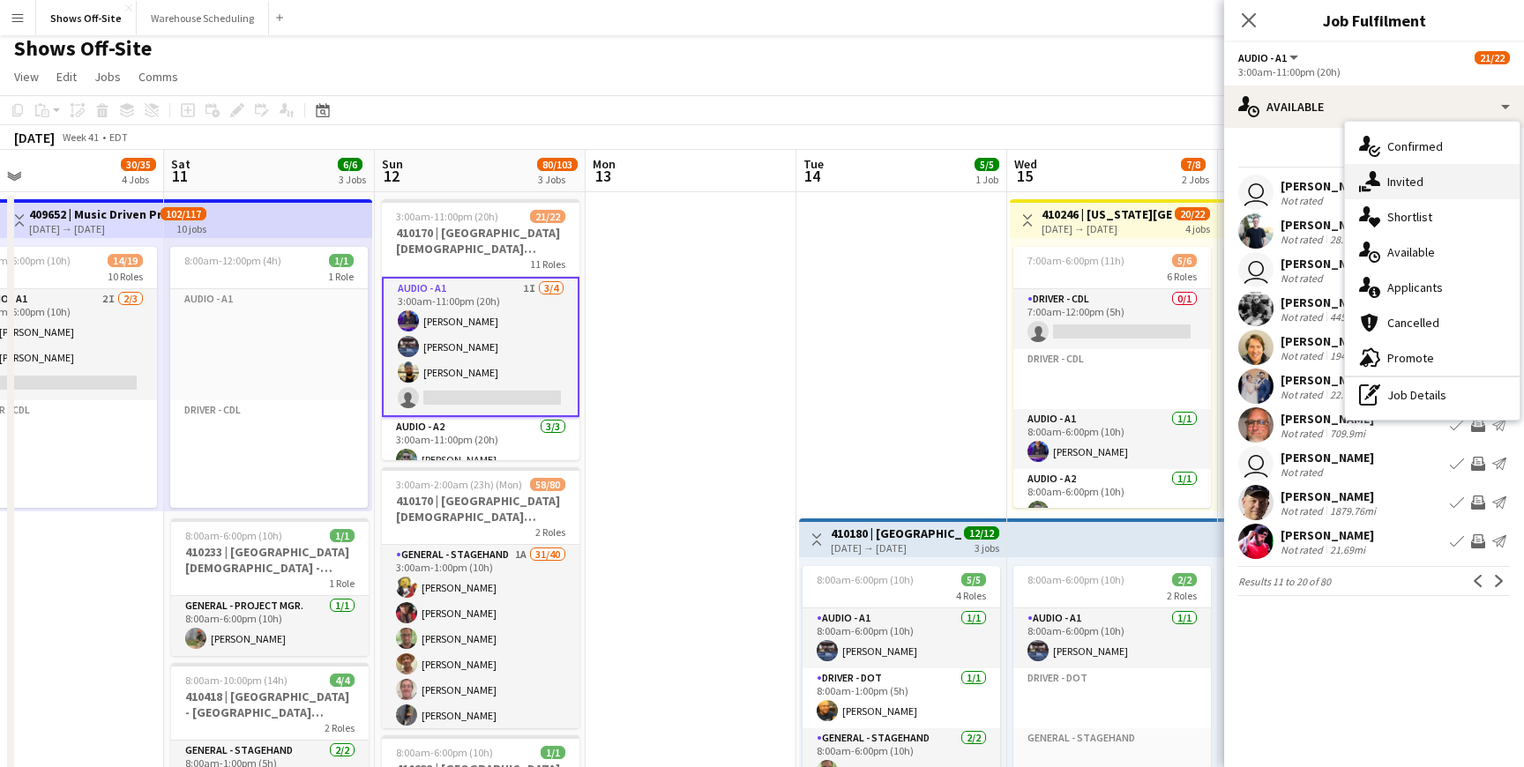
click at [1391, 179] on span "Invited" at bounding box center [1405, 182] width 36 height 16
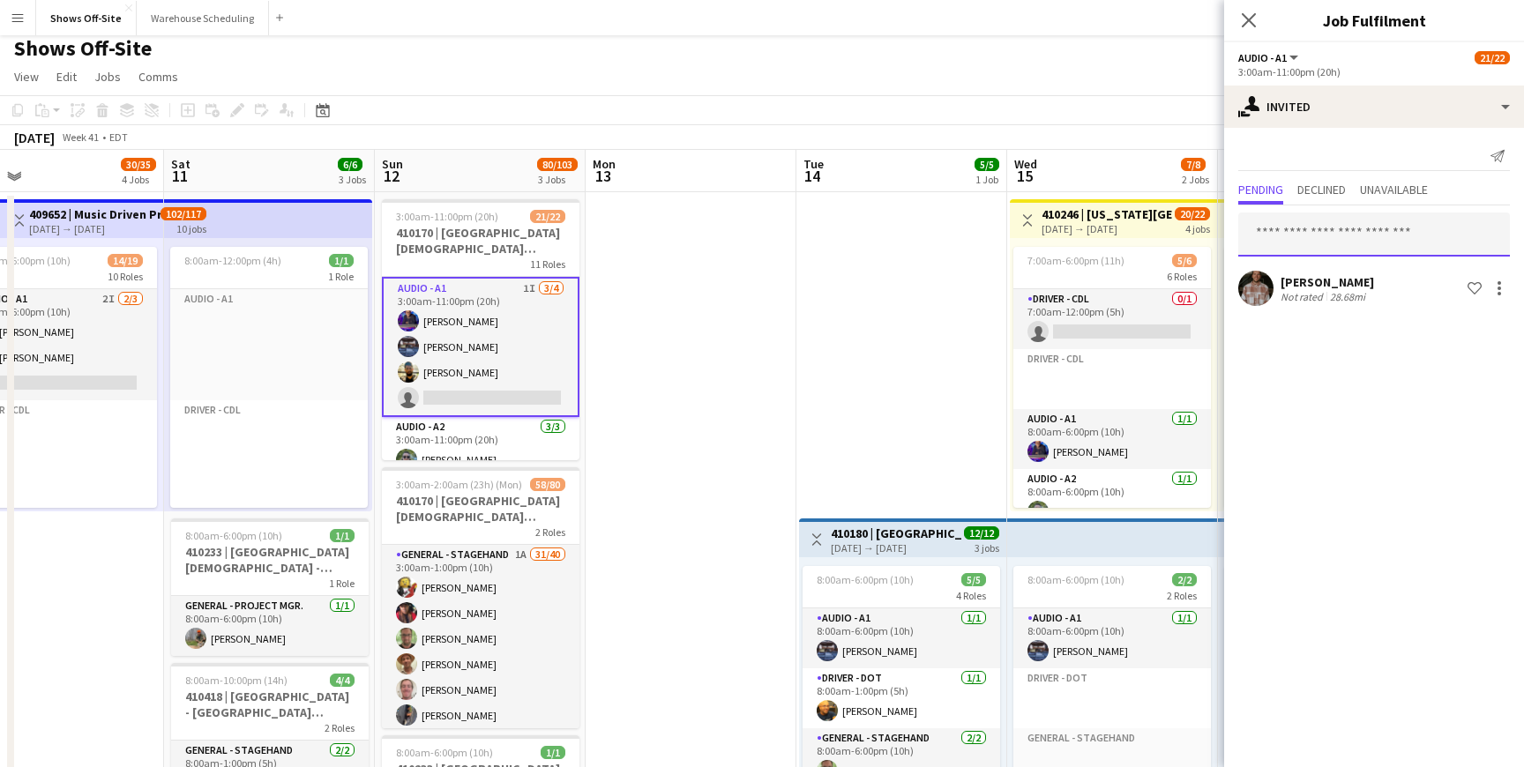
click at [1305, 239] on input "text" at bounding box center [1374, 235] width 272 height 44
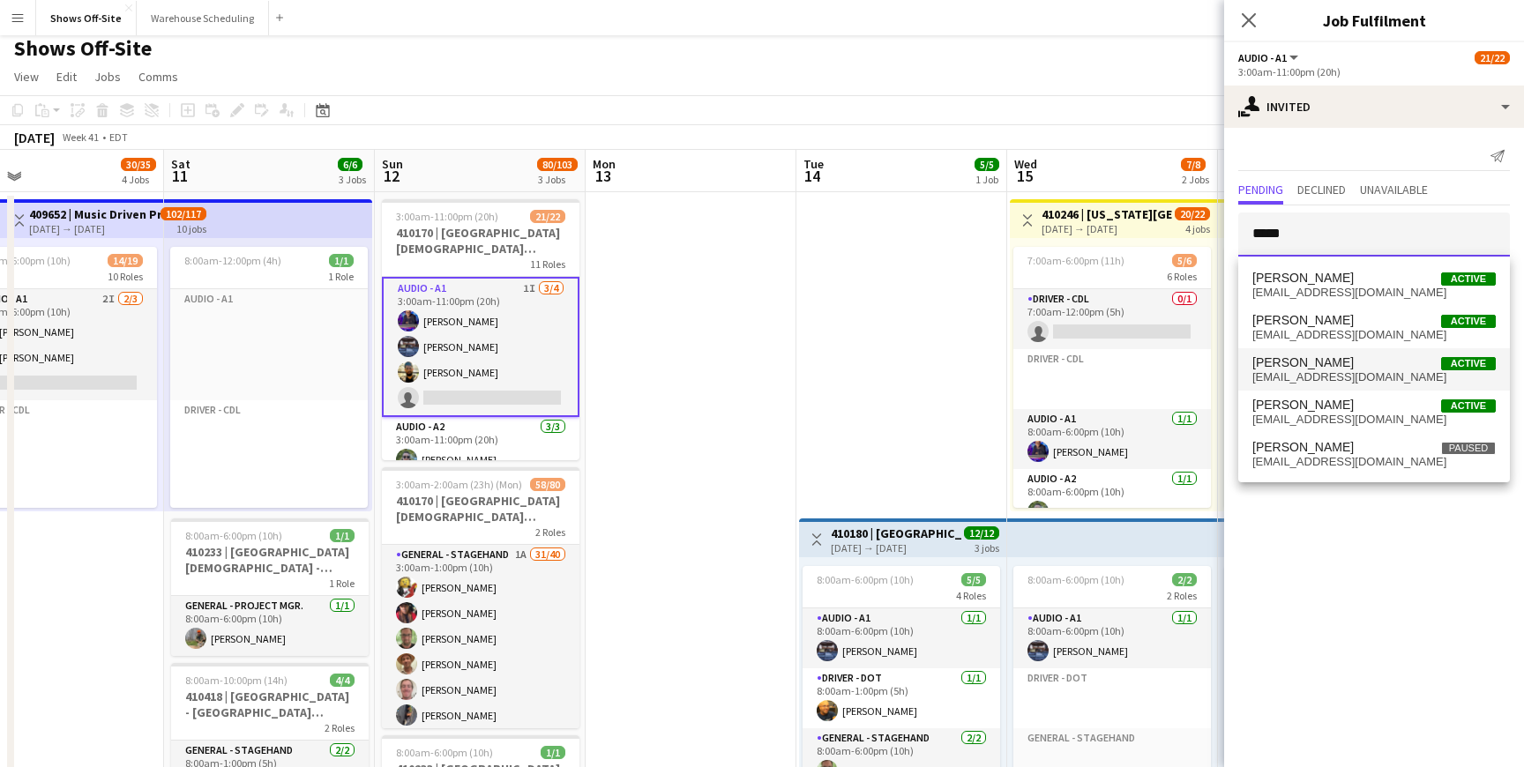
type input "*****"
click at [1346, 370] on span "[EMAIL_ADDRESS][DOMAIN_NAME]" at bounding box center [1373, 377] width 243 height 14
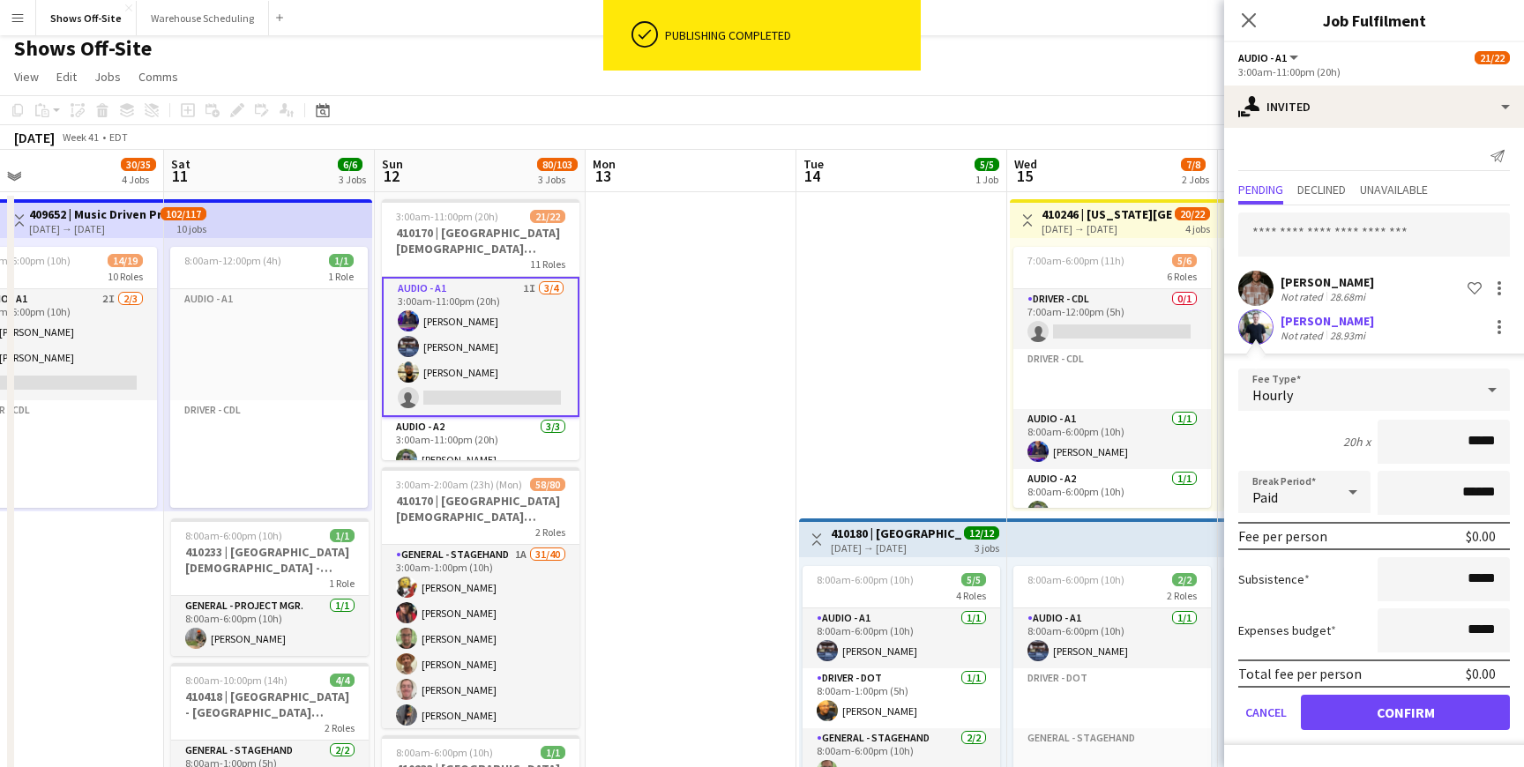
click at [1384, 721] on button "Confirm" at bounding box center [1405, 712] width 209 height 35
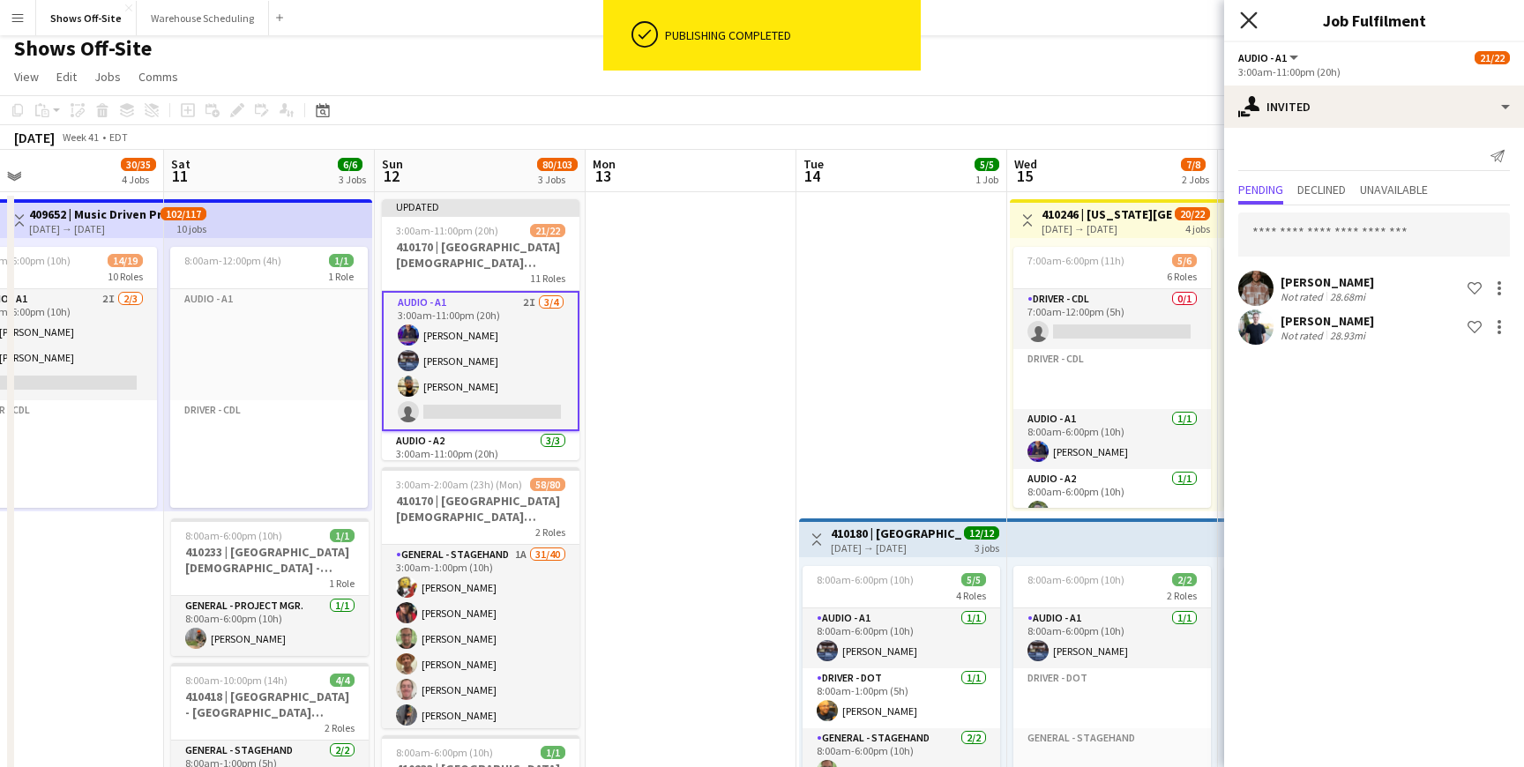
click at [1250, 21] on icon at bounding box center [1248, 19] width 17 height 17
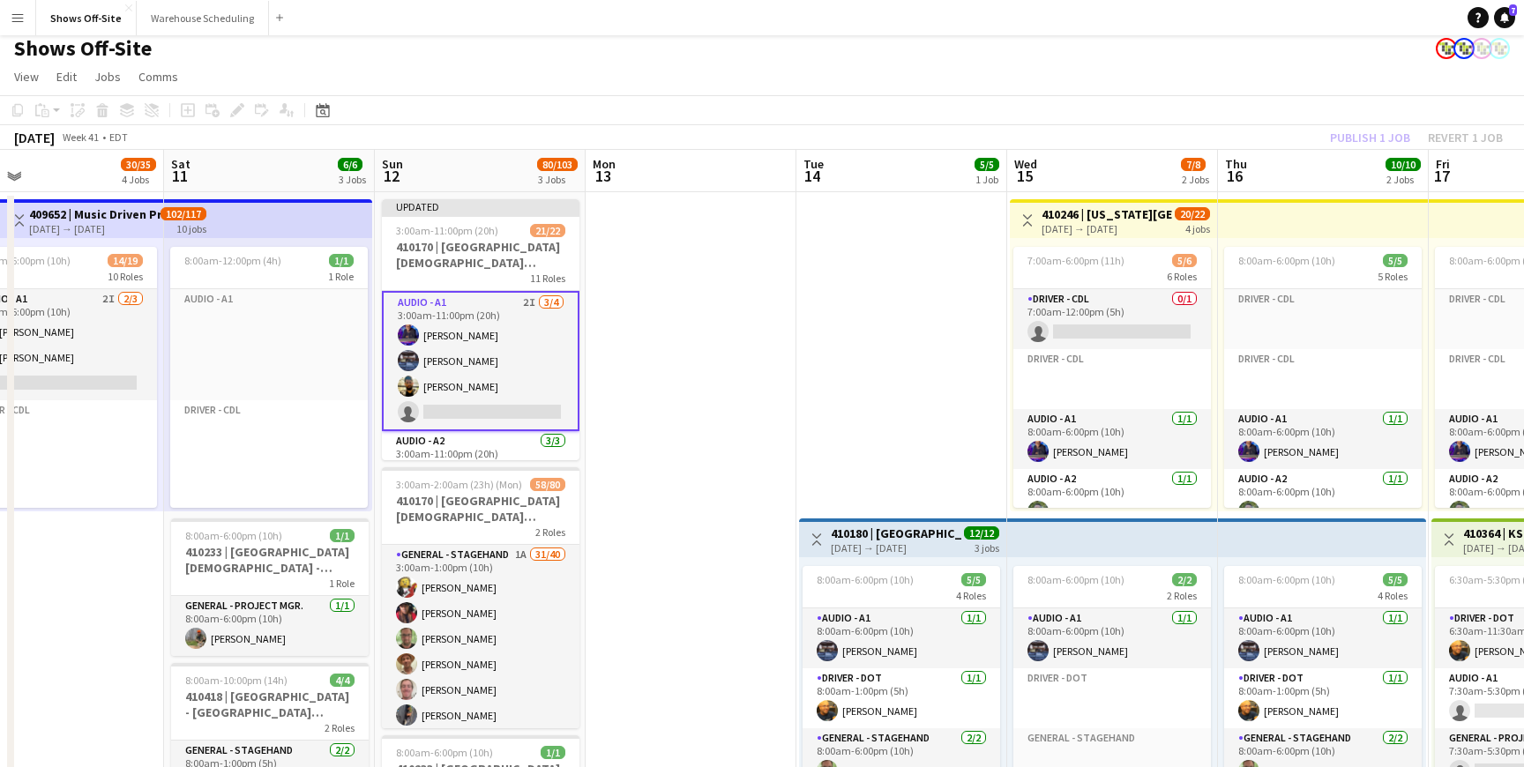
click at [1353, 89] on app-page-menu "View Day view expanded Day view collapsed Month view Date picker Jump to [DATE]…" at bounding box center [762, 79] width 1524 height 34
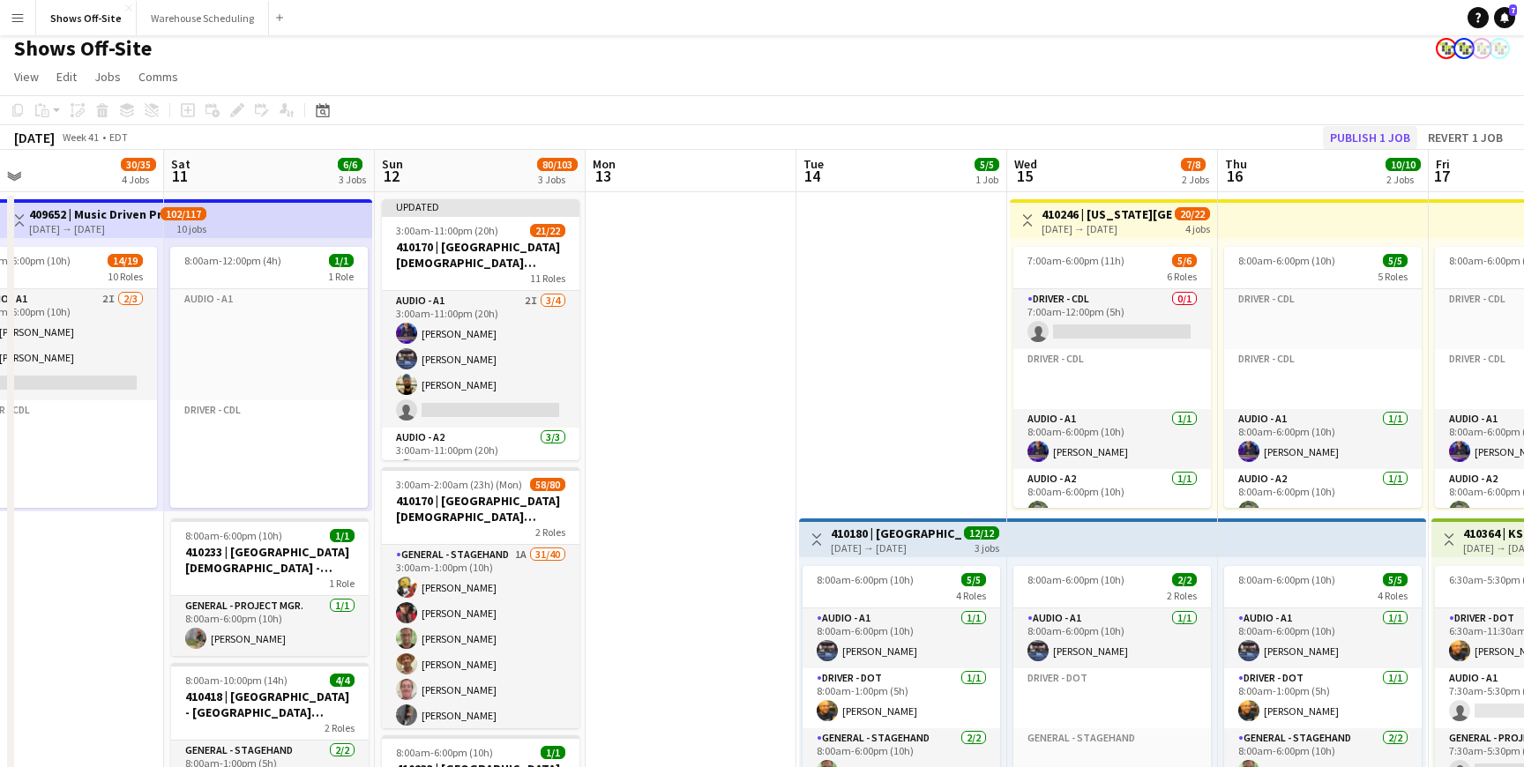
click at [1353, 138] on button "Publish 1 job" at bounding box center [1370, 137] width 94 height 23
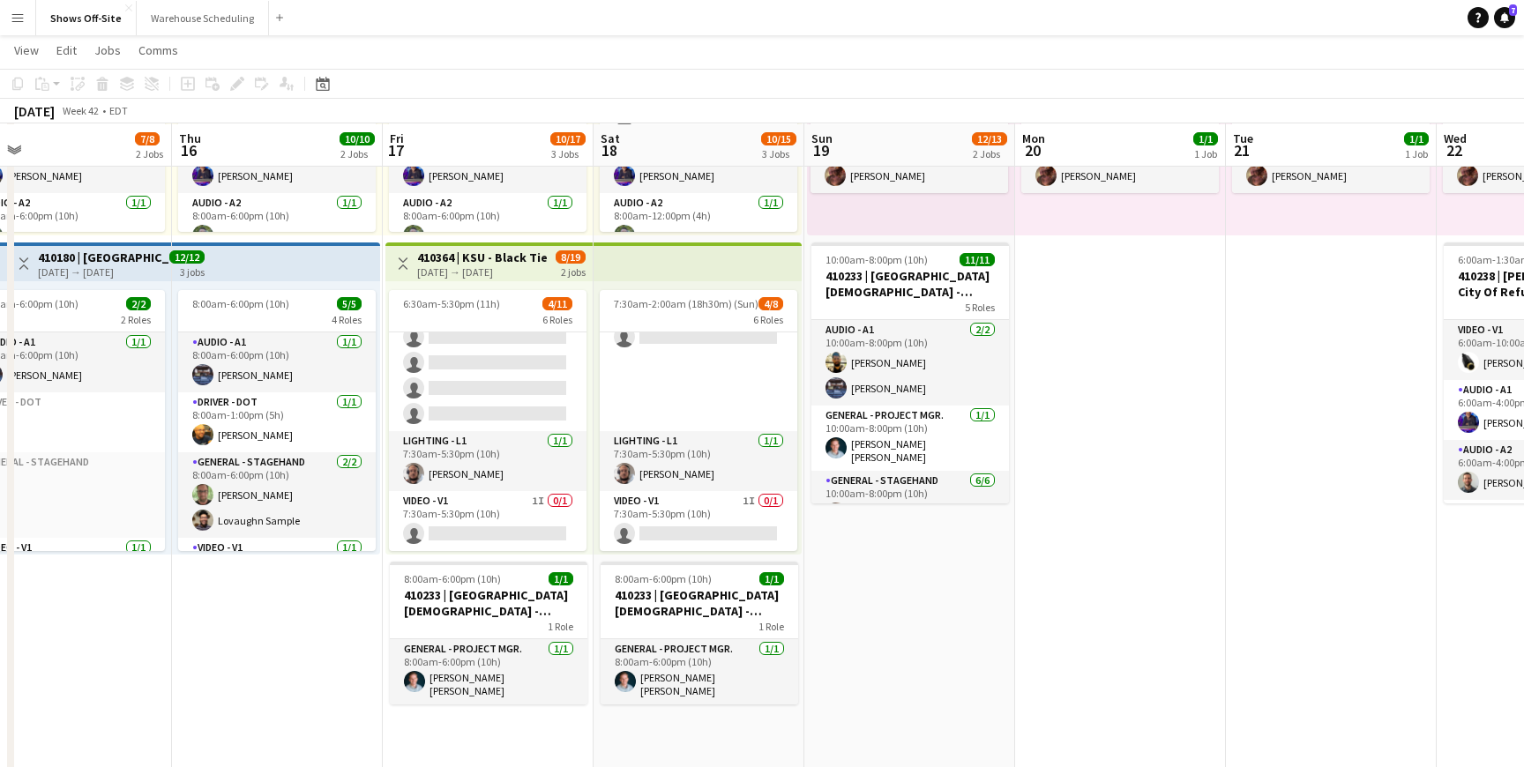
scroll to position [282, 0]
click at [481, 508] on app-card-role "Video - V1 1I 0/1 7:30am-5:30pm (10h) single-neutral-actions" at bounding box center [488, 520] width 198 height 60
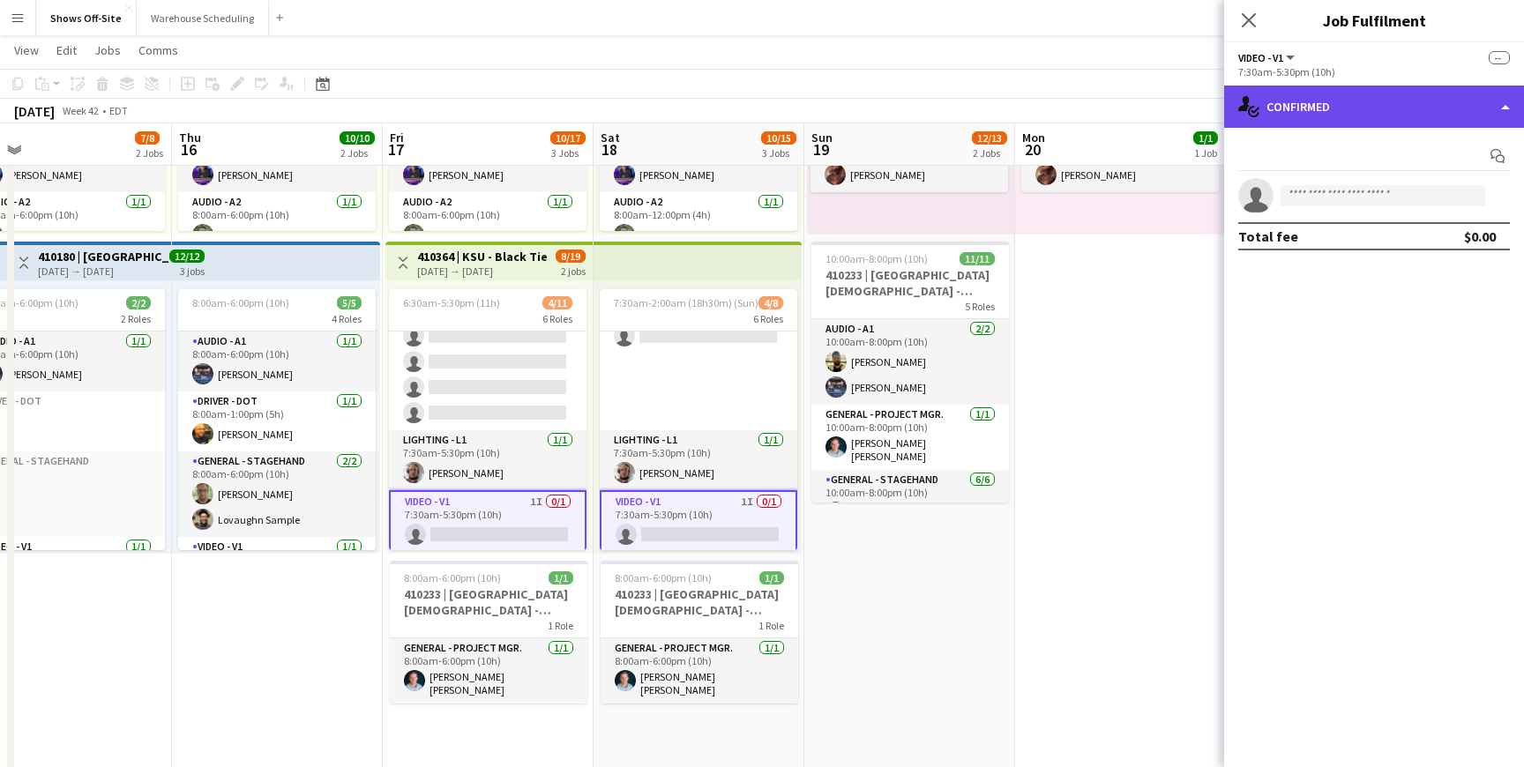
click at [1352, 103] on div "single-neutral-actions-check-2 Confirmed" at bounding box center [1374, 107] width 300 height 42
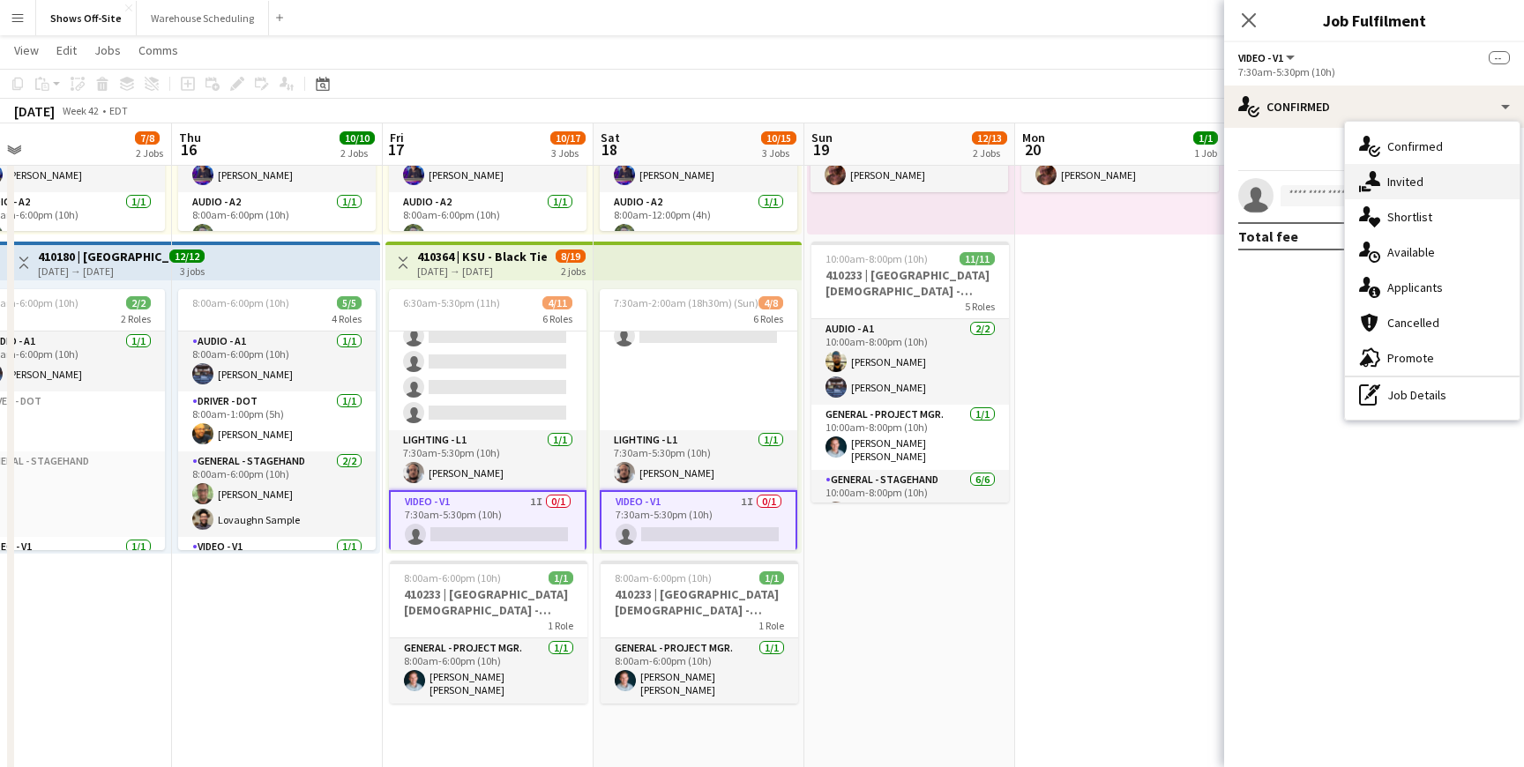
click at [1394, 183] on span "Invited" at bounding box center [1405, 182] width 36 height 16
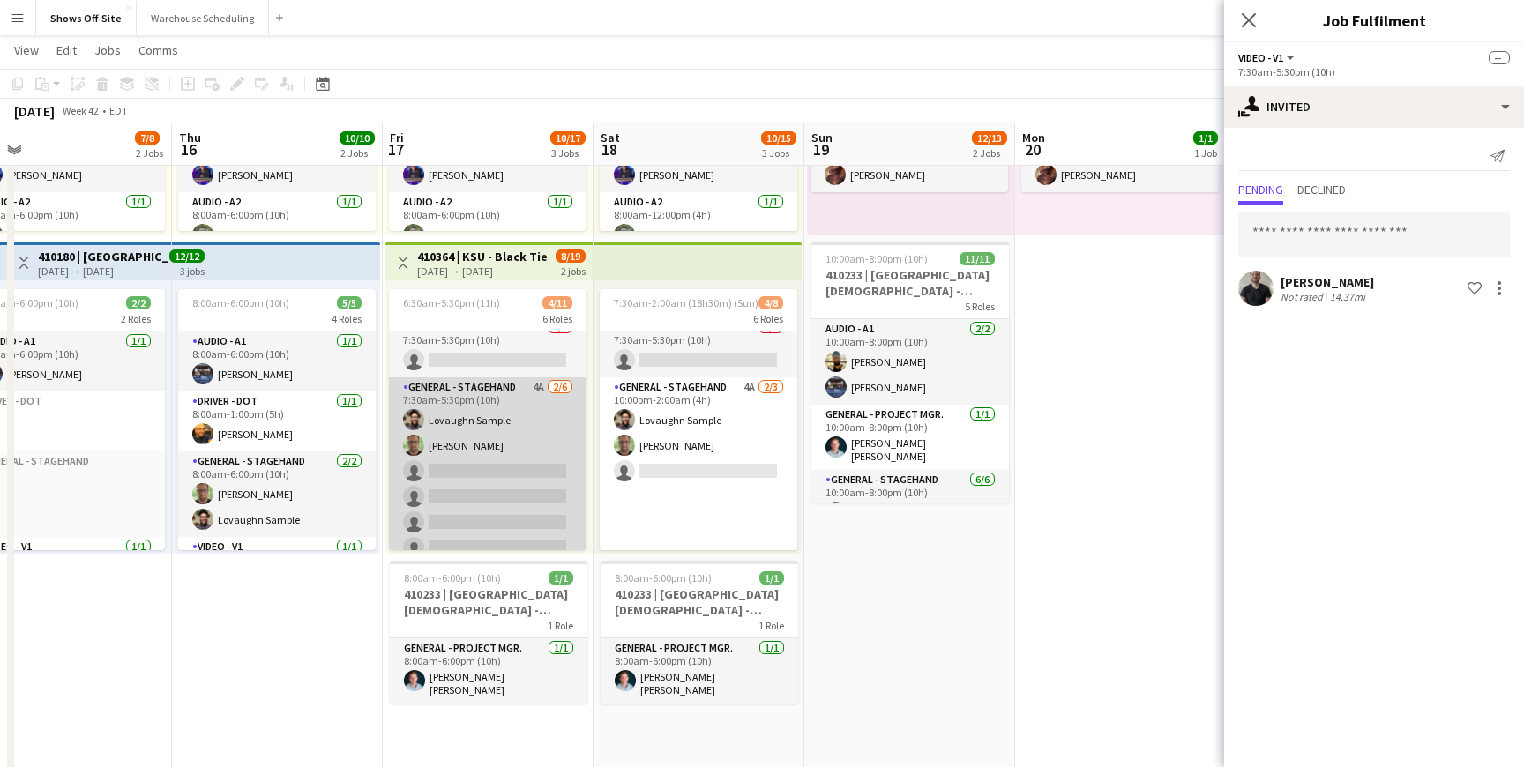
scroll to position [125, 0]
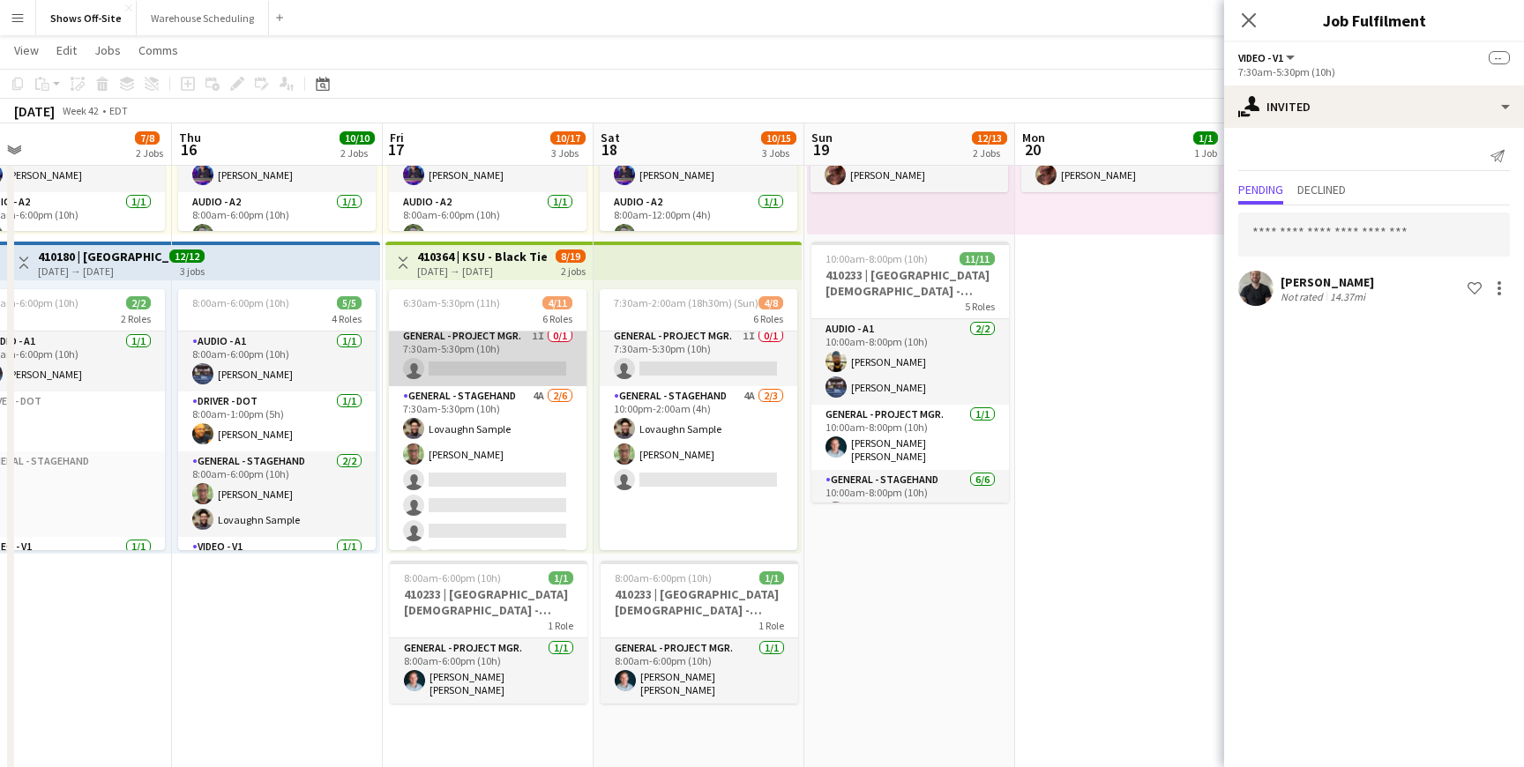
click at [499, 370] on app-card-role "General - Project Mgr. 1I 0/1 7:30am-5:30pm (10h) single-neutral-actions" at bounding box center [488, 356] width 198 height 60
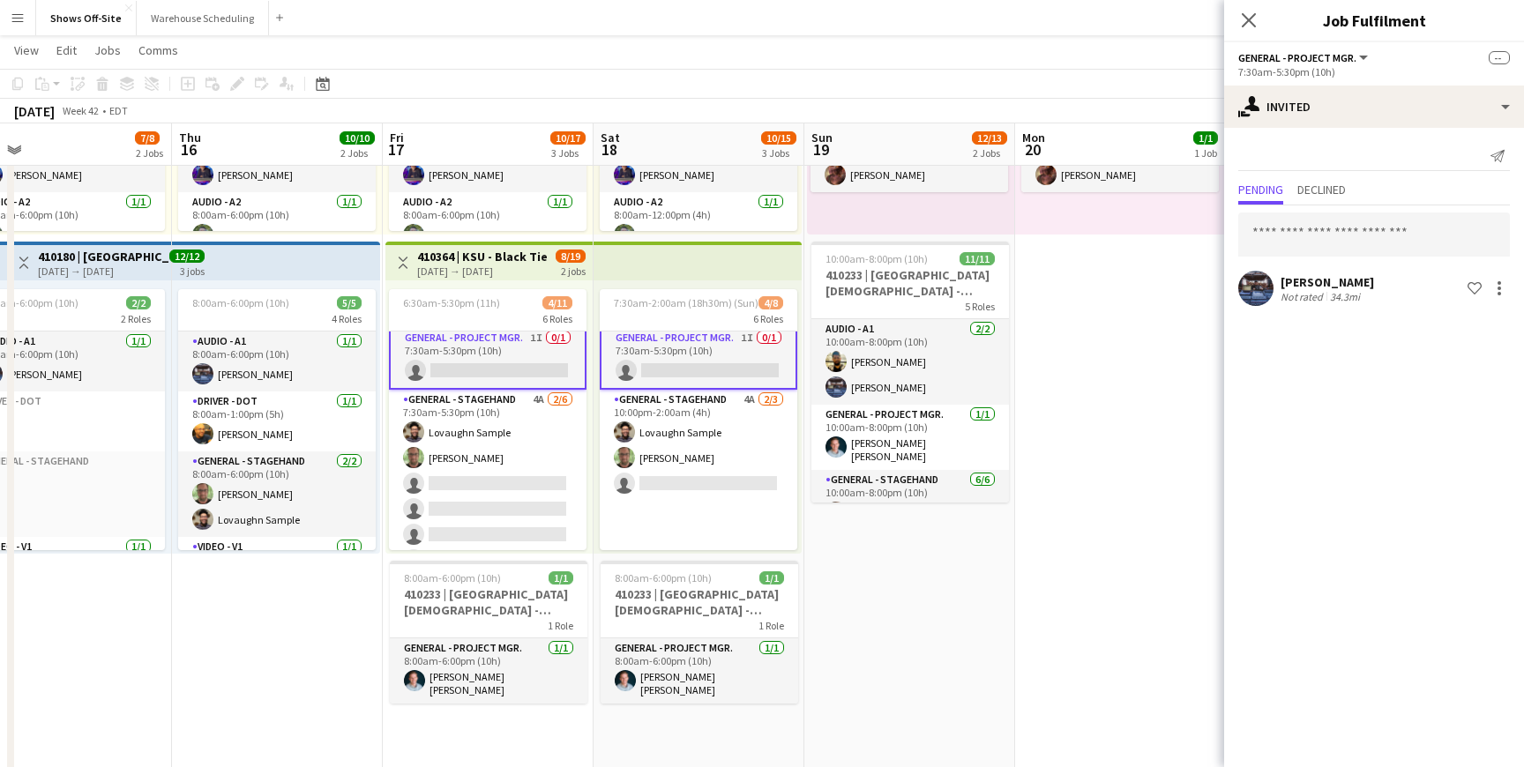
scroll to position [94, 0]
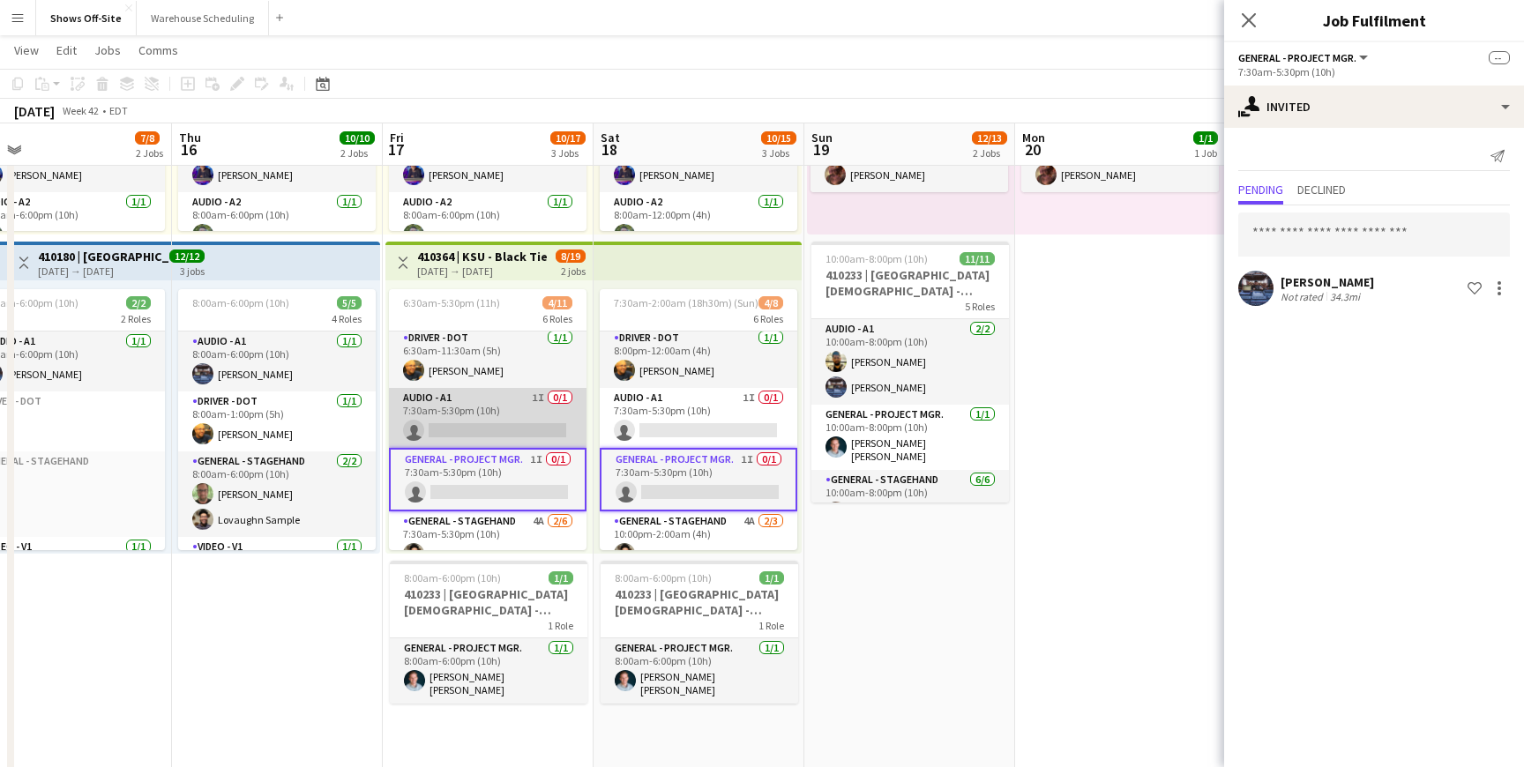
click at [491, 412] on app-card-role "Audio - A1 1I 0/1 7:30am-5:30pm (10h) single-neutral-actions" at bounding box center [488, 418] width 198 height 60
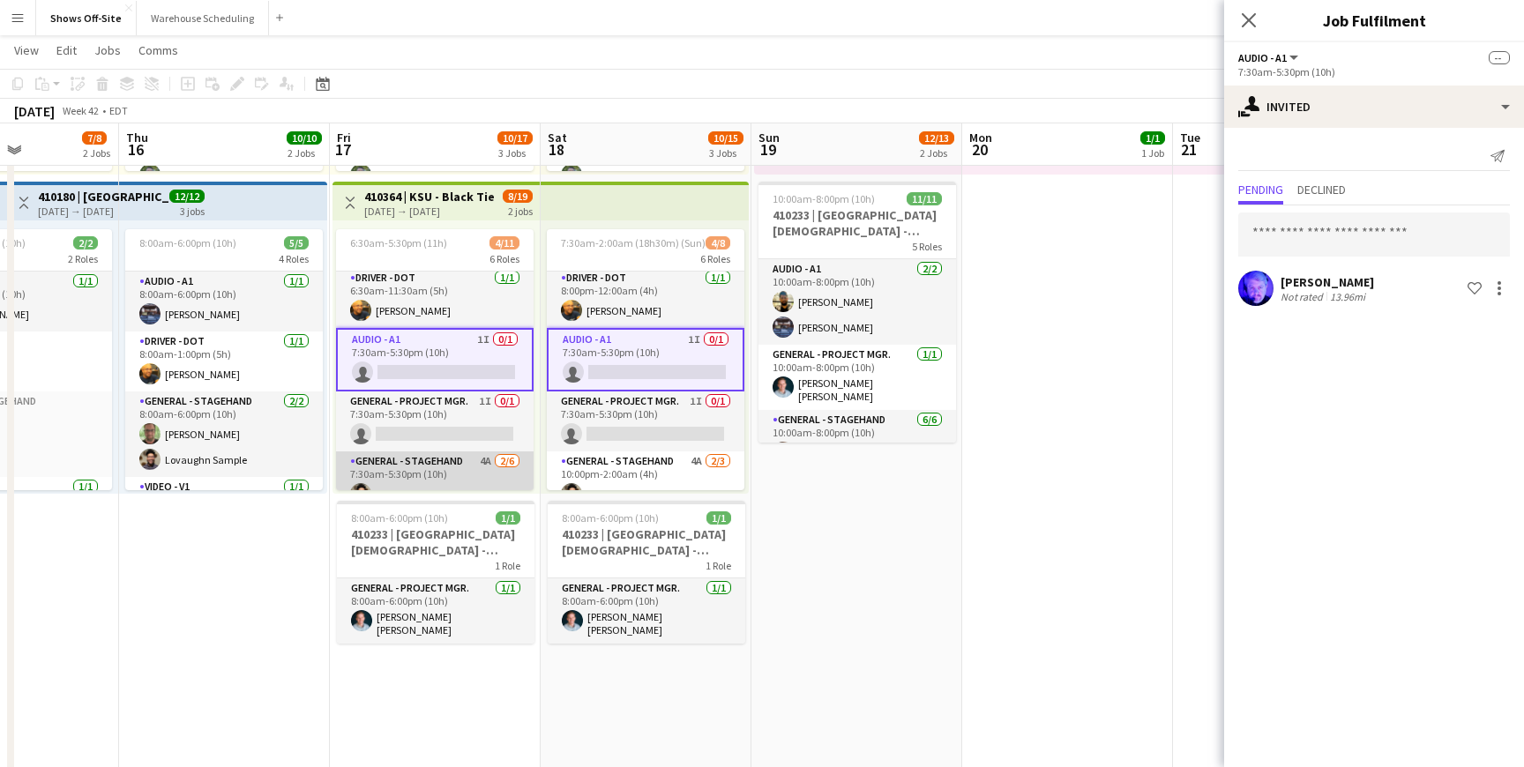
click at [506, 468] on app-card-role "General - Stagehand 4A [DATE] 7:30am-5:30pm (10h) [PERSON_NAME] Sample [PERSON_…" at bounding box center [435, 546] width 198 height 188
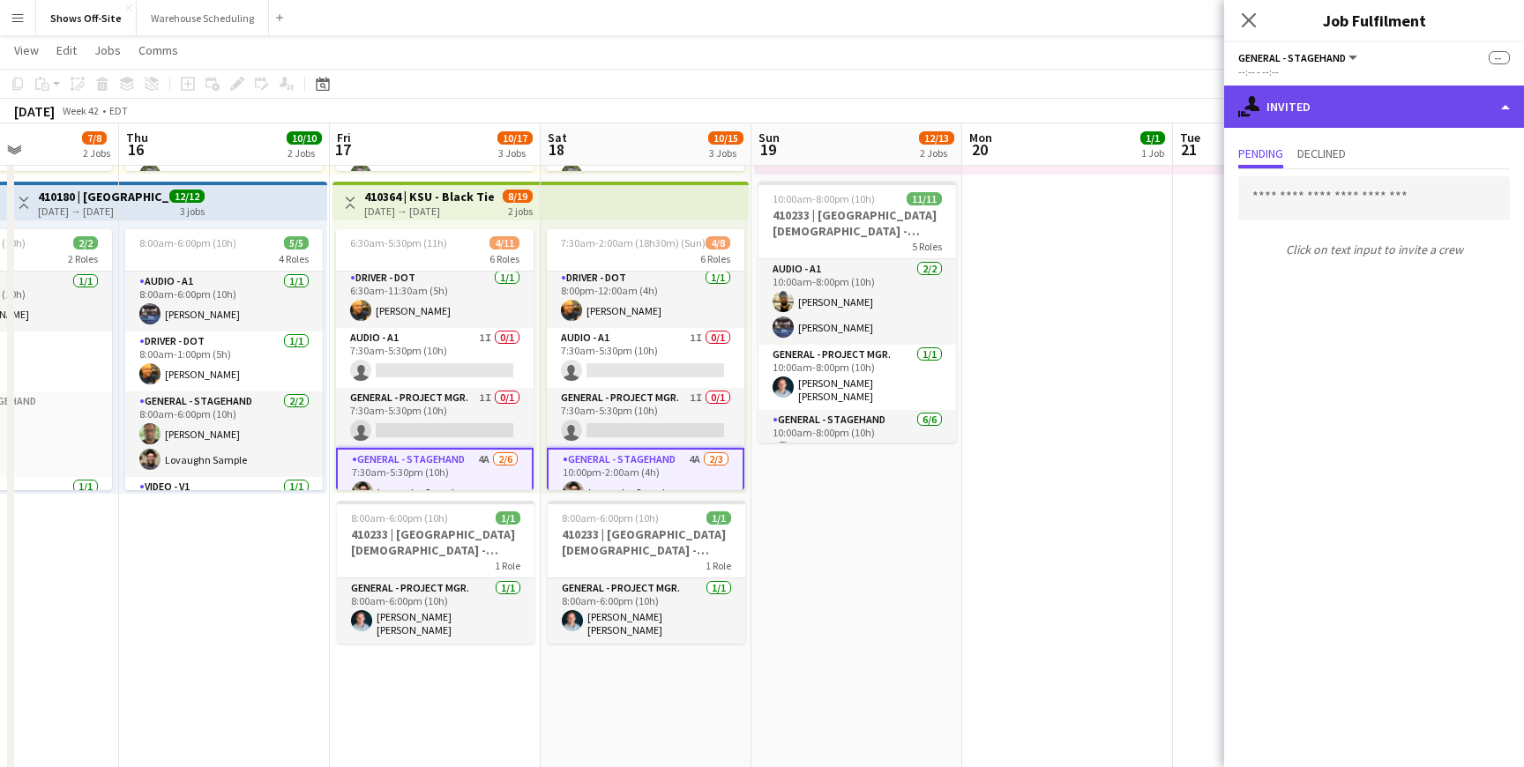
click at [1388, 117] on div "single-neutral-actions-share-1 Invited" at bounding box center [1374, 107] width 300 height 42
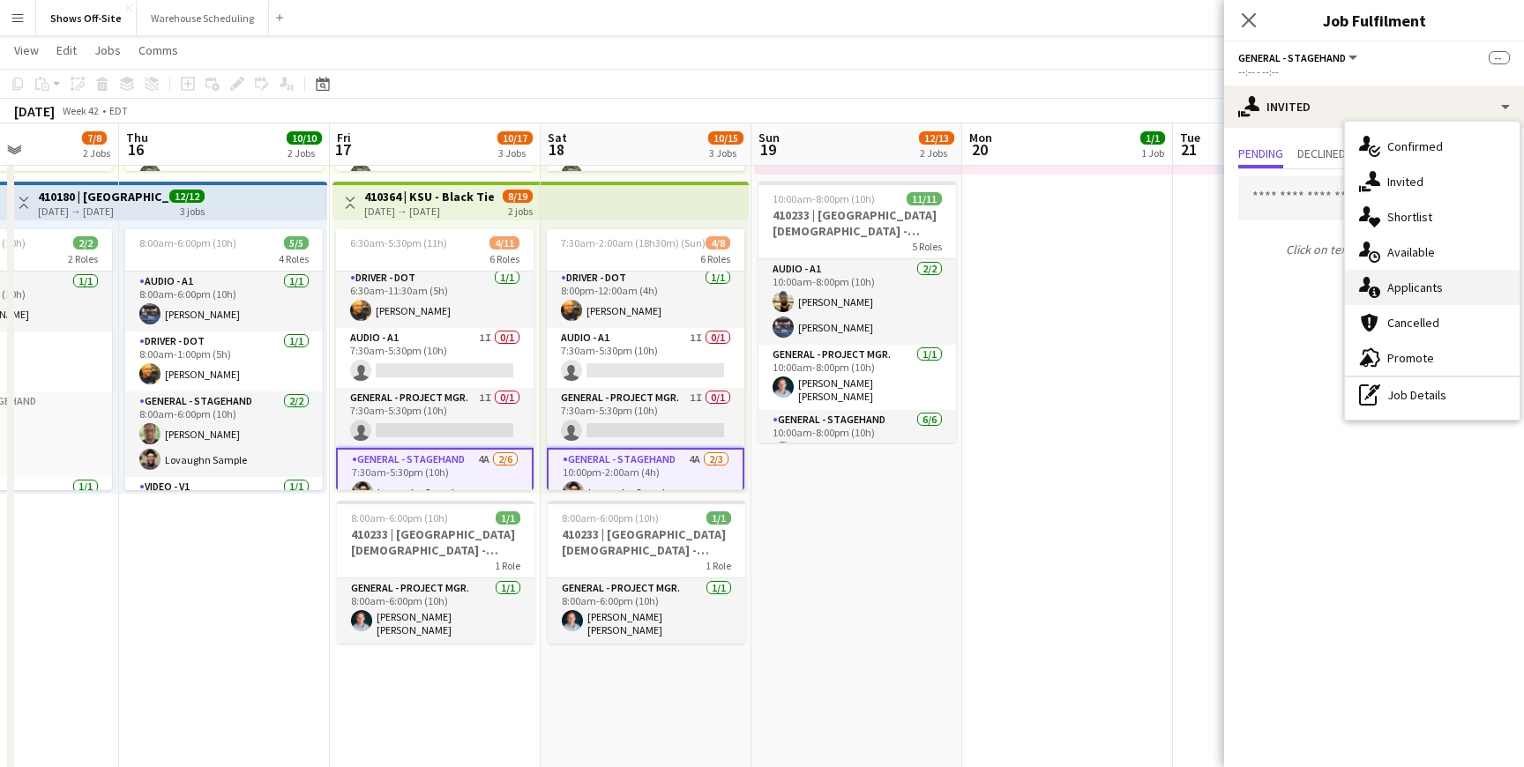
click at [1421, 290] on span "Applicants" at bounding box center [1415, 288] width 56 height 16
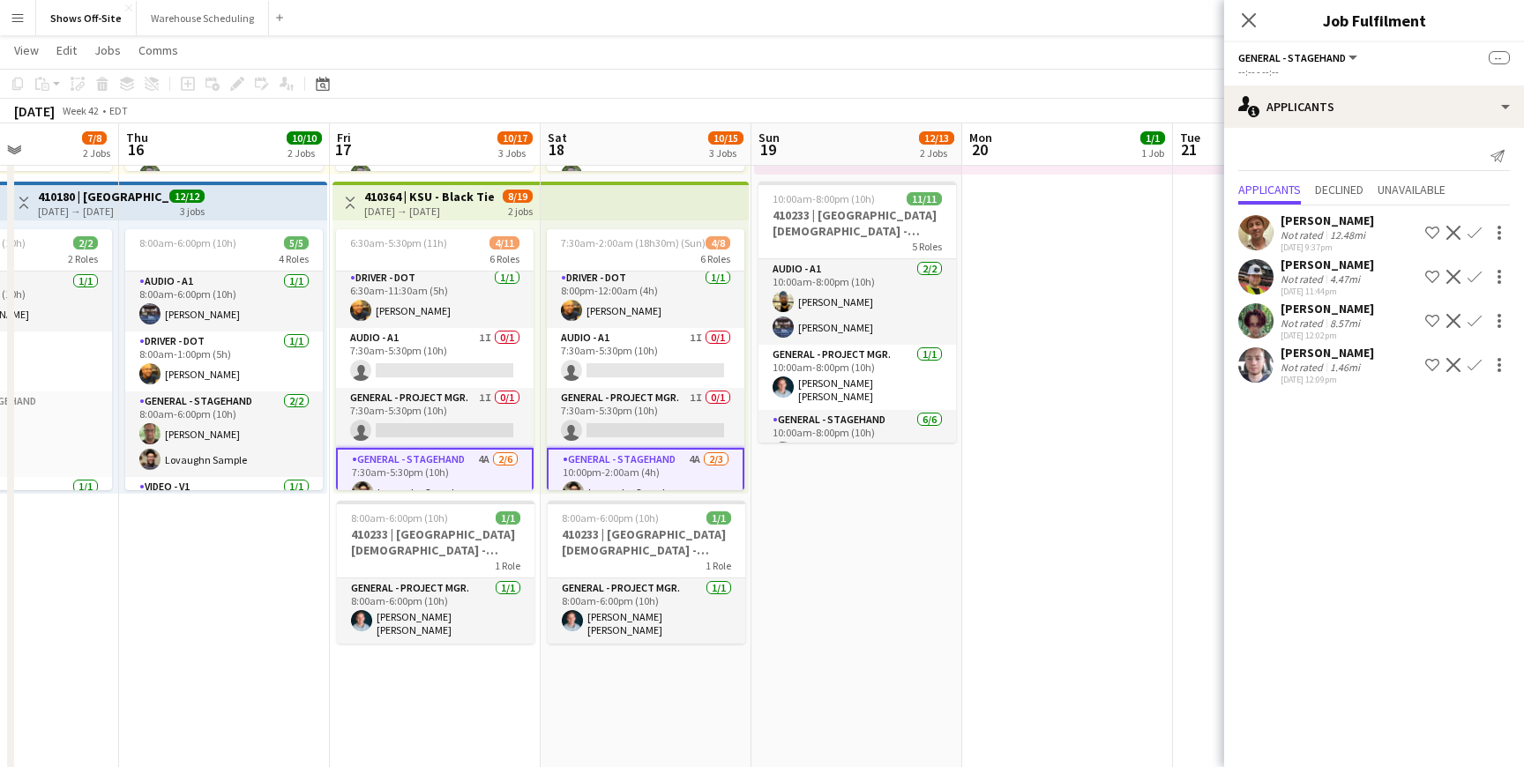
click at [1474, 232] on app-icon "Confirm" at bounding box center [1475, 233] width 14 height 14
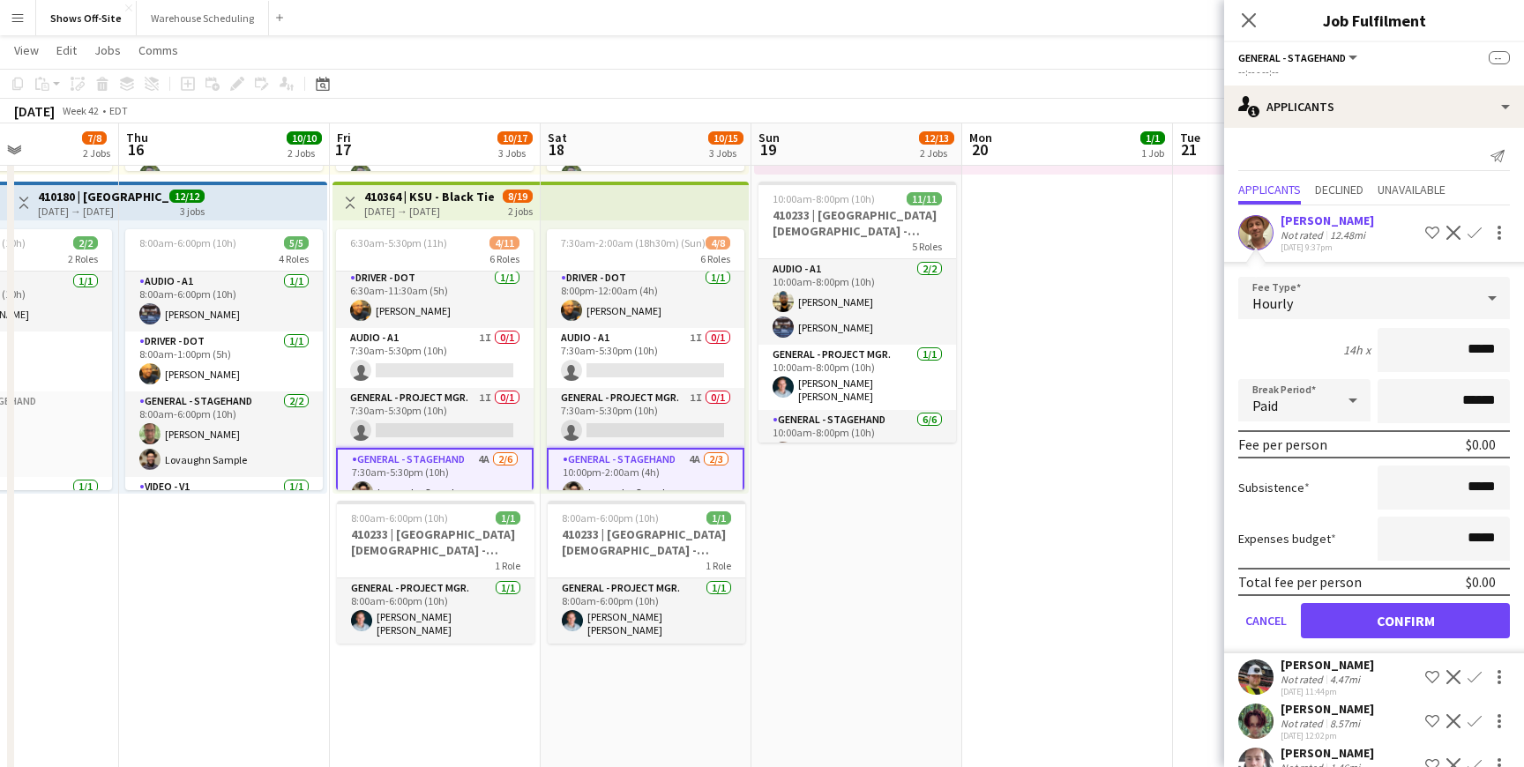
click at [1375, 616] on button "Confirm" at bounding box center [1405, 620] width 209 height 35
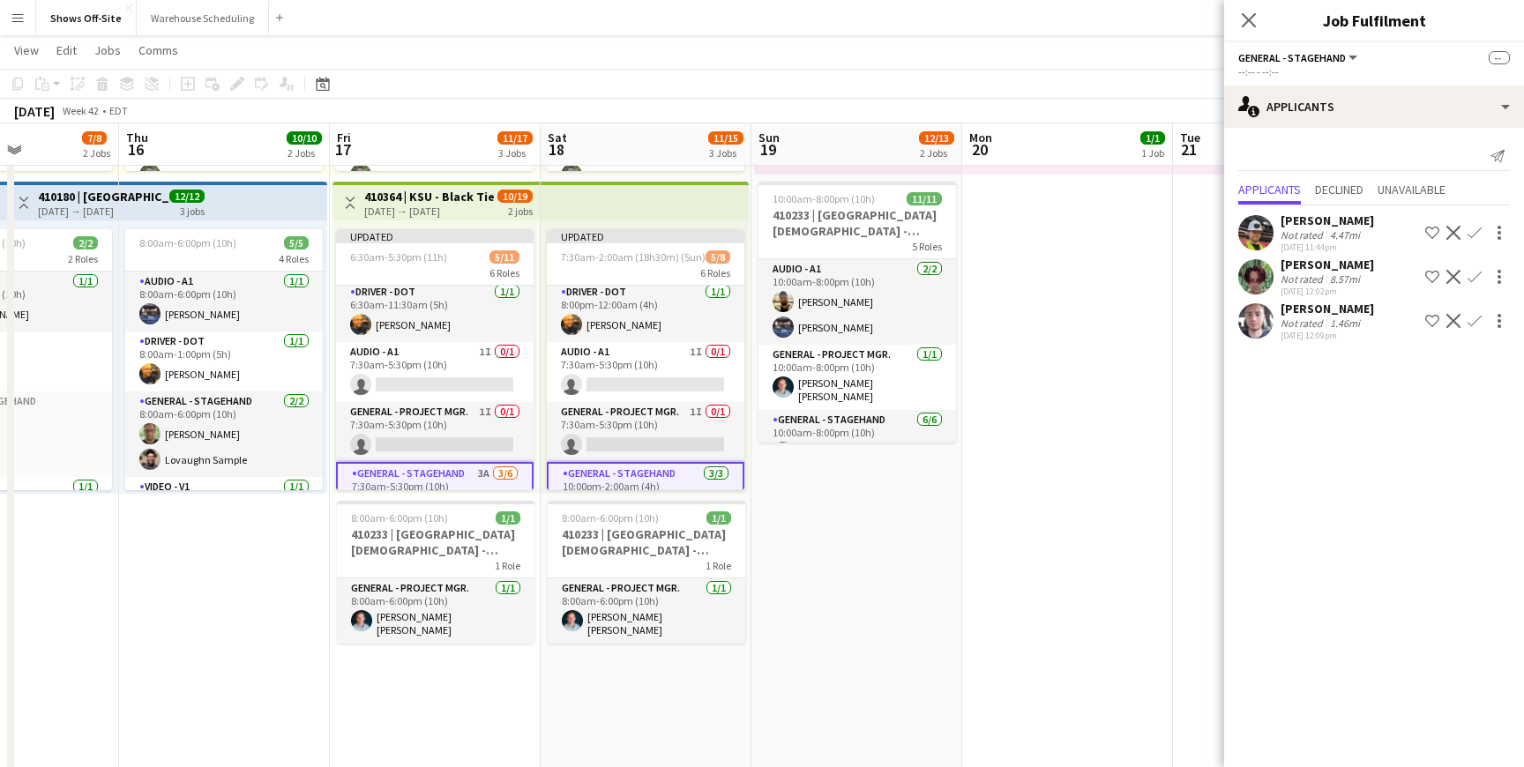
click at [476, 480] on app-card-role "General - Stagehand 3A [DATE] 7:30am-5:30pm (10h) [PERSON_NAME] Sample [PERSON_…" at bounding box center [435, 557] width 198 height 191
click at [1471, 228] on app-icon "Confirm" at bounding box center [1475, 233] width 14 height 14
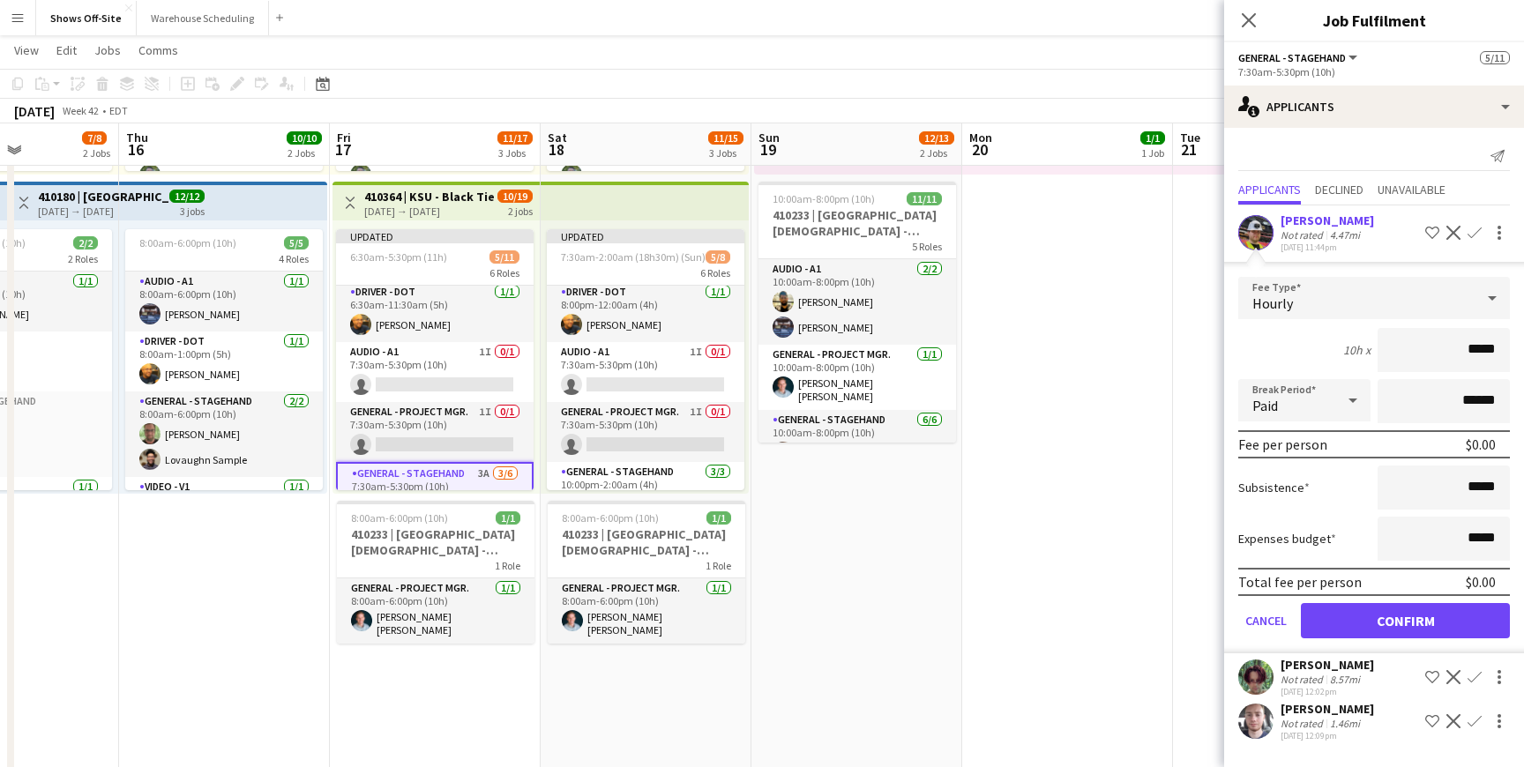
click at [1335, 632] on button "Confirm" at bounding box center [1405, 620] width 209 height 35
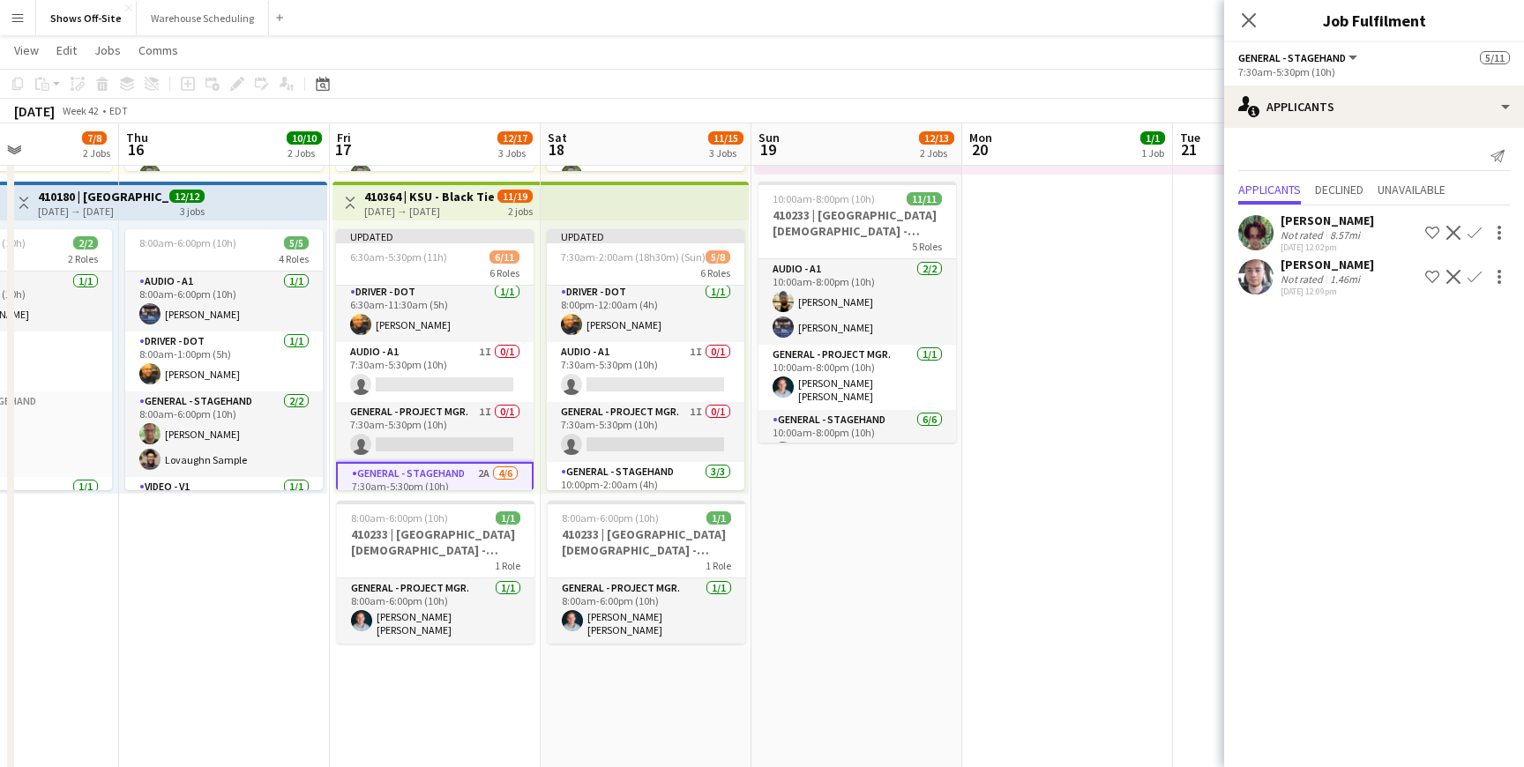
click at [1474, 239] on app-icon "Confirm" at bounding box center [1475, 233] width 14 height 14
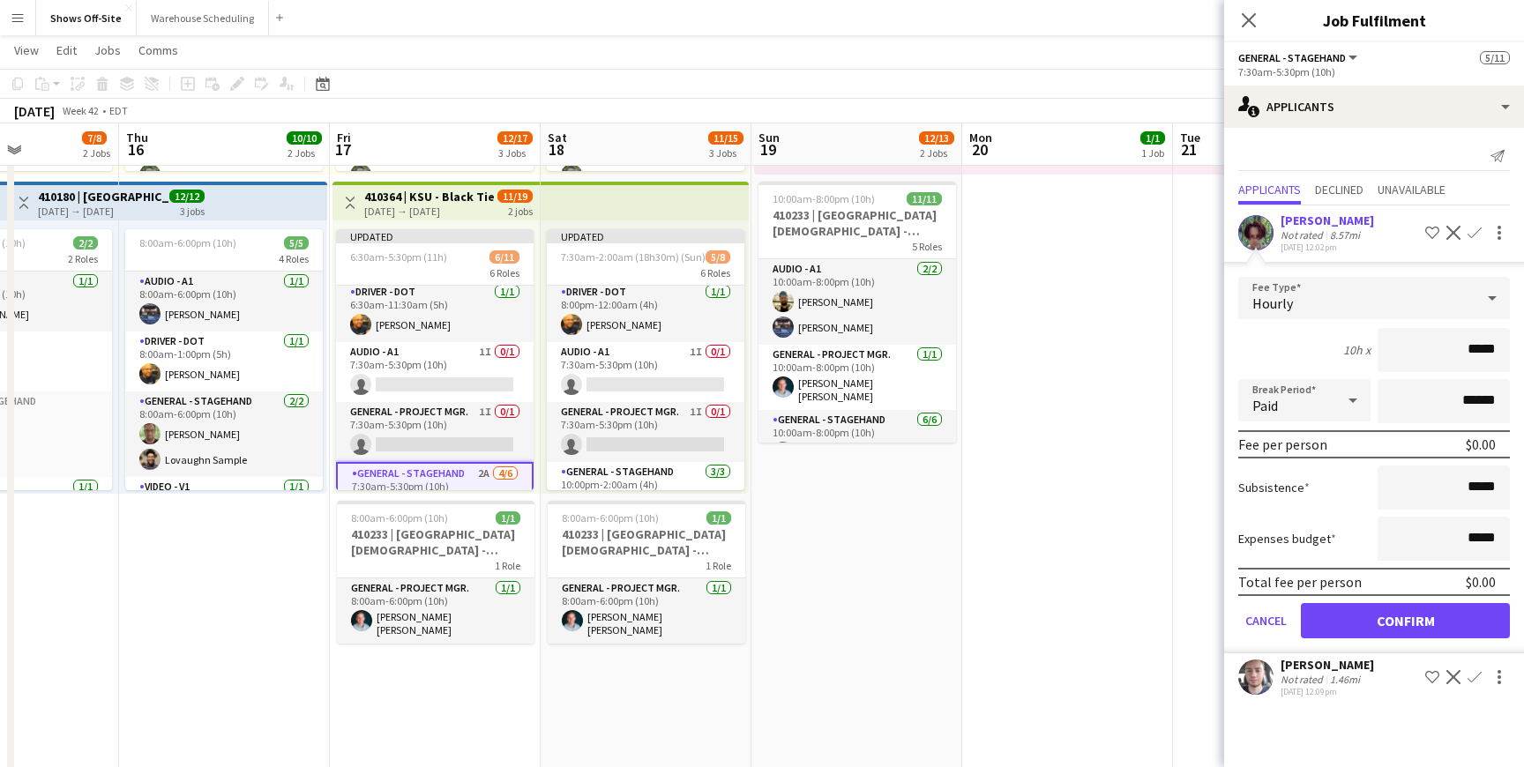
click at [1384, 609] on button "Confirm" at bounding box center [1405, 620] width 209 height 35
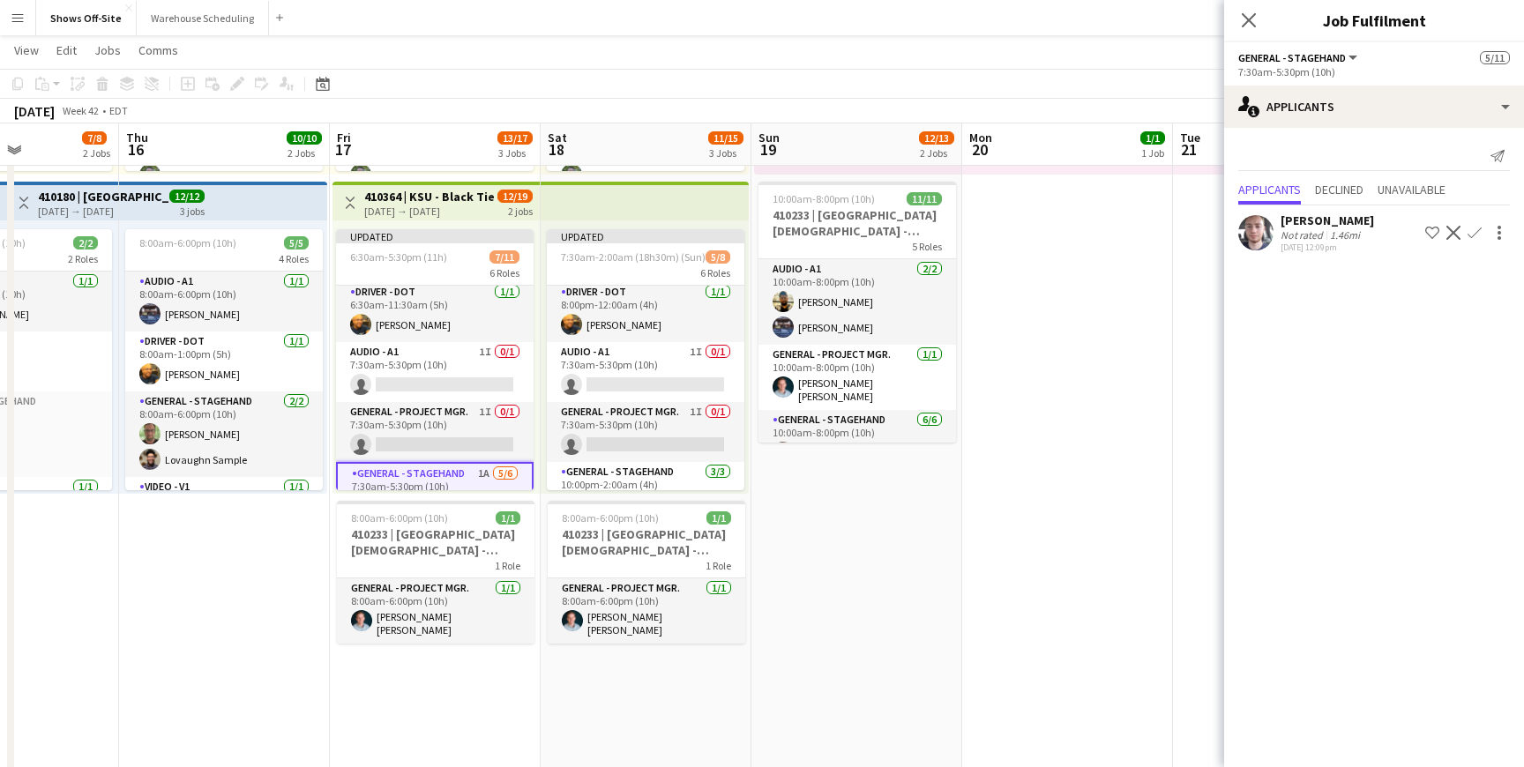
click at [1474, 230] on app-icon "Confirm" at bounding box center [1475, 233] width 14 height 14
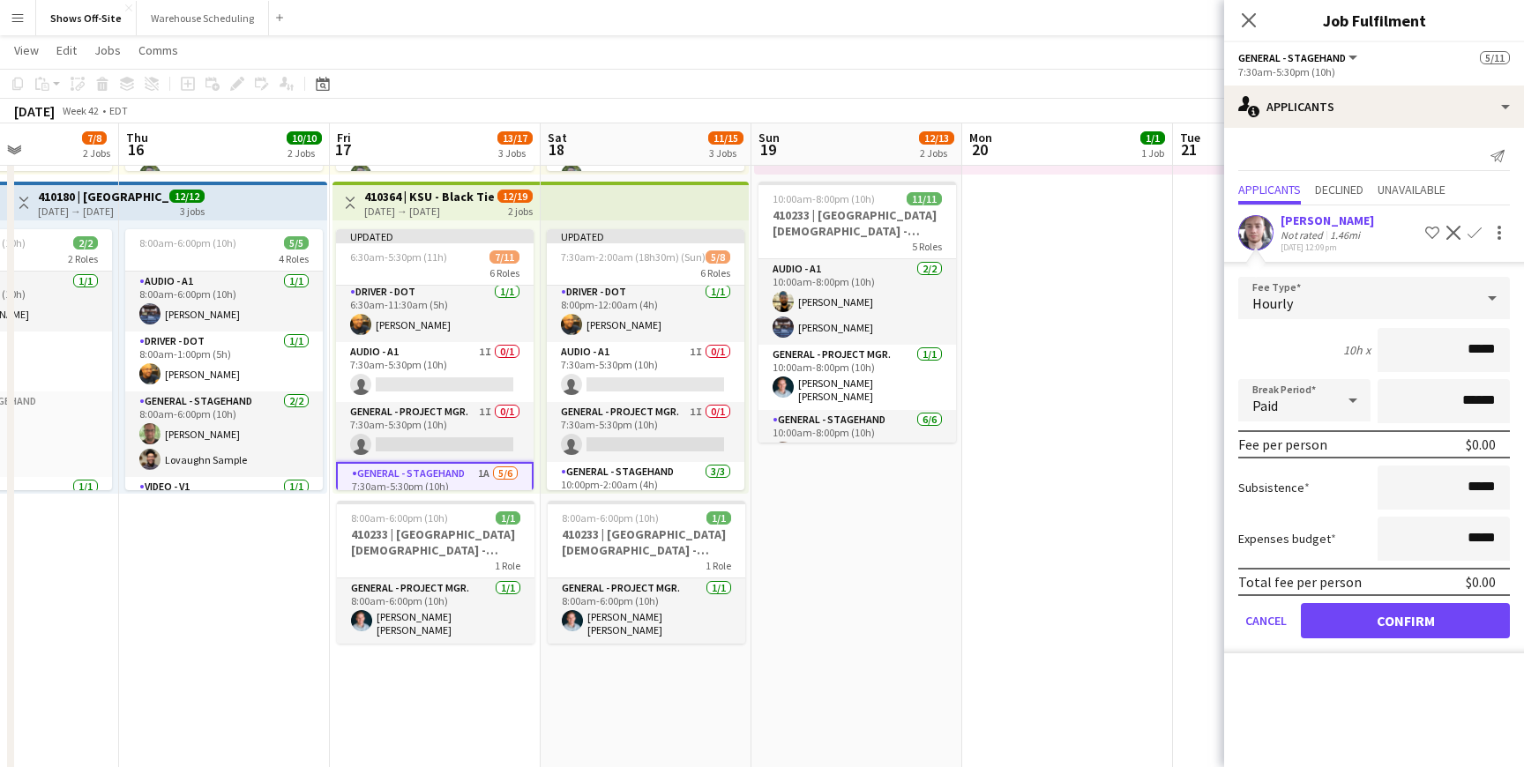
click at [1367, 617] on button "Confirm" at bounding box center [1405, 620] width 209 height 35
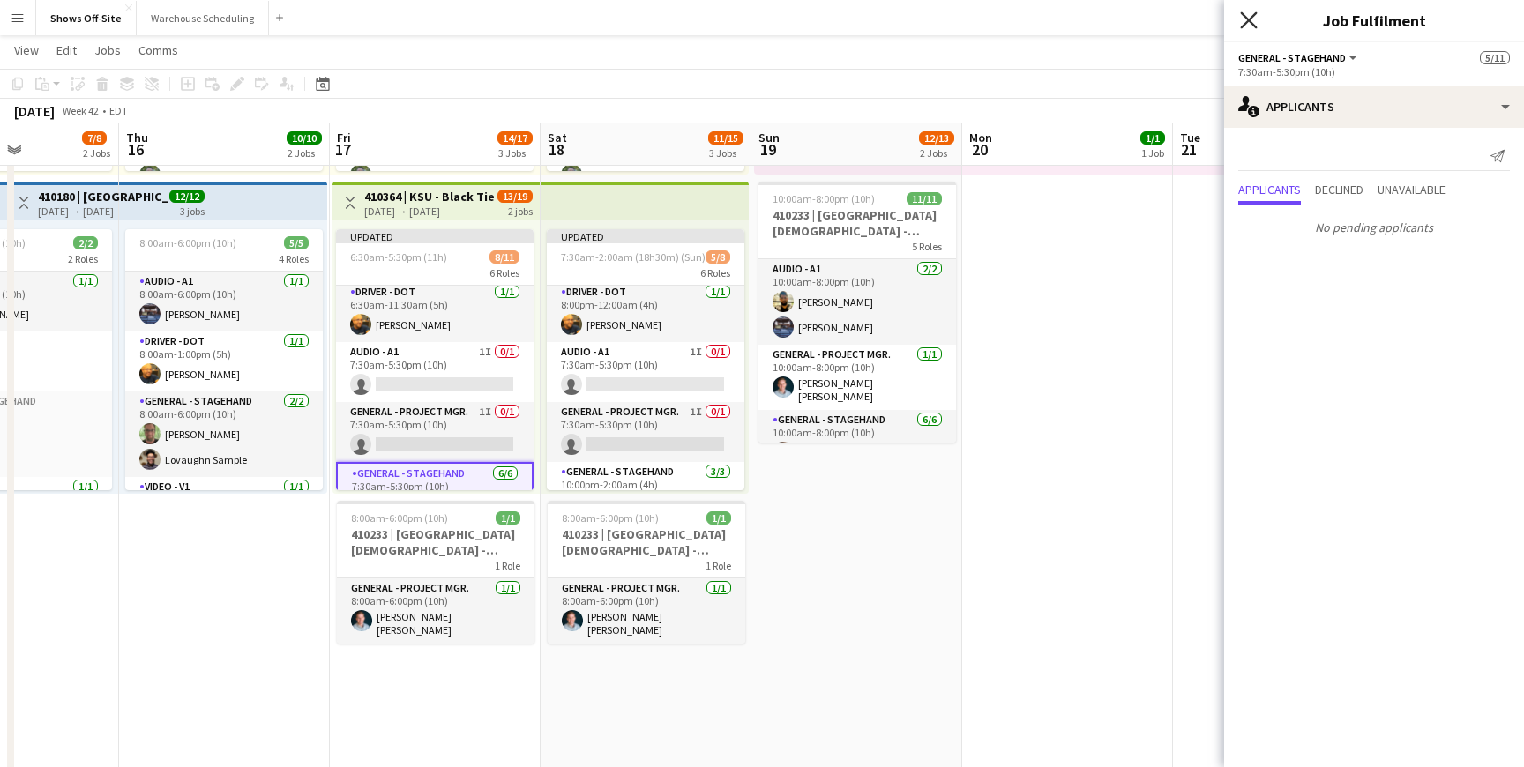
click at [1256, 18] on icon "Close pop-in" at bounding box center [1248, 19] width 17 height 17
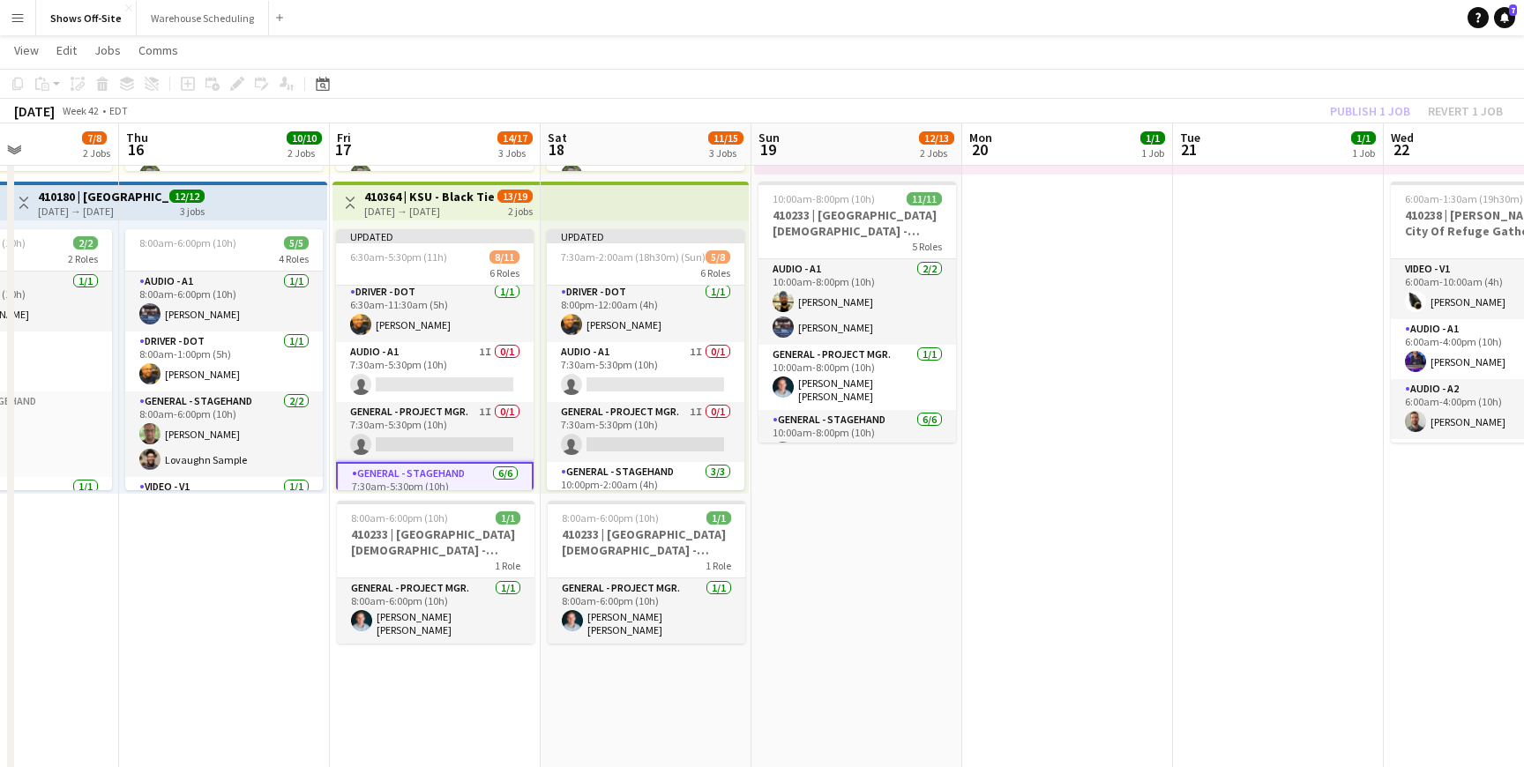
click at [1366, 101] on div "Publish 1 job Revert 1 job" at bounding box center [1416, 111] width 215 height 23
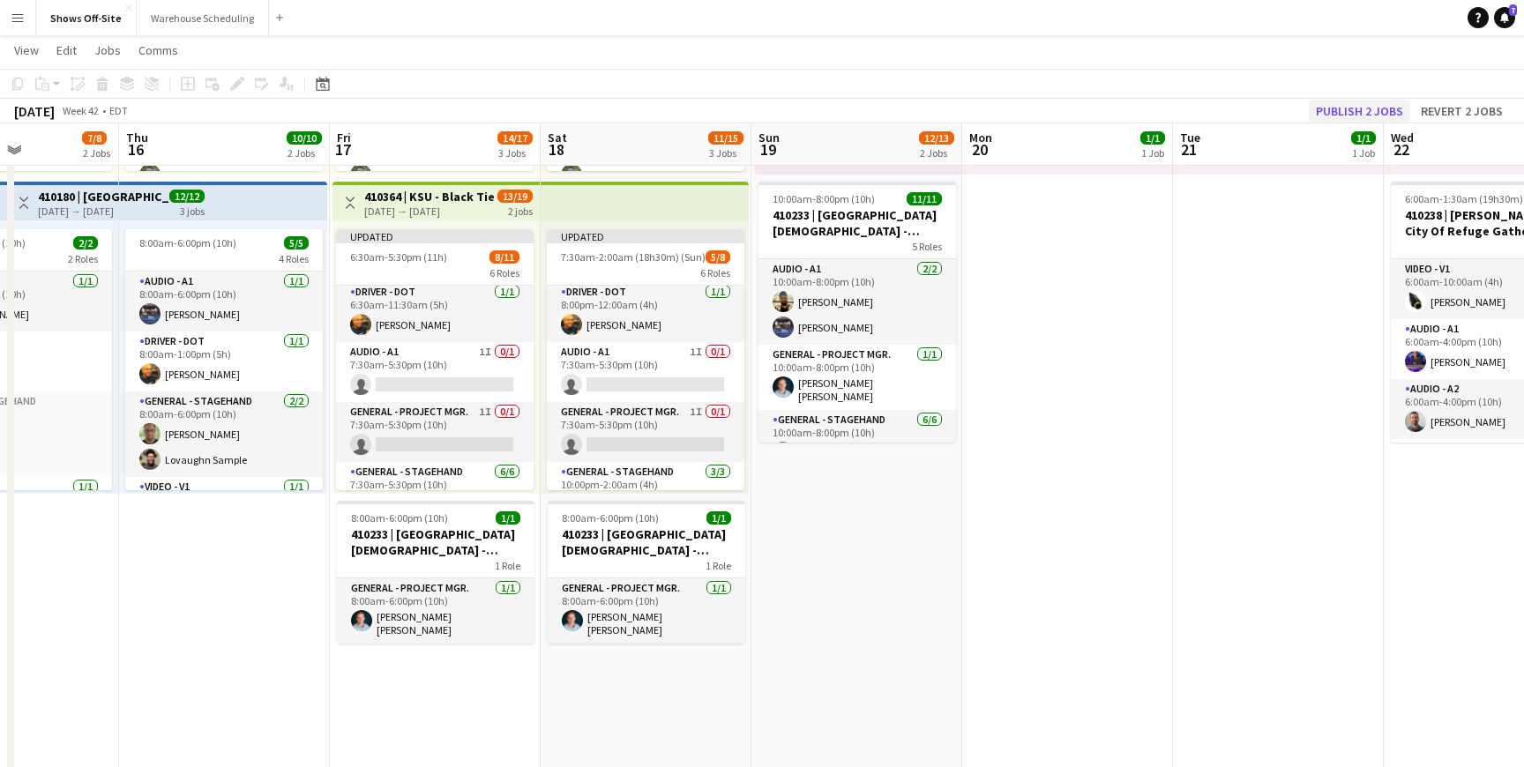
click at [1364, 108] on button "Publish 2 jobs" at bounding box center [1359, 111] width 101 height 23
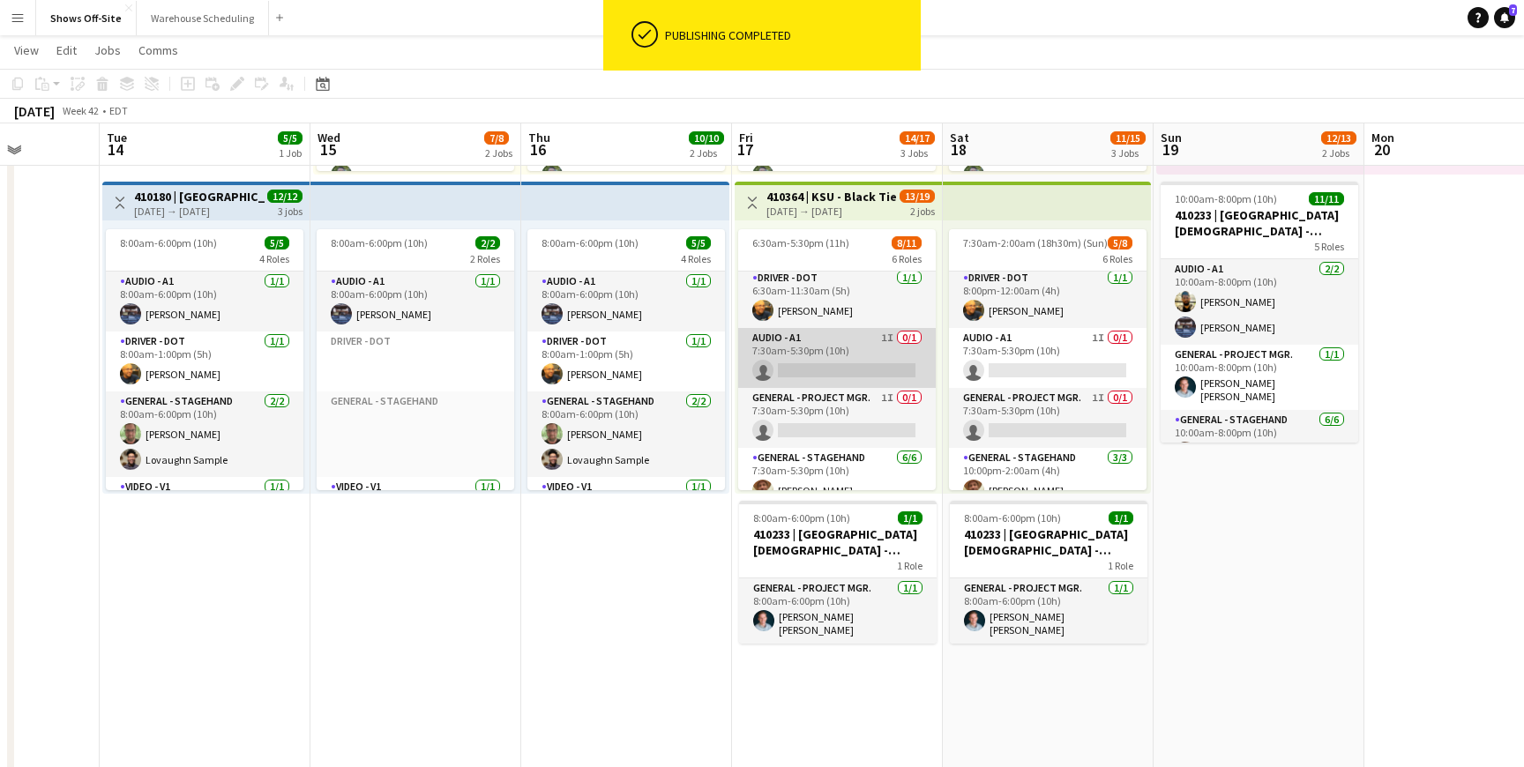
click at [849, 356] on app-card-role "Audio - A1 1I 0/1 7:30am-5:30pm (10h) single-neutral-actions" at bounding box center [837, 358] width 198 height 60
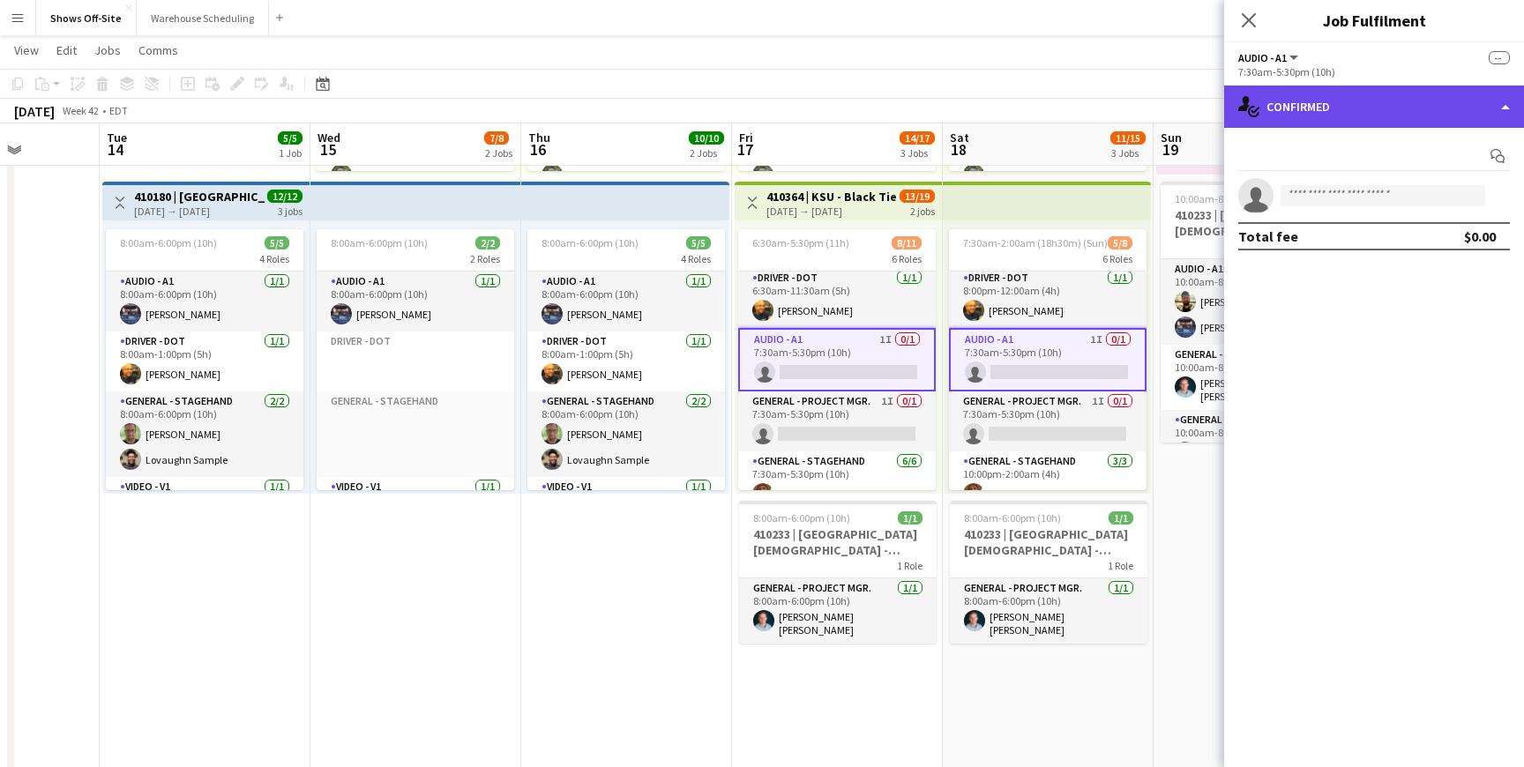
click at [1311, 112] on div "single-neutral-actions-check-2 Confirmed" at bounding box center [1374, 107] width 300 height 42
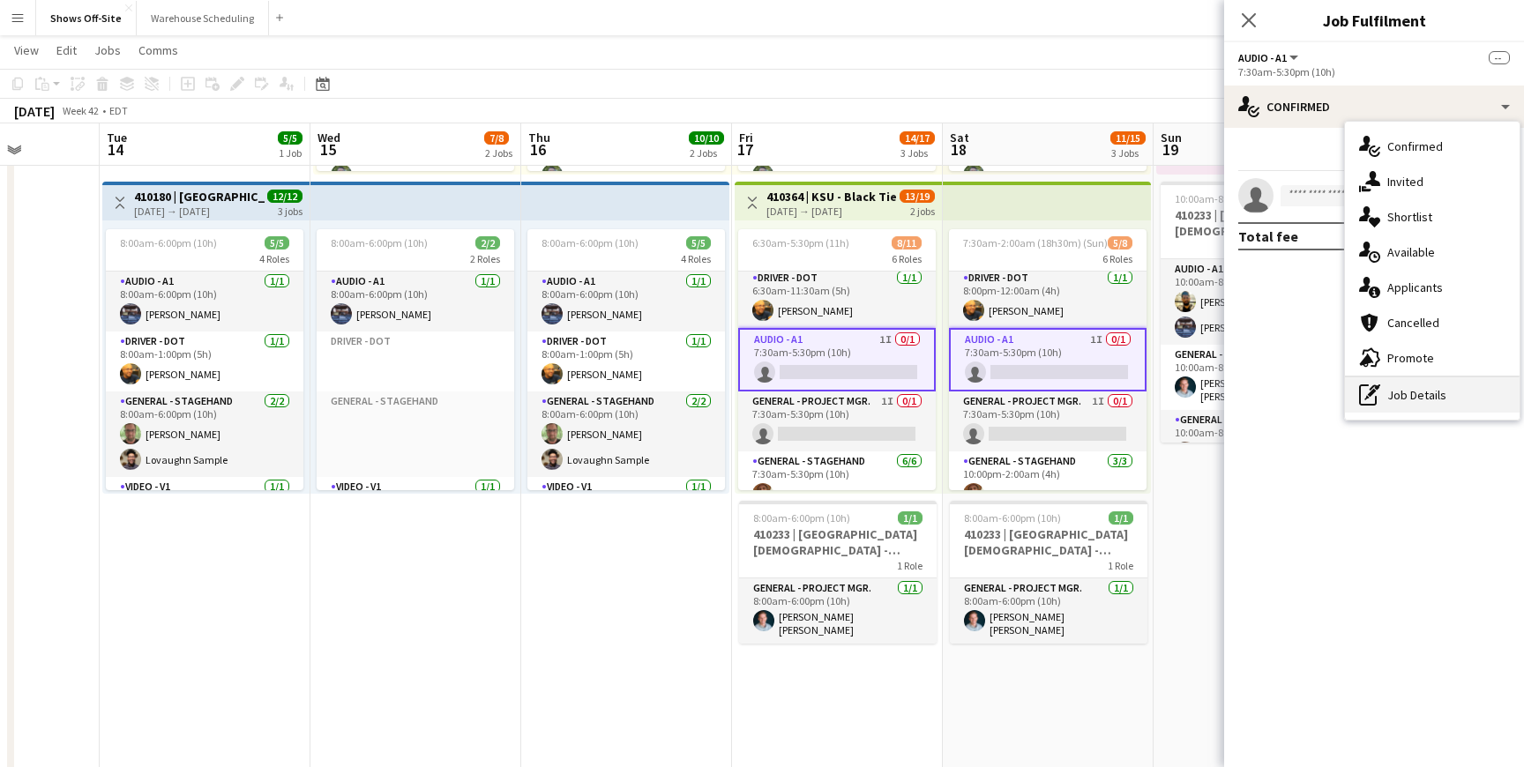
click at [1393, 397] on div "pen-write Job Details" at bounding box center [1432, 395] width 175 height 35
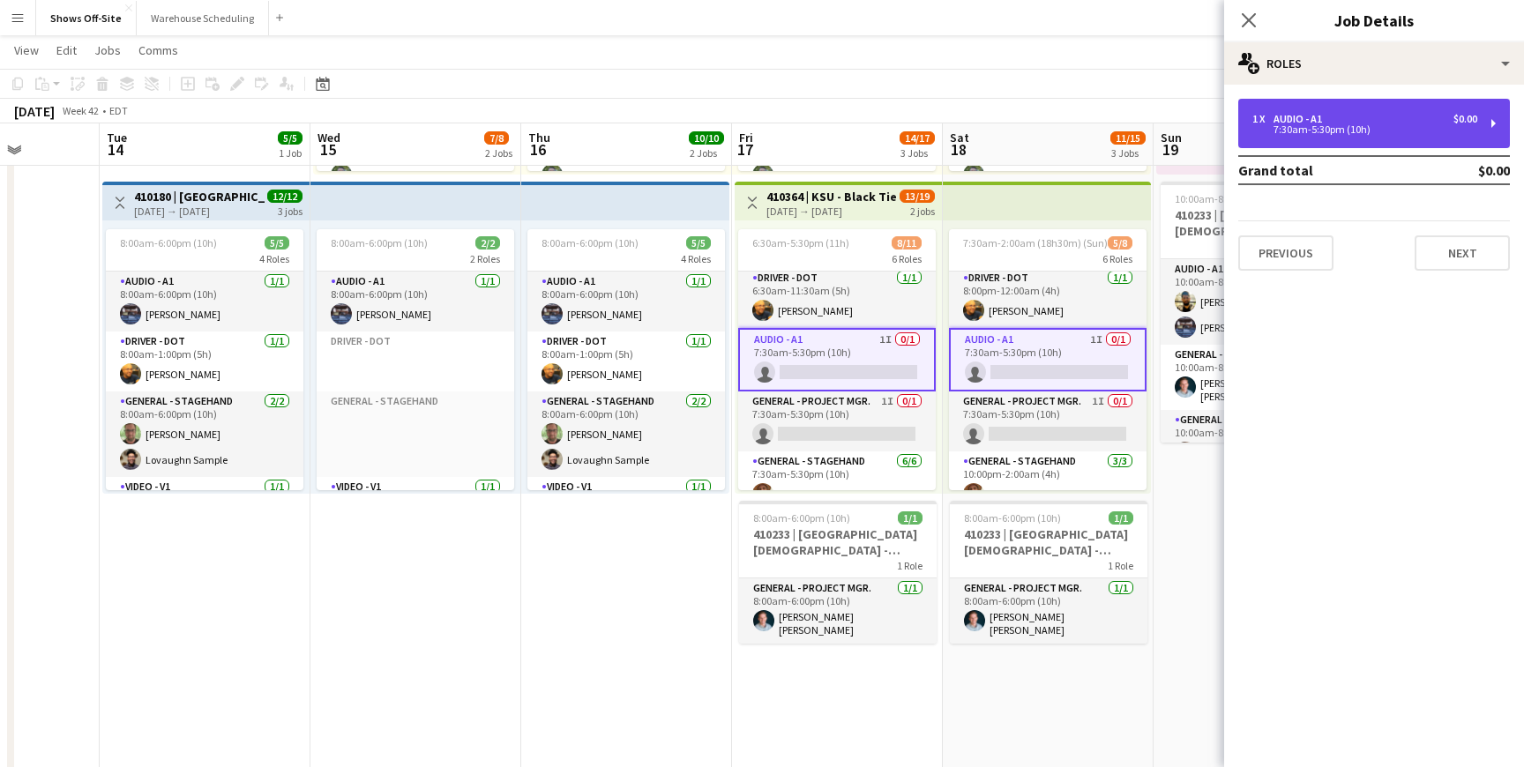
click at [1329, 132] on div "7:30am-5:30pm (10h)" at bounding box center [1364, 129] width 225 height 9
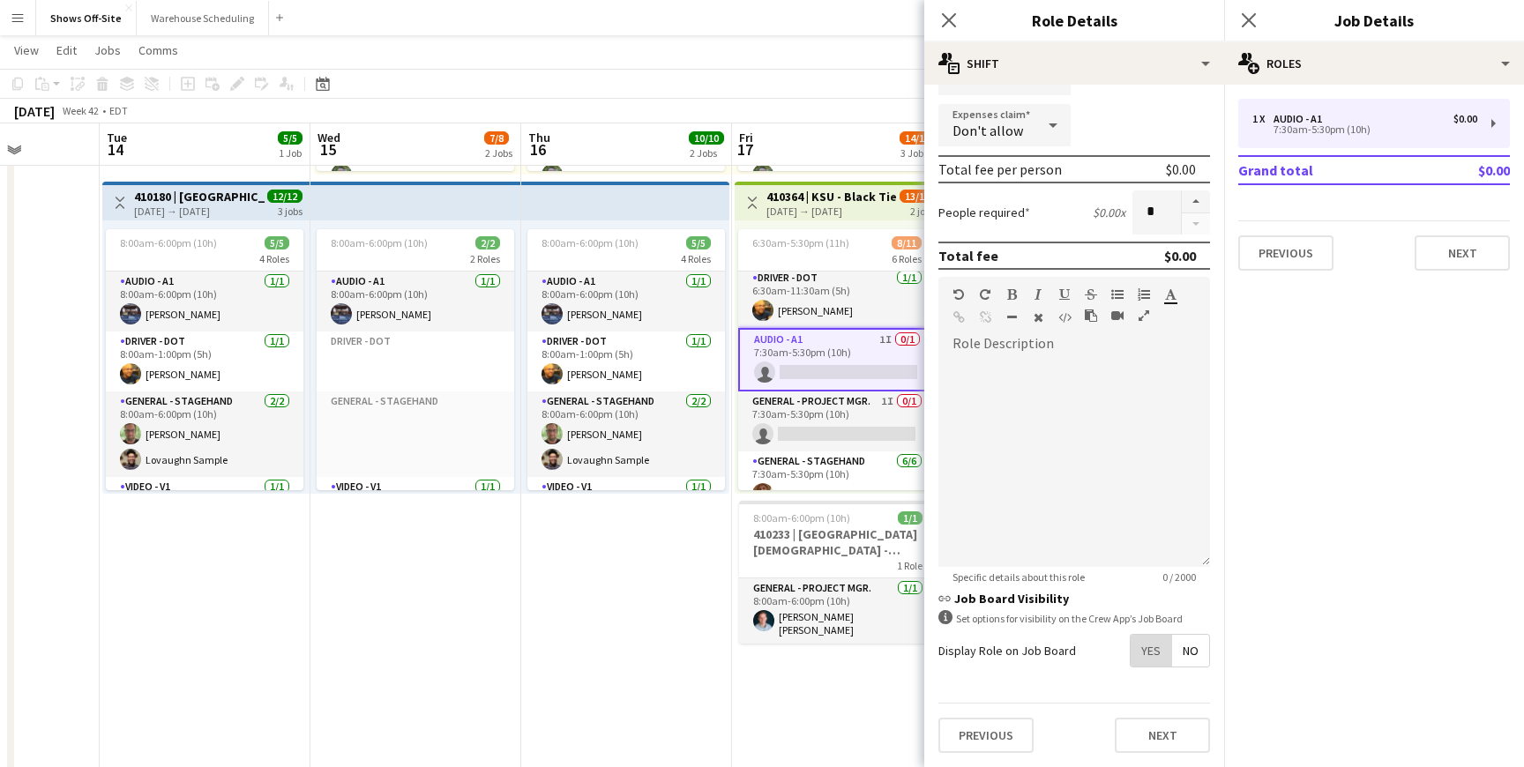
click at [1132, 641] on span "Yes" at bounding box center [1151, 651] width 41 height 32
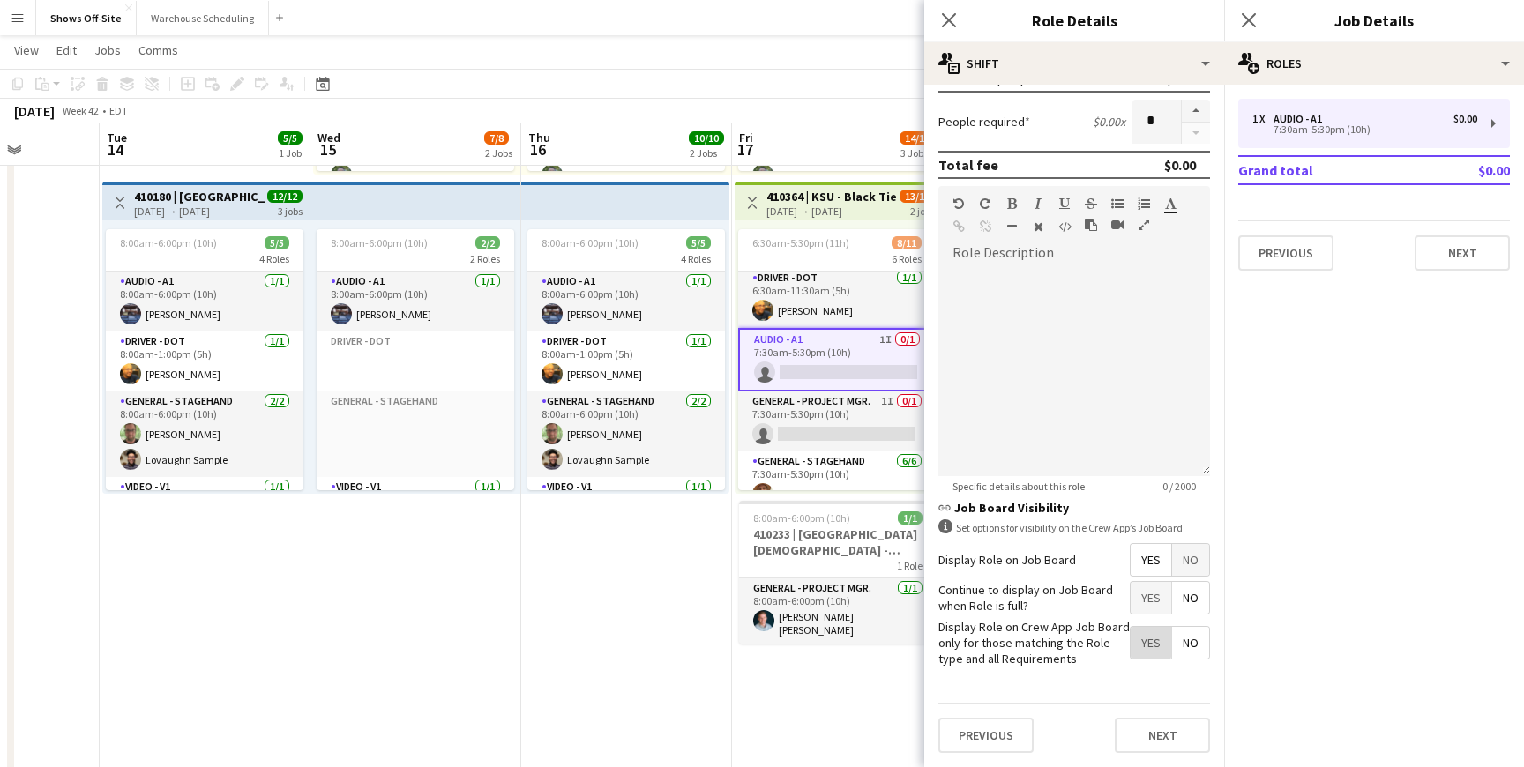
click at [1132, 641] on span "Yes" at bounding box center [1151, 643] width 41 height 32
click at [1240, 19] on app-icon "Close pop-in" at bounding box center [1250, 21] width 26 height 26
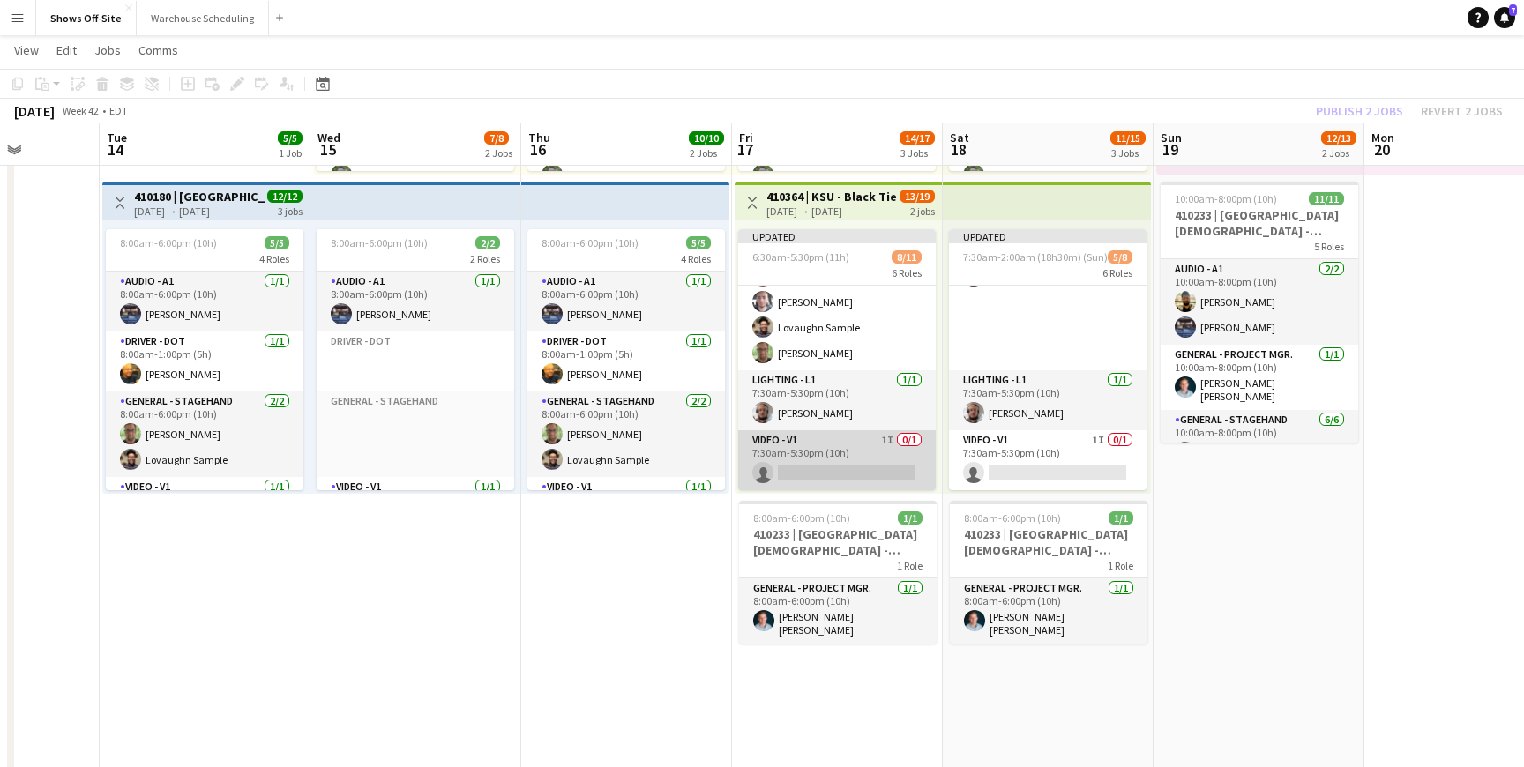
click at [840, 443] on app-card-role "Video - V1 1I 0/1 7:30am-5:30pm (10h) single-neutral-actions" at bounding box center [837, 460] width 198 height 60
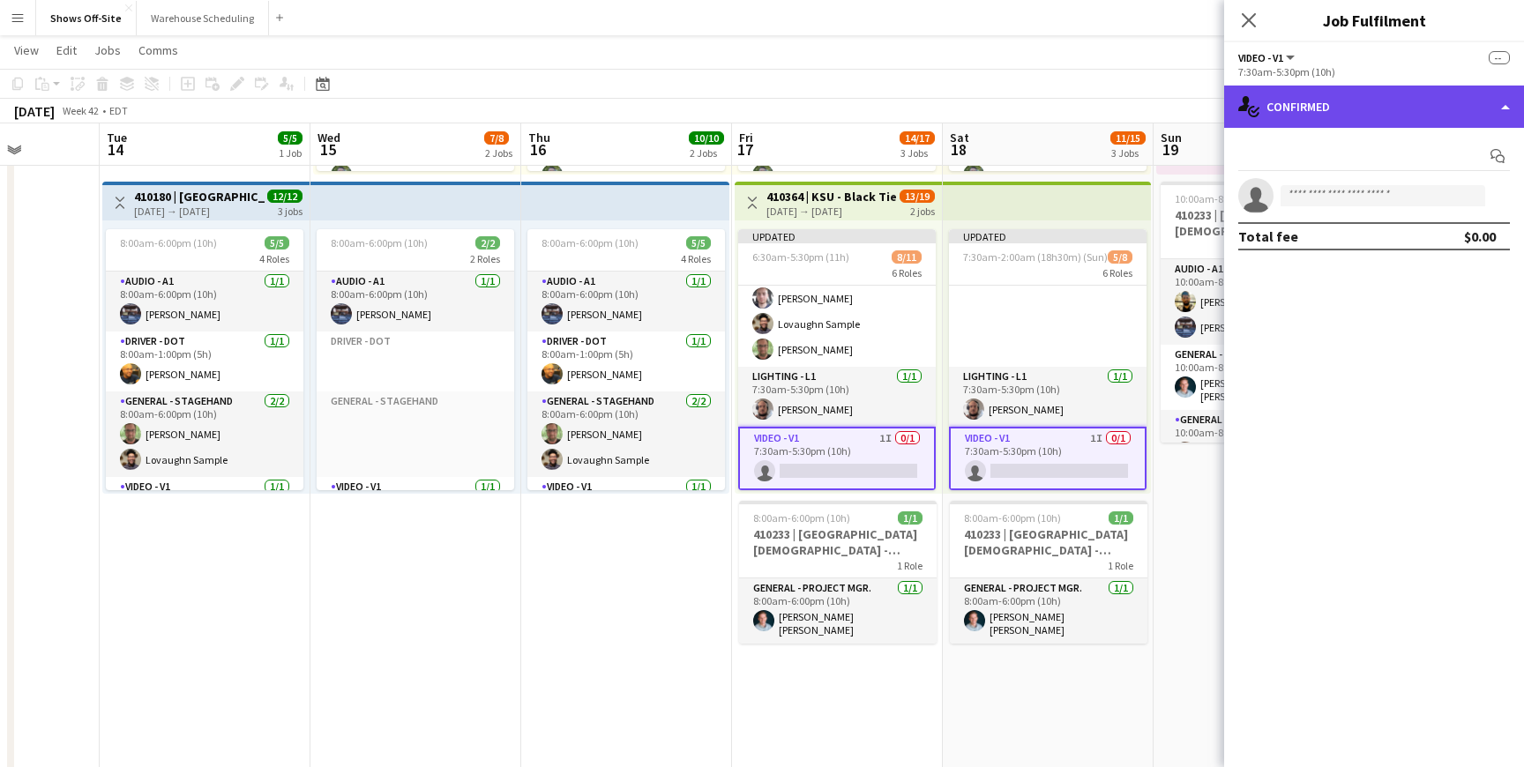
click at [1342, 104] on div "single-neutral-actions-check-2 Confirmed" at bounding box center [1374, 107] width 300 height 42
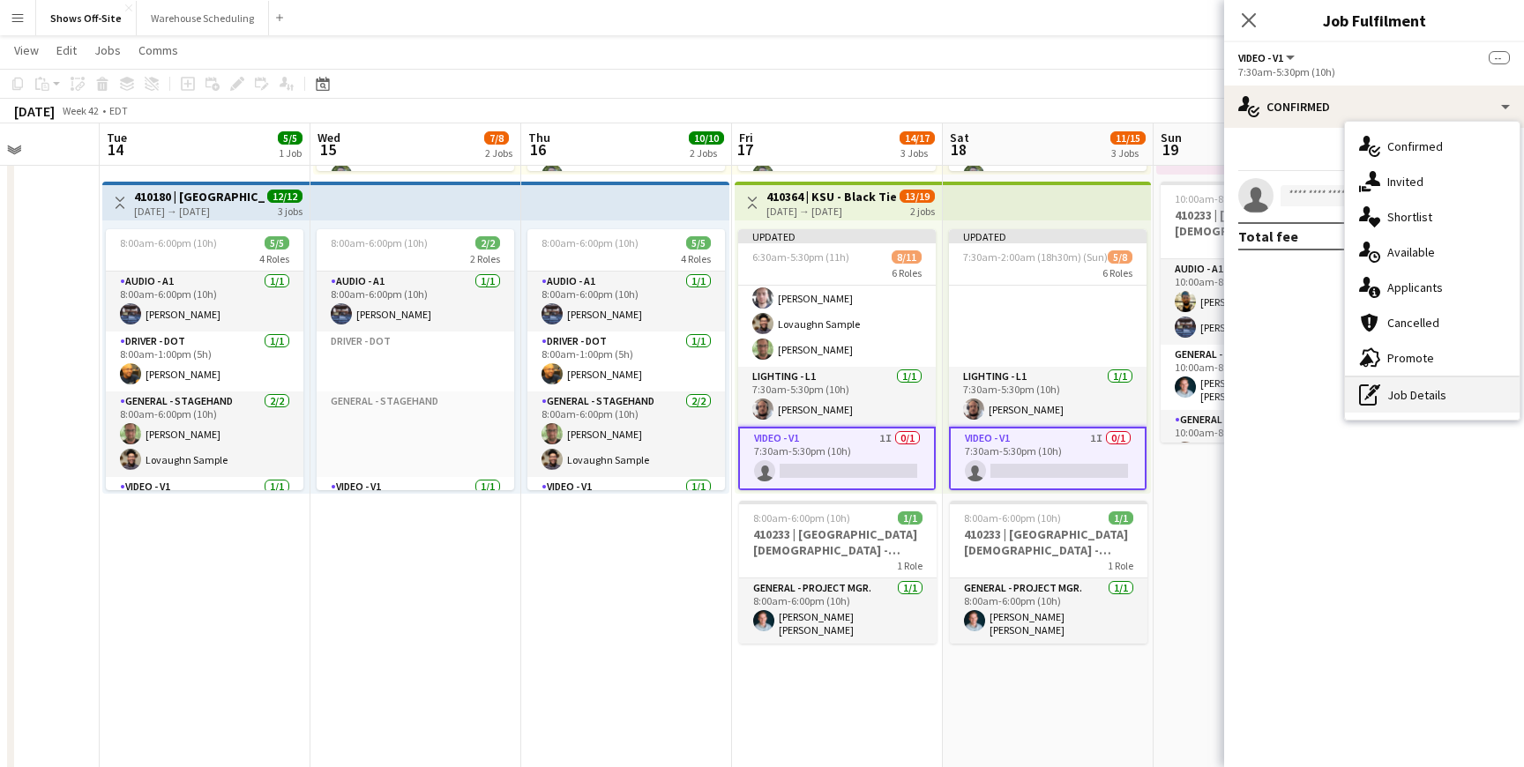
click at [1462, 396] on div "pen-write Job Details" at bounding box center [1432, 395] width 175 height 35
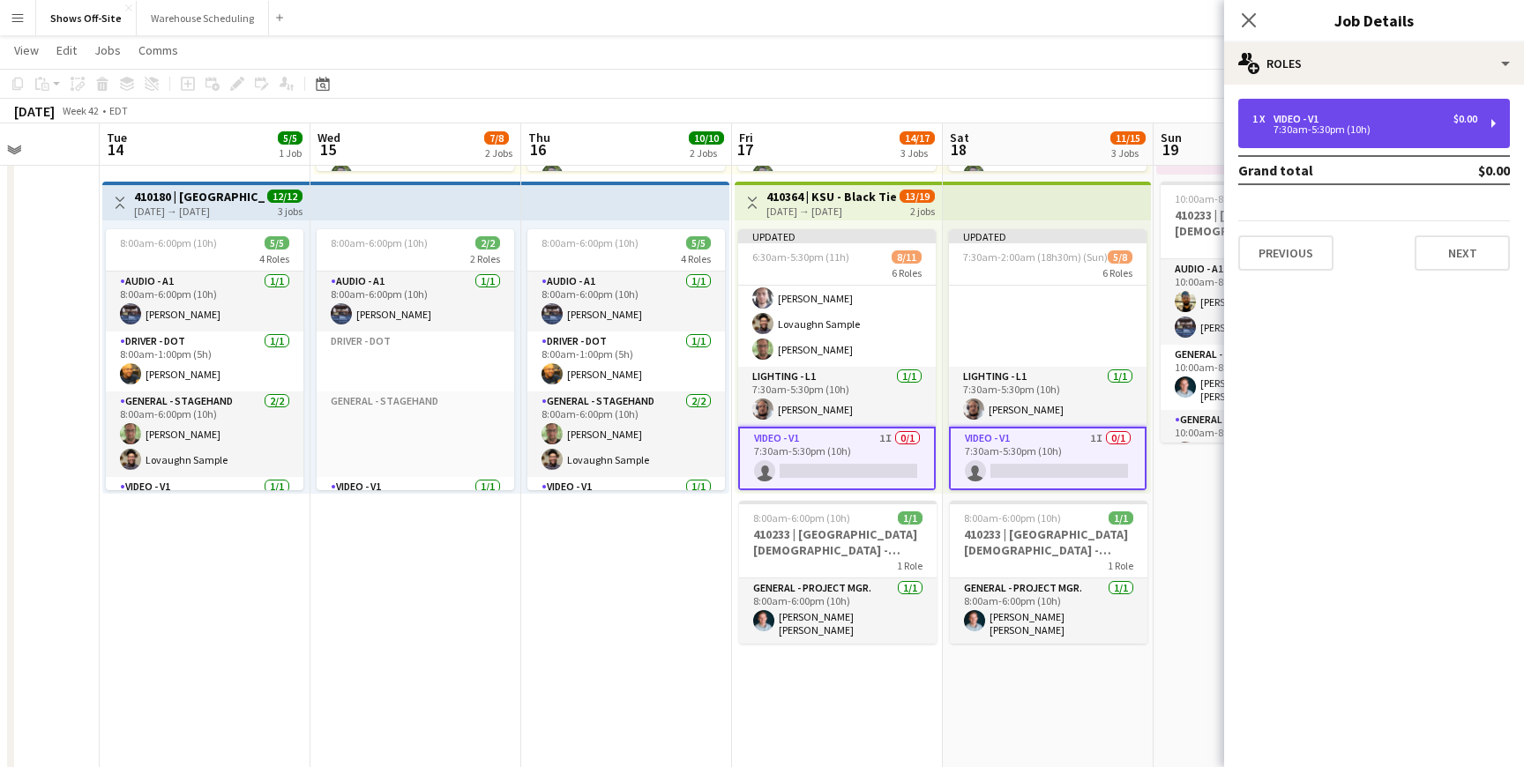
click at [1330, 118] on div "1 x Video - V1 $0.00" at bounding box center [1364, 119] width 225 height 12
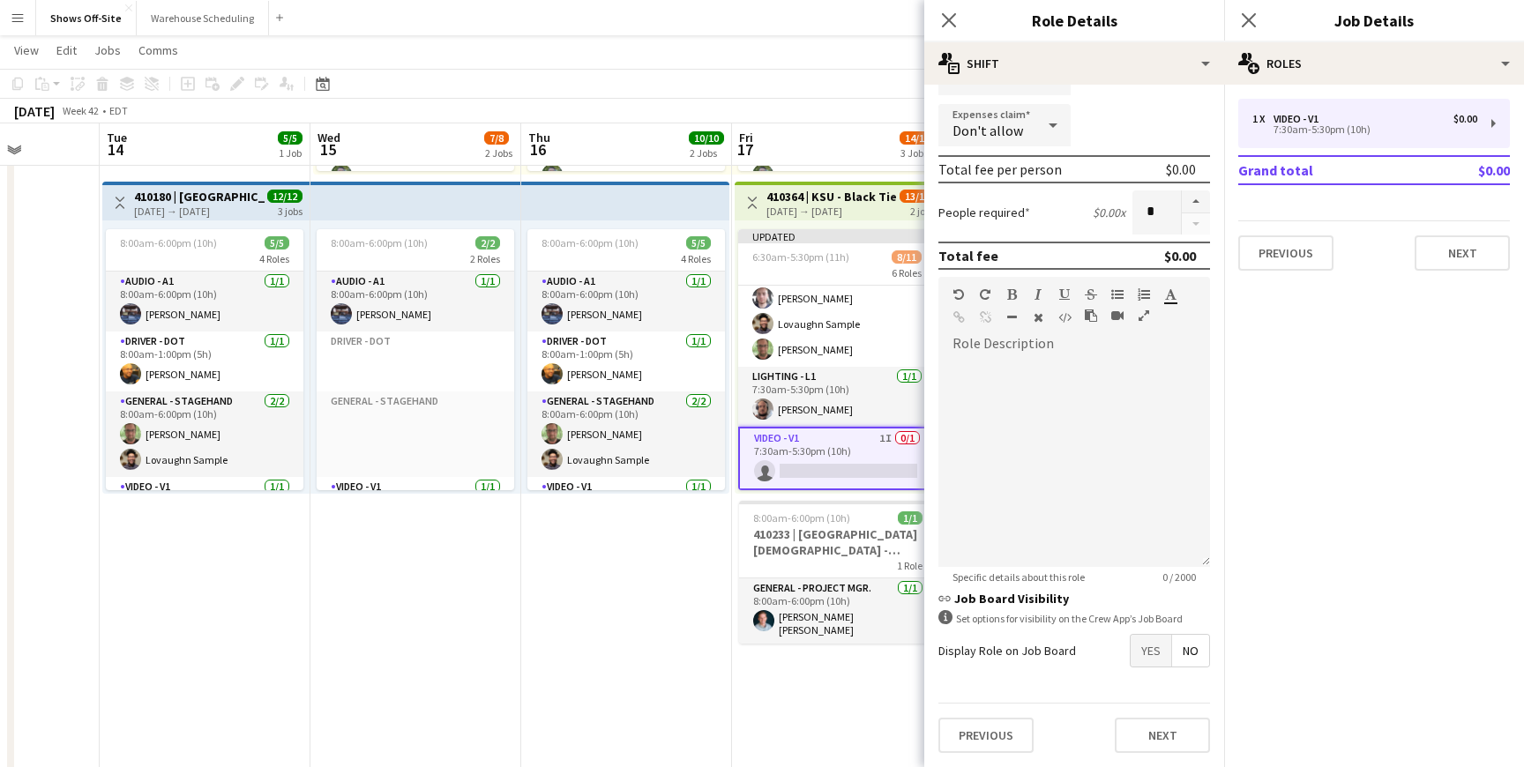
click at [1142, 656] on span "Yes" at bounding box center [1151, 651] width 41 height 32
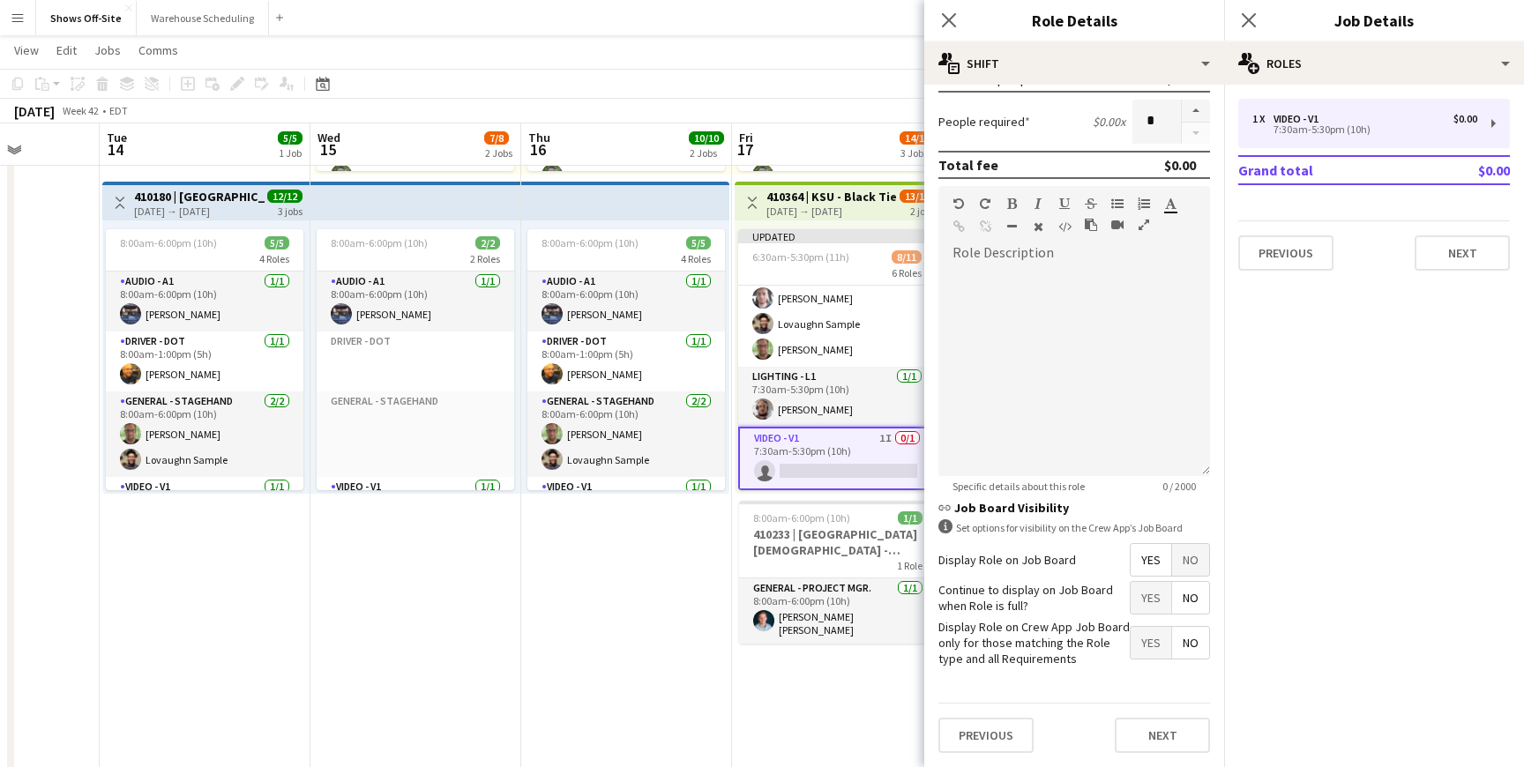
click at [1155, 629] on span "Yes" at bounding box center [1151, 643] width 41 height 32
click at [1248, 19] on icon at bounding box center [1248, 19] width 17 height 17
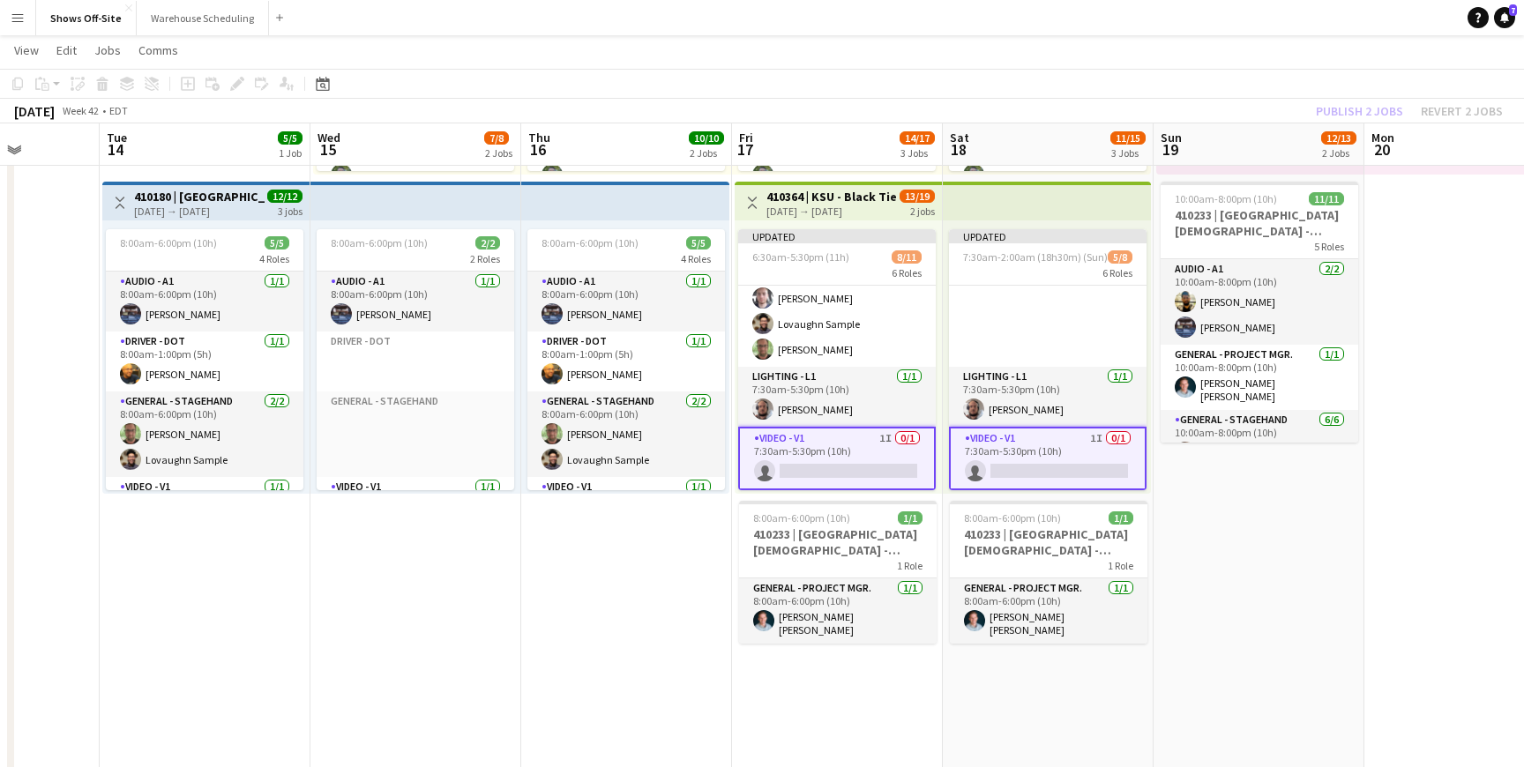
click at [1372, 112] on div "Publish 2 jobs Revert 2 jobs" at bounding box center [1409, 111] width 229 height 23
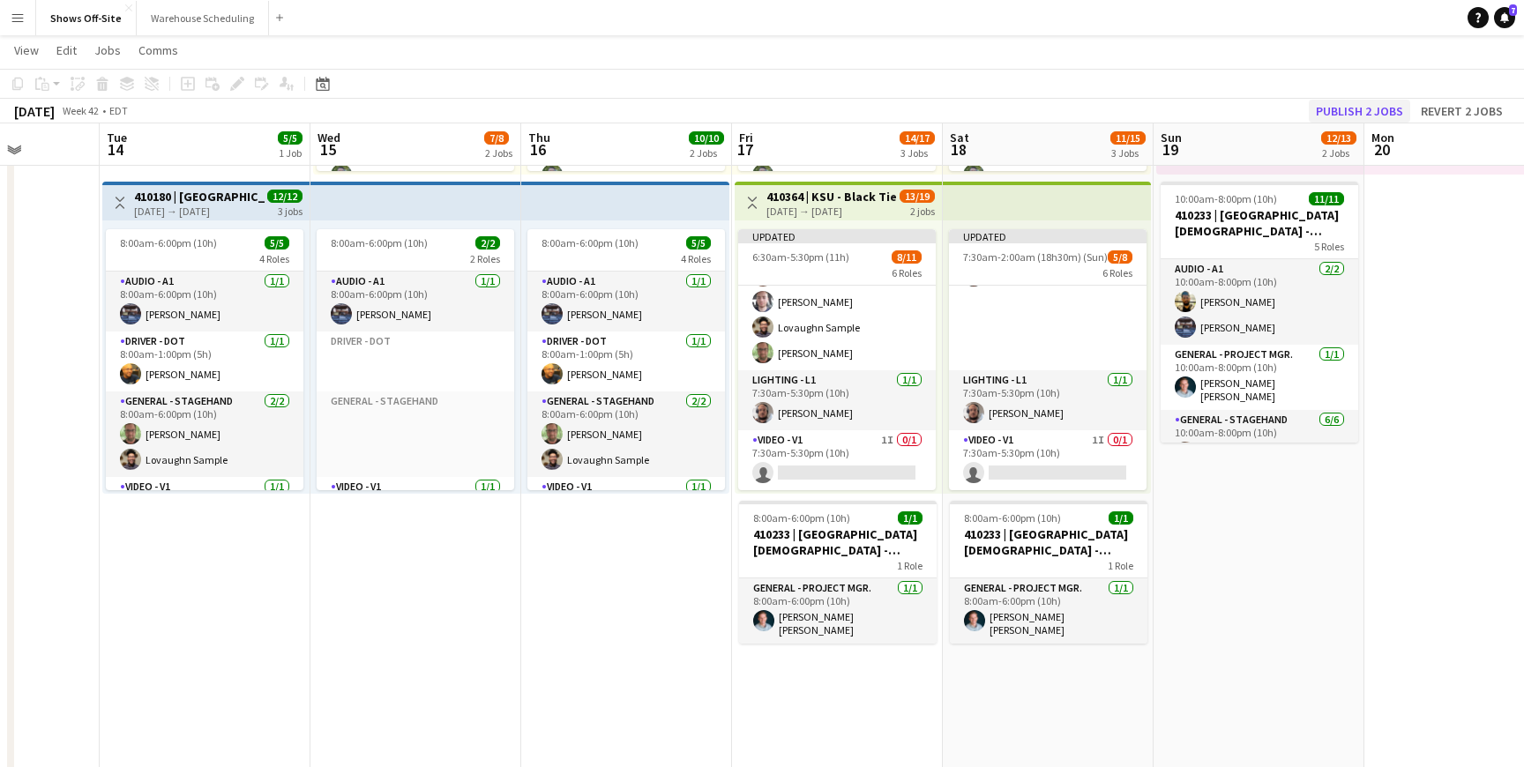
click at [1368, 109] on button "Publish 2 jobs" at bounding box center [1359, 111] width 101 height 23
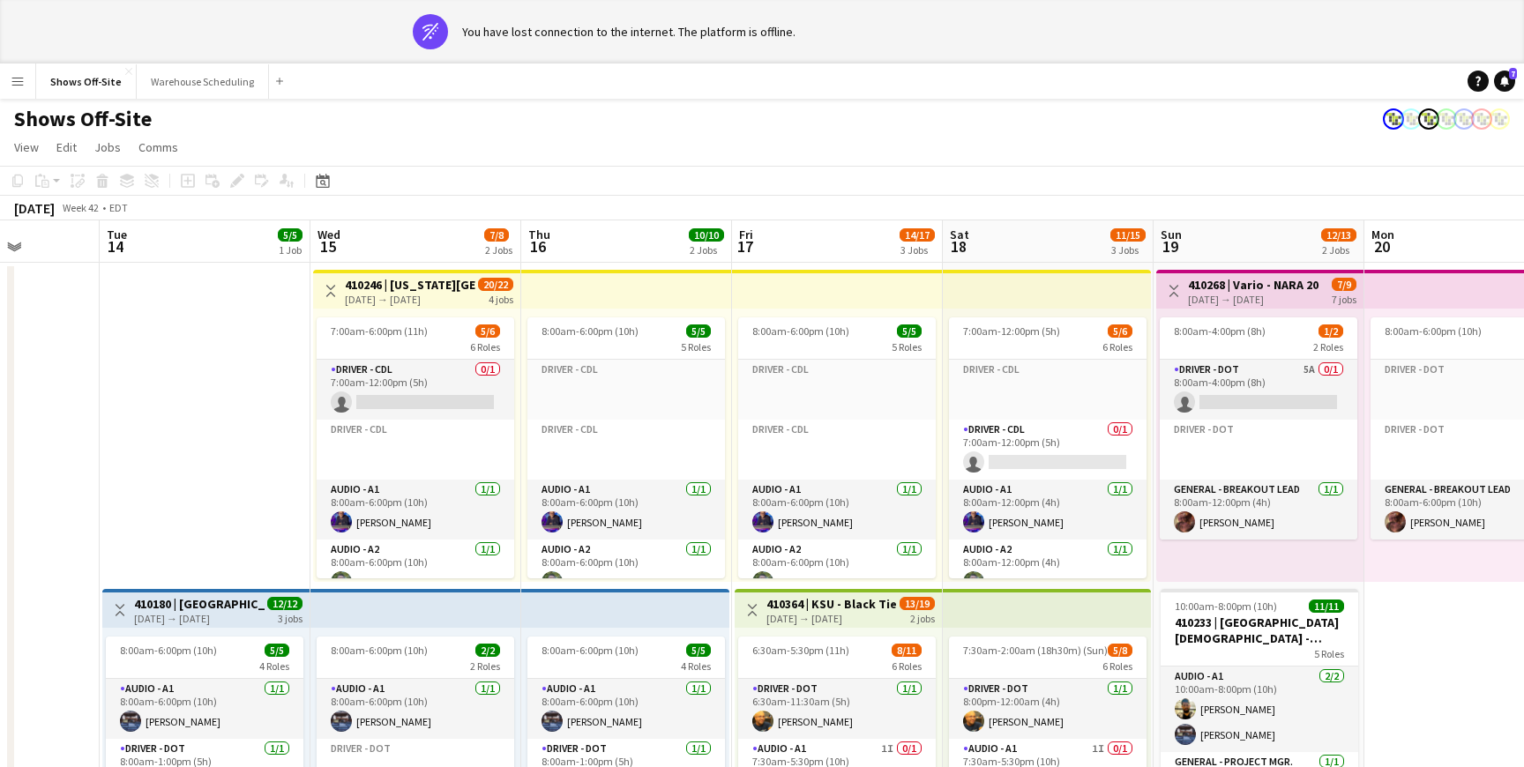
scroll to position [201, 0]
